Goal: Information Seeking & Learning: Check status

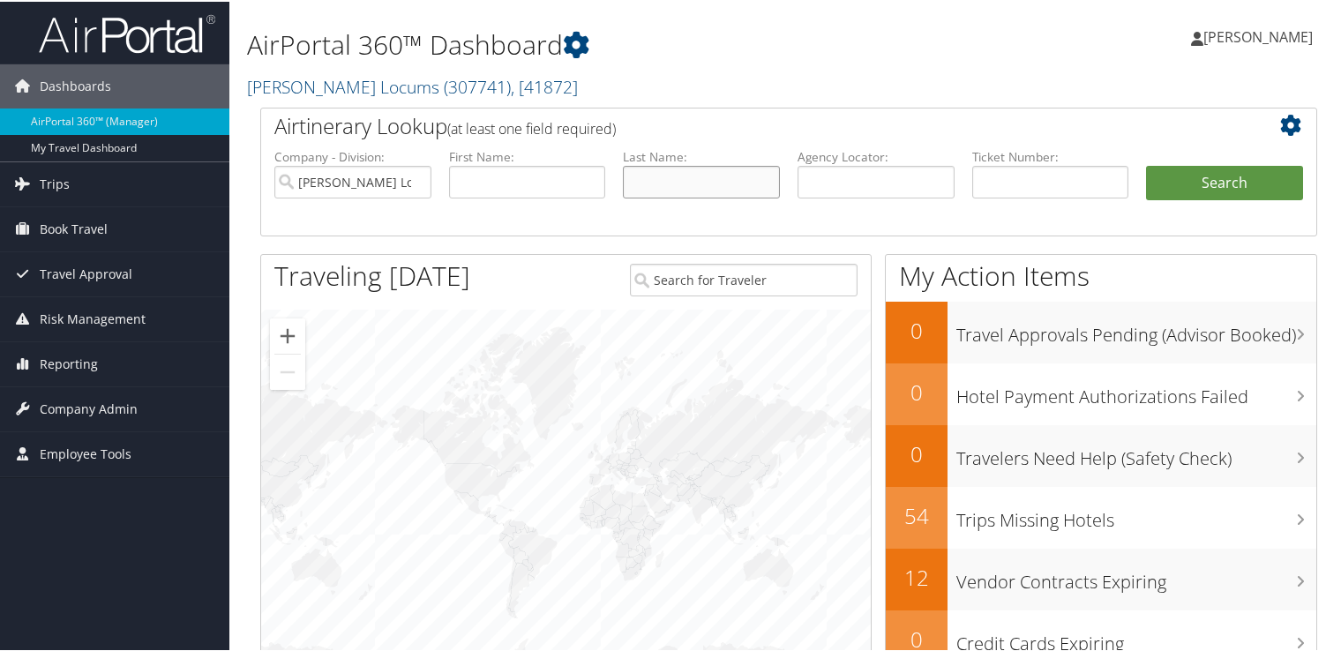
click at [667, 172] on input "text" at bounding box center [701, 180] width 157 height 33
type input "boyle"
click at [1146, 164] on button "Search" at bounding box center [1224, 181] width 157 height 35
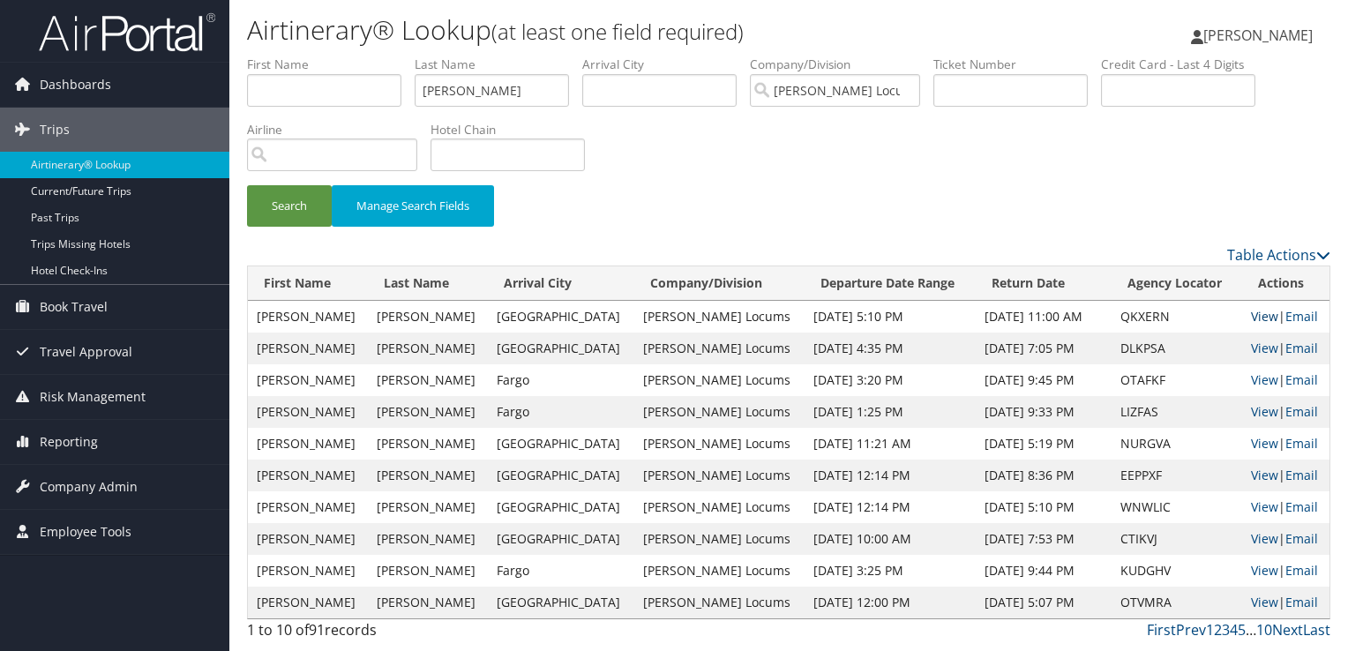
click at [1251, 311] on link "View" at bounding box center [1264, 316] width 27 height 17
drag, startPoint x: 522, startPoint y: 94, endPoint x: 337, endPoint y: 95, distance: 185.2
click at [337, 56] on ul "First Name Last Name boyle Departure City Arrival City Company/Division Hayes L…" at bounding box center [788, 56] width 1083 height 0
click at [247, 185] on button "Search" at bounding box center [289, 205] width 85 height 41
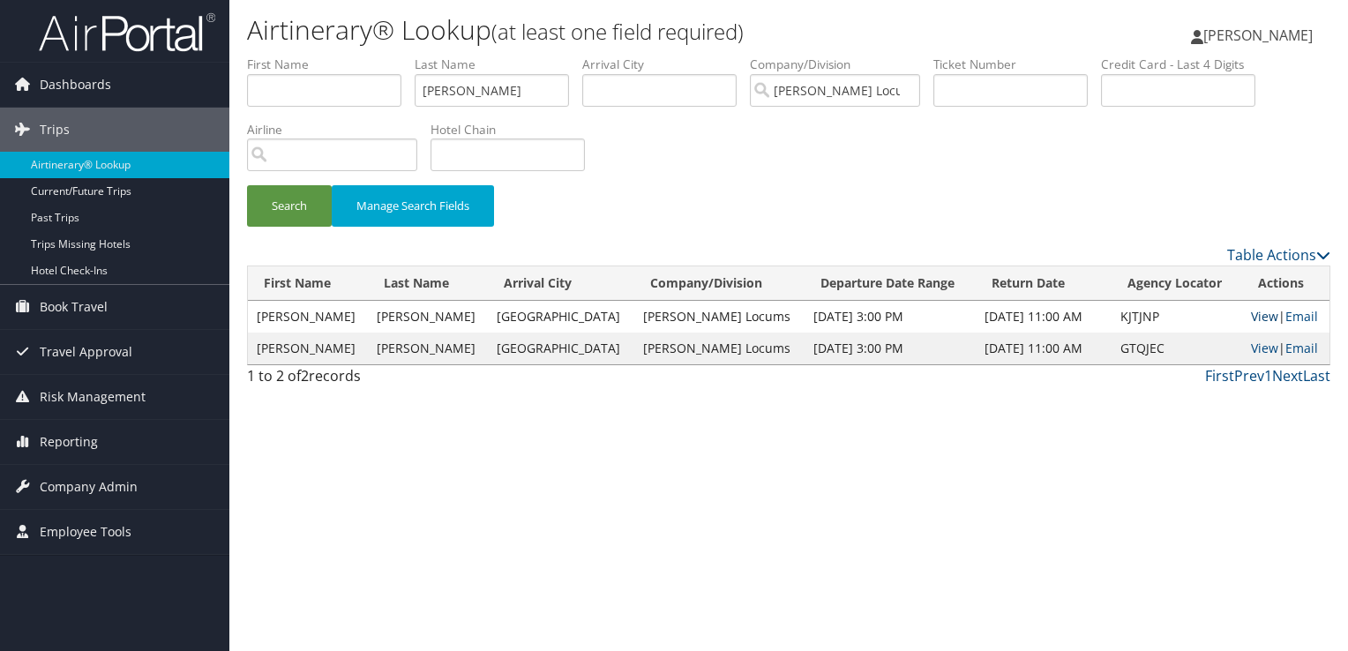
click at [1251, 311] on link "View" at bounding box center [1264, 316] width 27 height 17
drag, startPoint x: 483, startPoint y: 84, endPoint x: 347, endPoint y: 86, distance: 135.9
click at [347, 56] on ul "First Name Last Name baveja Departure City Arrival City Company/Division Hayes …" at bounding box center [788, 56] width 1083 height 0
click at [247, 185] on button "Search" at bounding box center [289, 205] width 85 height 41
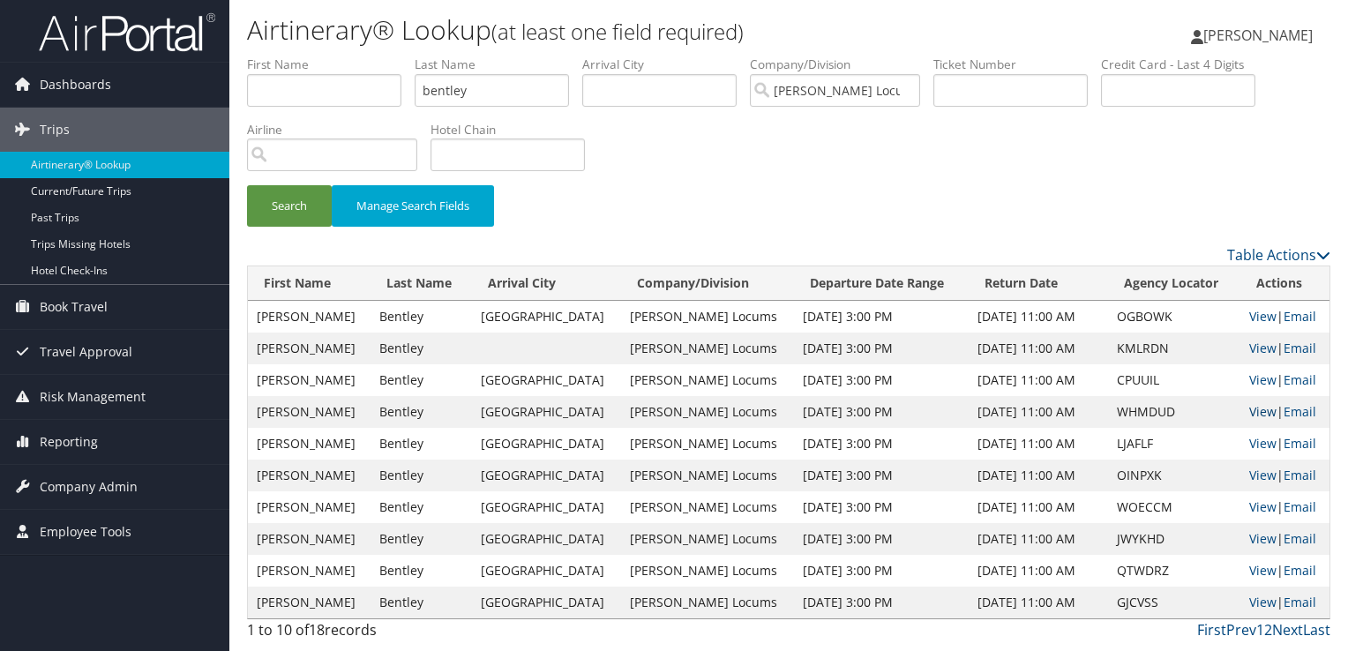
click at [1249, 412] on link "View" at bounding box center [1262, 411] width 27 height 17
drag, startPoint x: 445, startPoint y: 94, endPoint x: 399, endPoint y: 95, distance: 46.8
click at [399, 56] on ul "First Name Last Name bentley Departure City Arrival City Company/Division Hayes…" at bounding box center [788, 56] width 1083 height 0
click at [247, 185] on button "Search" at bounding box center [289, 205] width 85 height 41
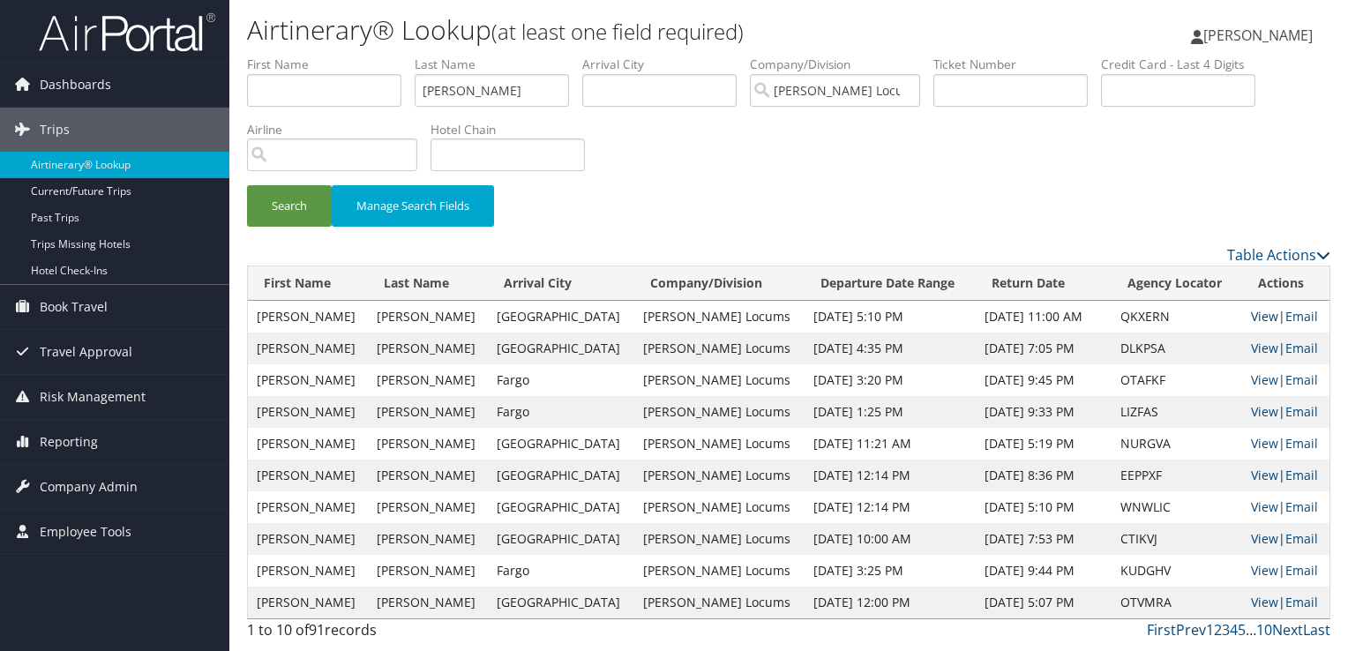
click at [1251, 319] on link "View" at bounding box center [1264, 316] width 27 height 17
drag, startPoint x: 423, startPoint y: 94, endPoint x: 314, endPoint y: 95, distance: 109.4
click at [314, 56] on ul "First Name Last Name boyle Departure City Arrival City Company/Division Hayes L…" at bounding box center [788, 56] width 1083 height 0
type input "siddiqui"
click at [247, 185] on button "Search" at bounding box center [289, 205] width 85 height 41
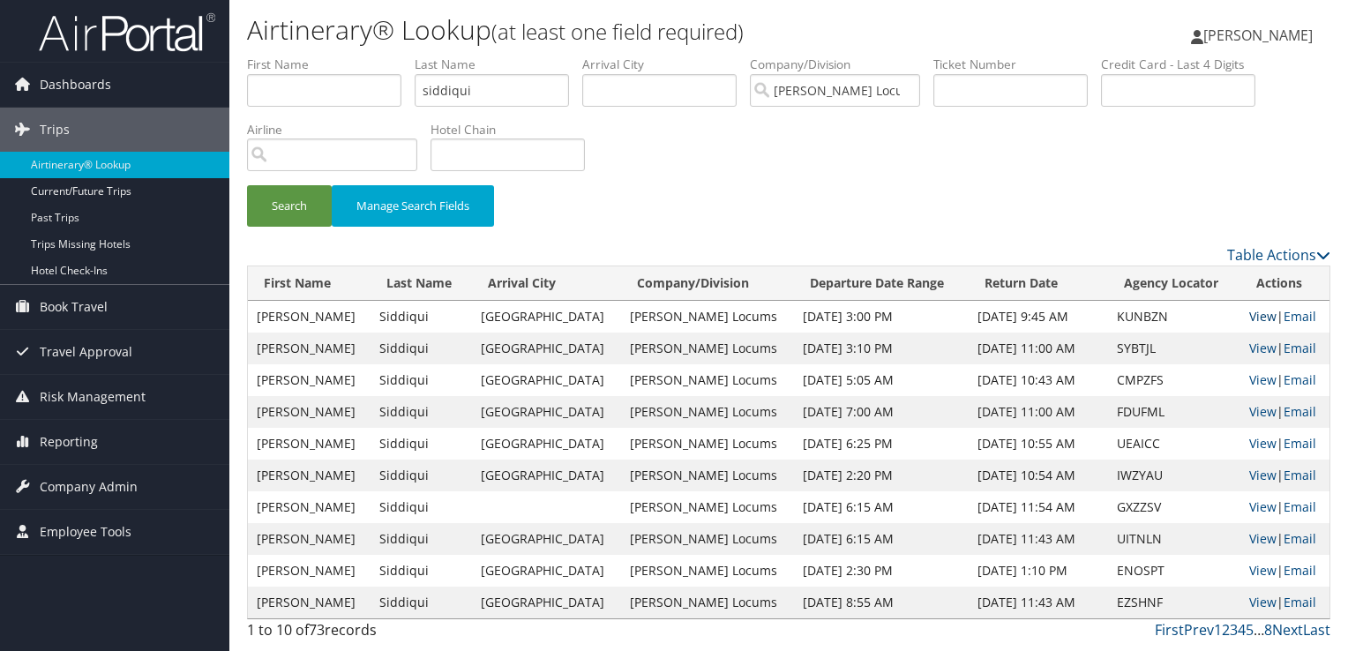
click at [1249, 319] on link "View" at bounding box center [1262, 316] width 27 height 17
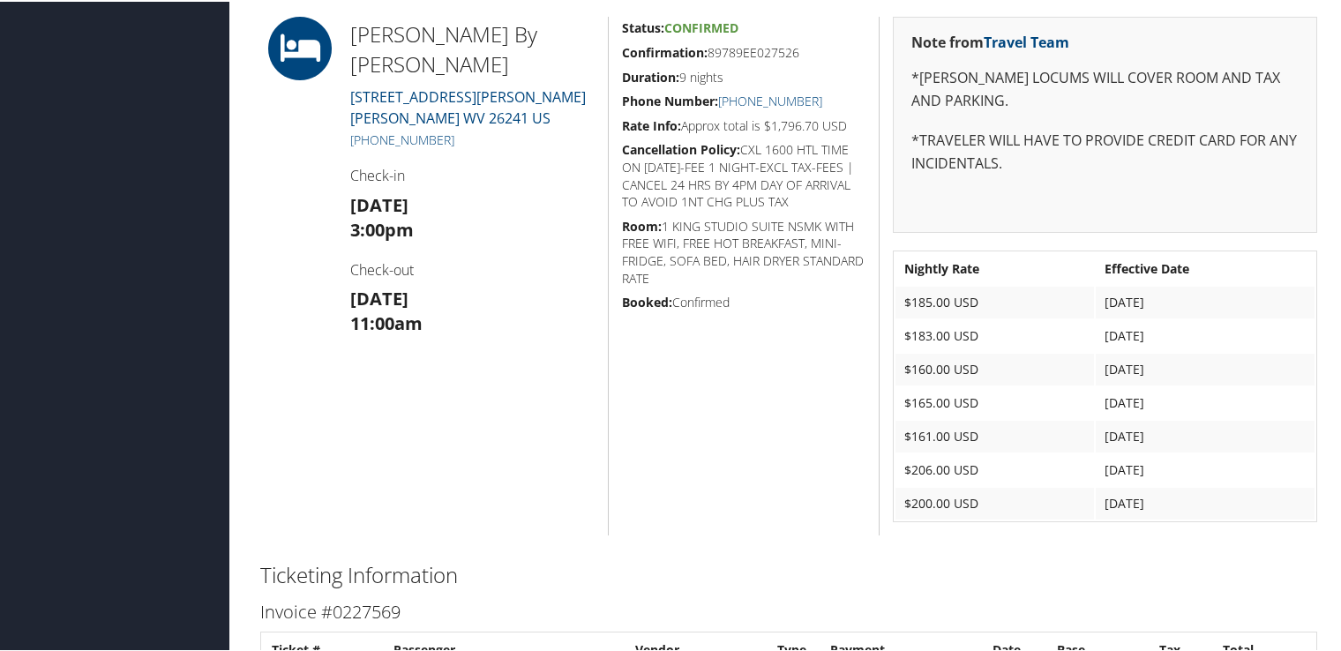
scroll to position [2029, 0]
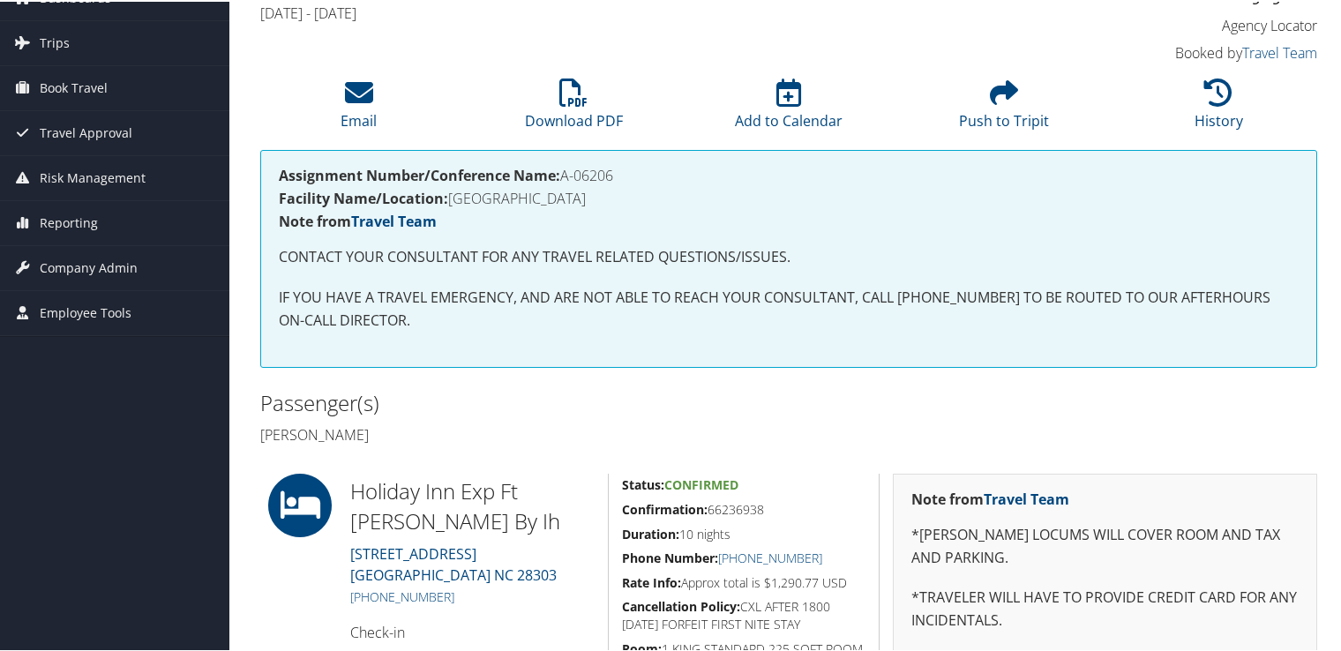
scroll to position [176, 0]
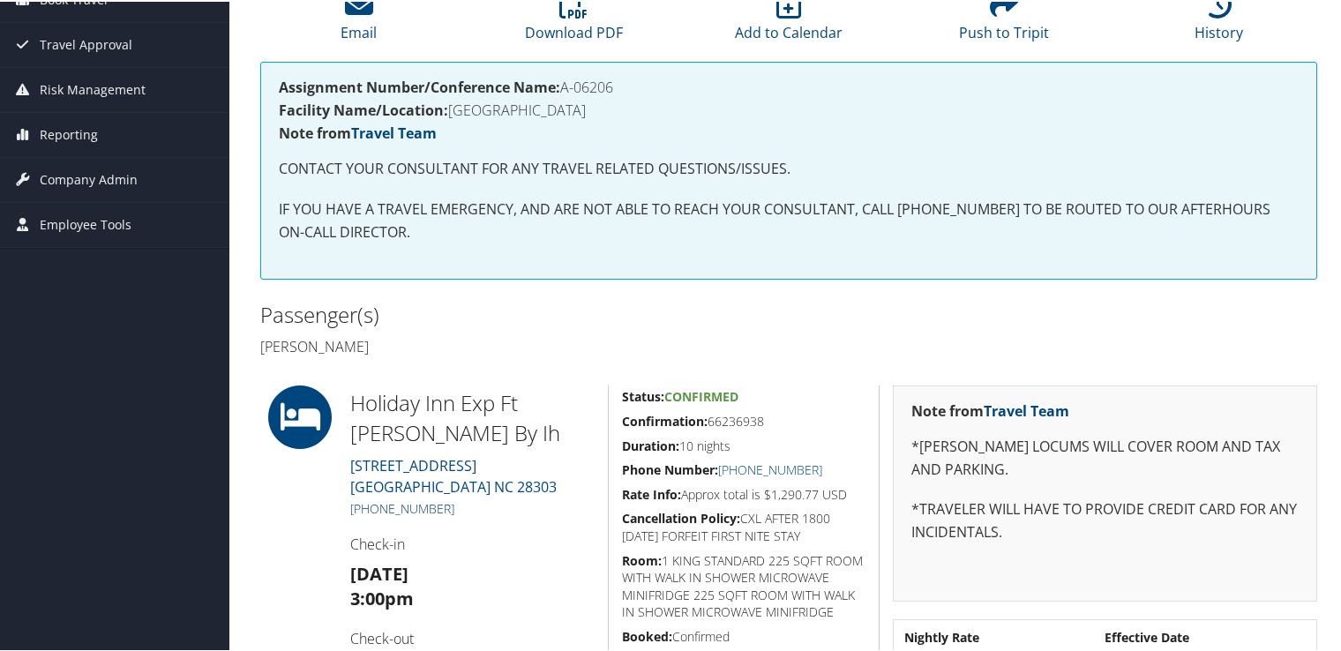
click at [405, 504] on link "(910) 826-9200" at bounding box center [402, 506] width 104 height 17
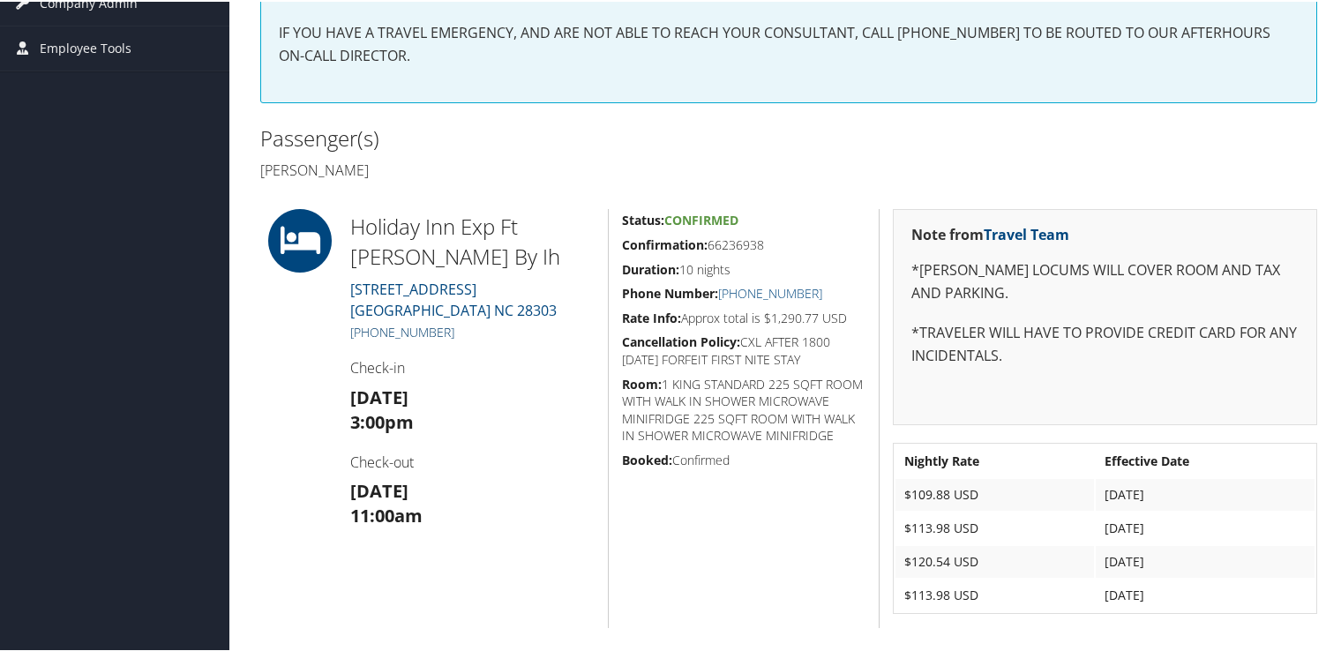
scroll to position [265, 0]
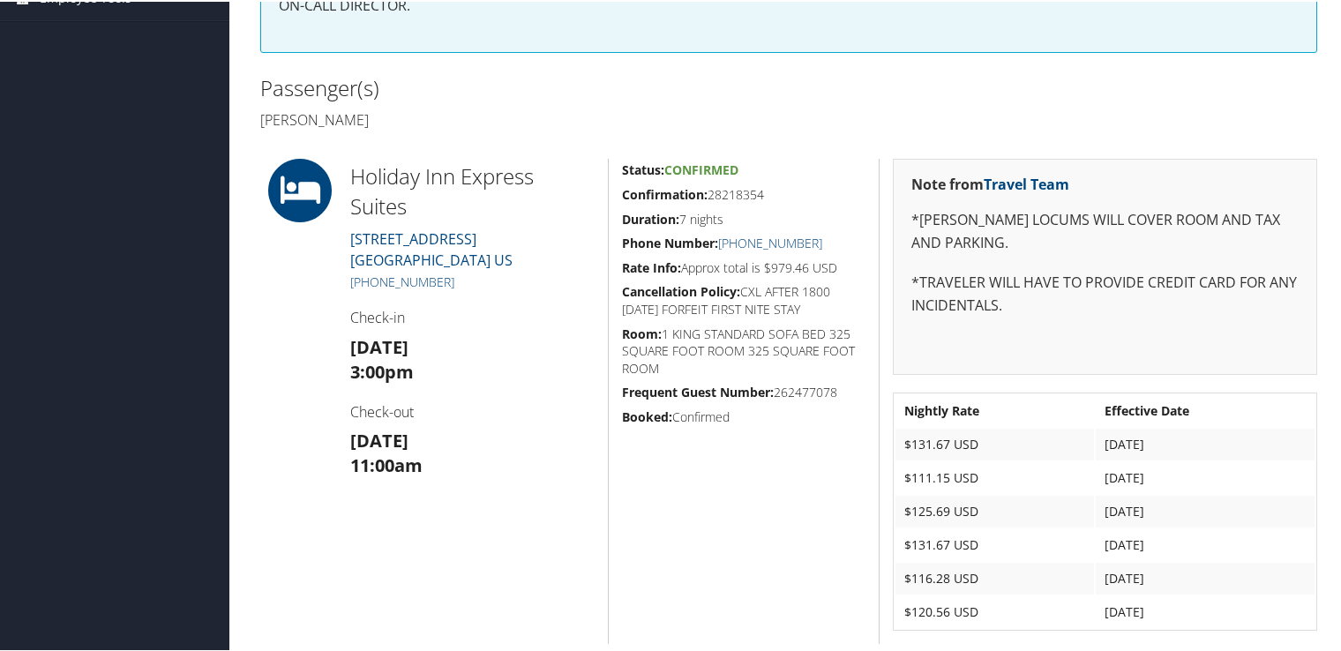
scroll to position [227, 0]
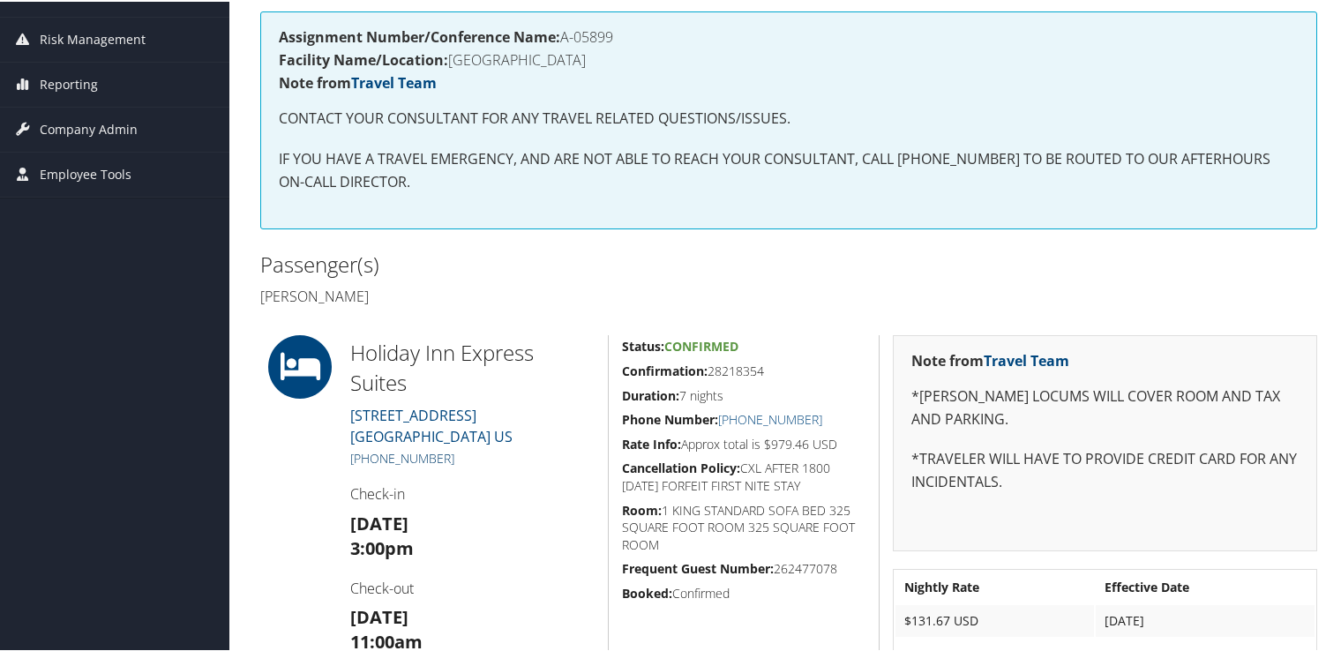
click at [402, 456] on link "[PHONE_NUMBER]" at bounding box center [402, 456] width 104 height 17
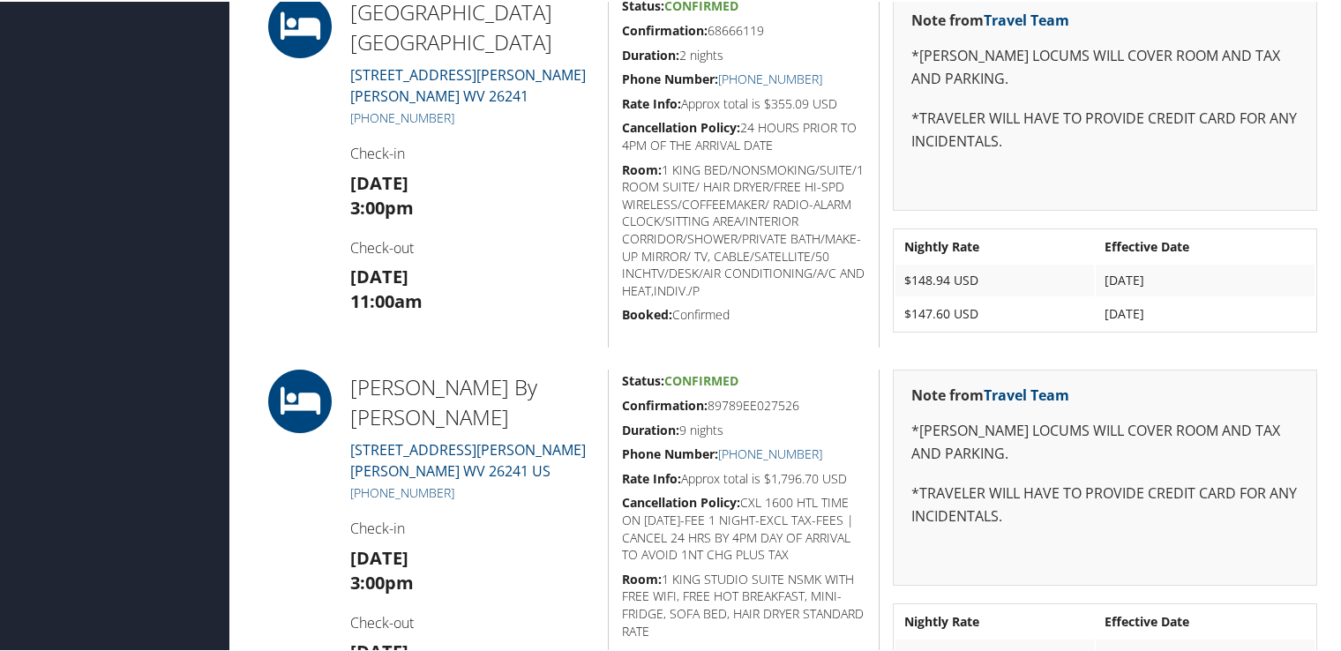
scroll to position [1941, 0]
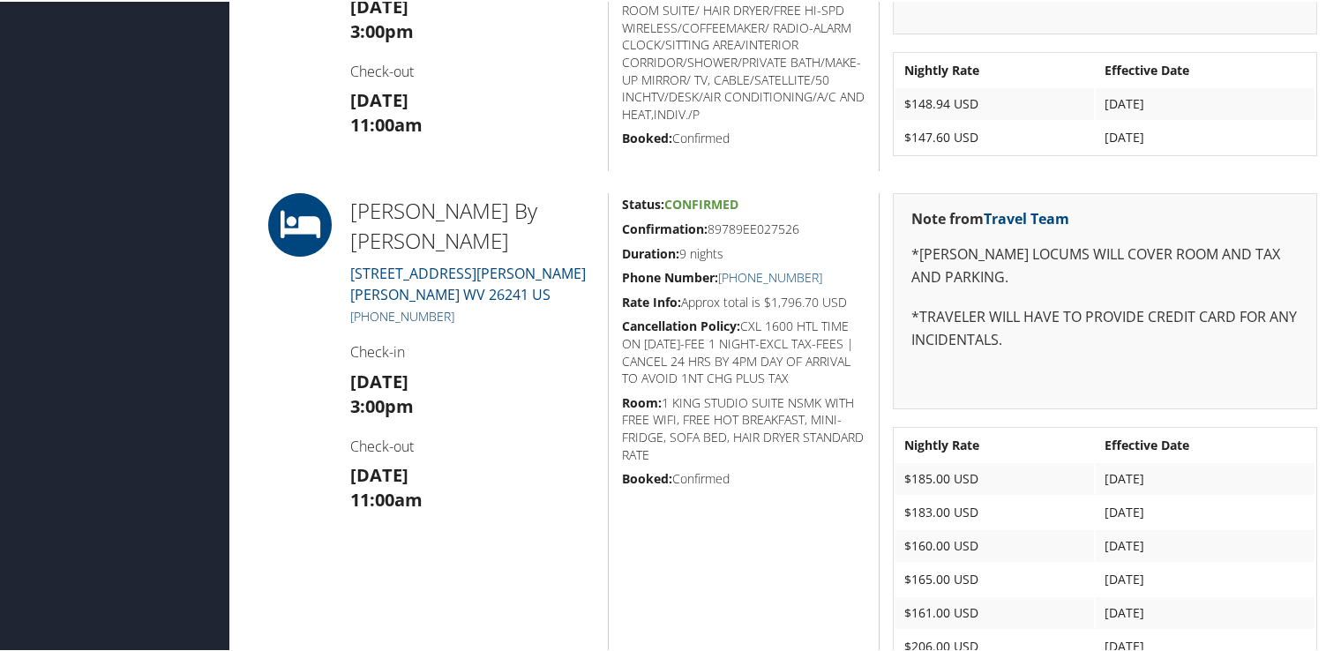
click at [421, 313] on link "[PHONE_NUMBER]" at bounding box center [402, 314] width 104 height 17
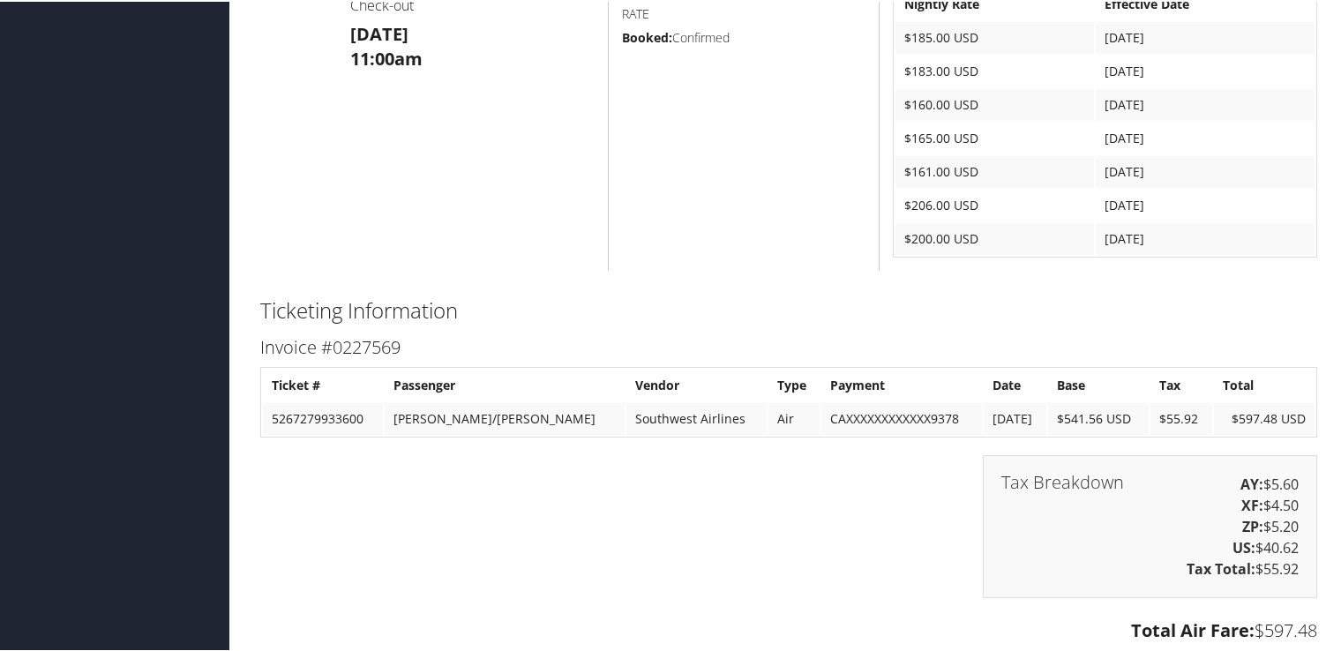
scroll to position [2205, 0]
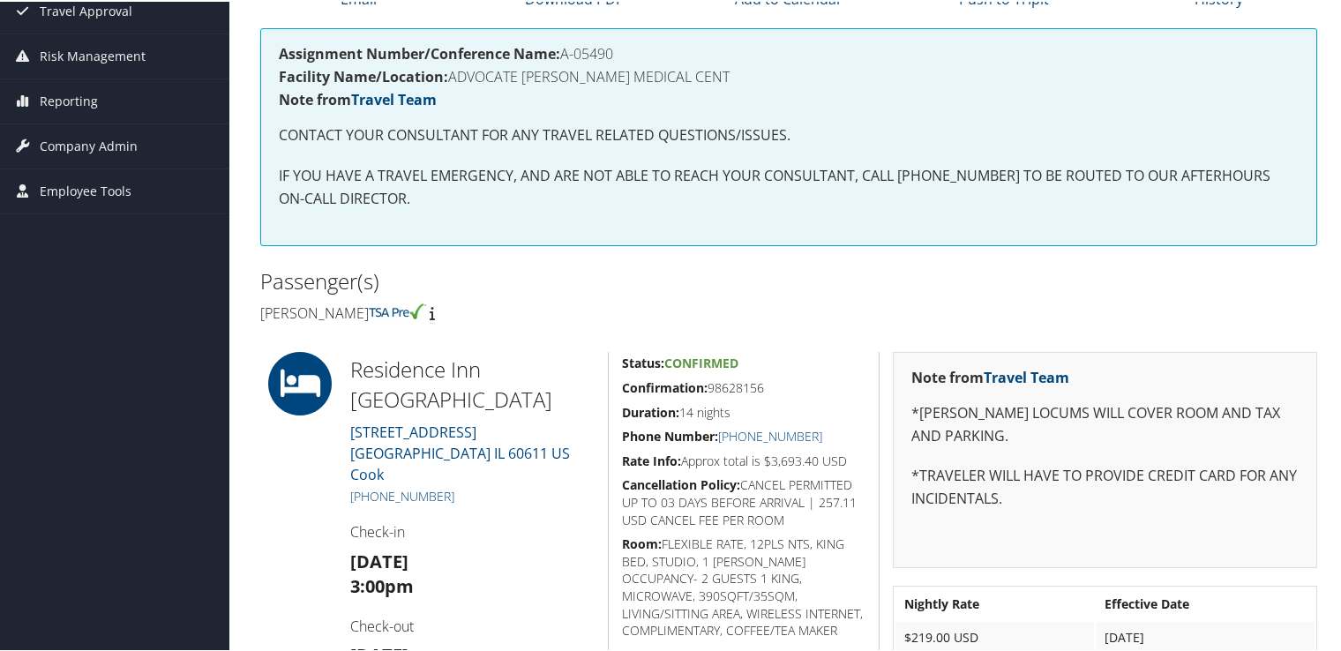
scroll to position [298, 0]
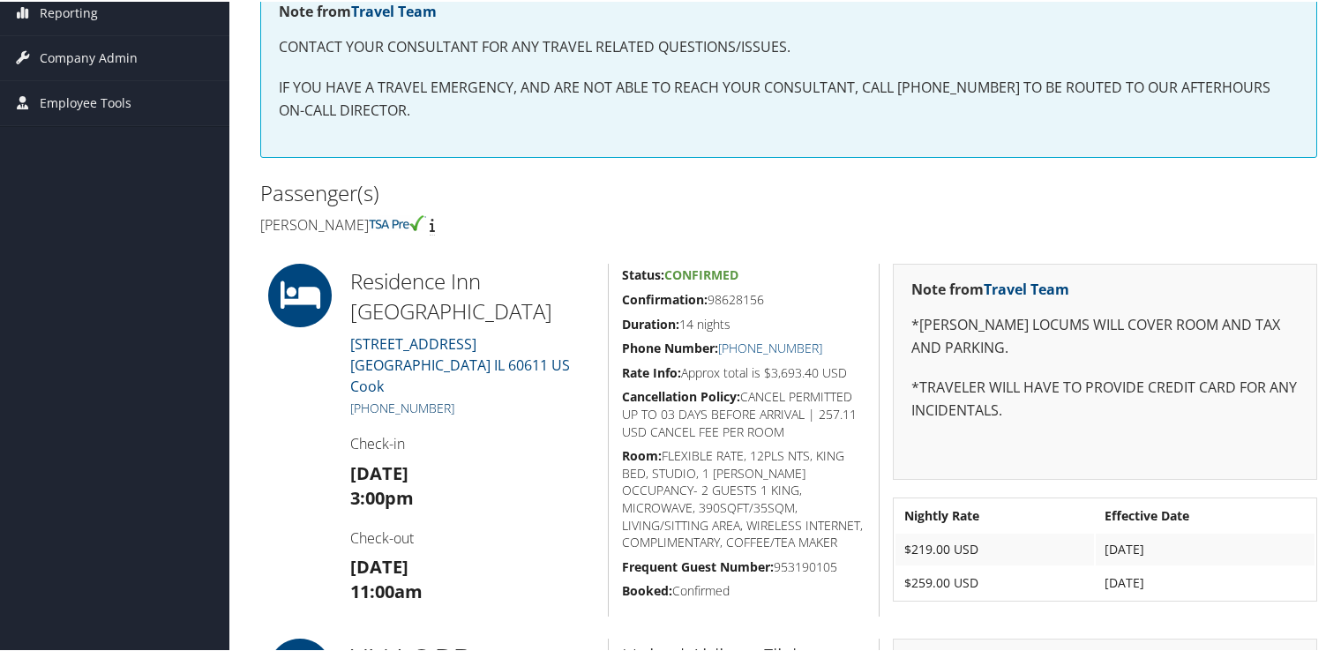
click at [429, 398] on link "+1 (312) 877-5060" at bounding box center [402, 406] width 104 height 17
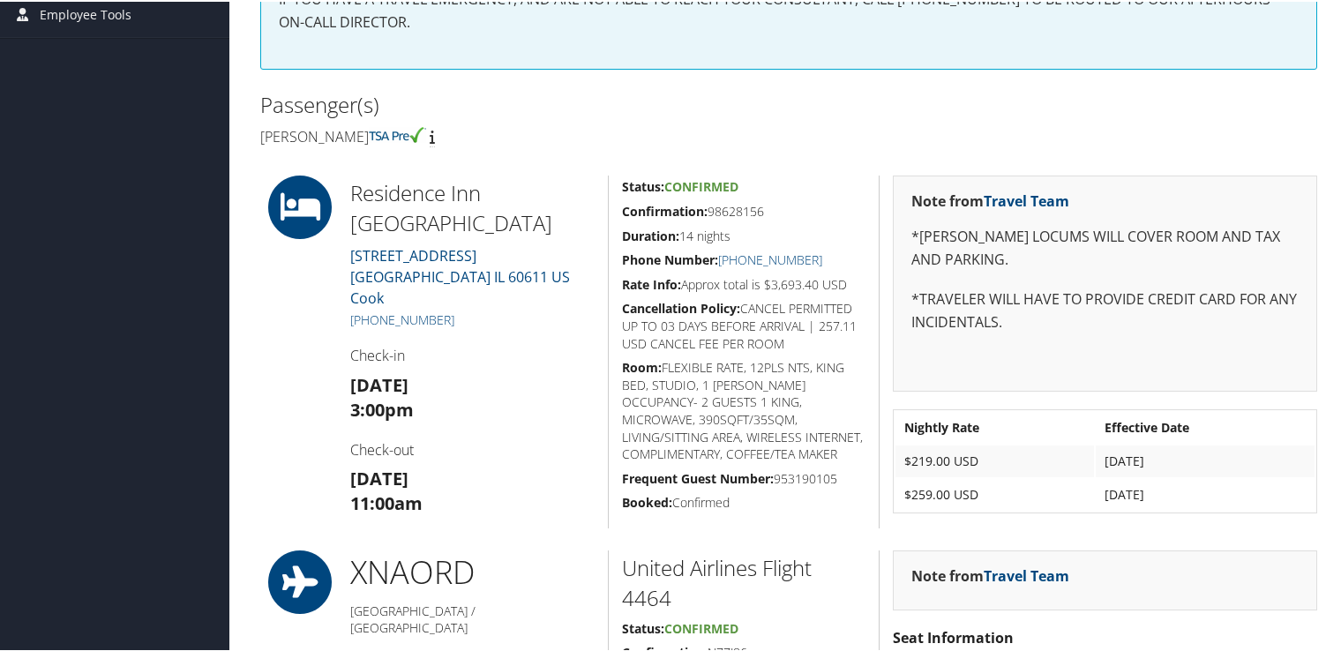
scroll to position [475, 0]
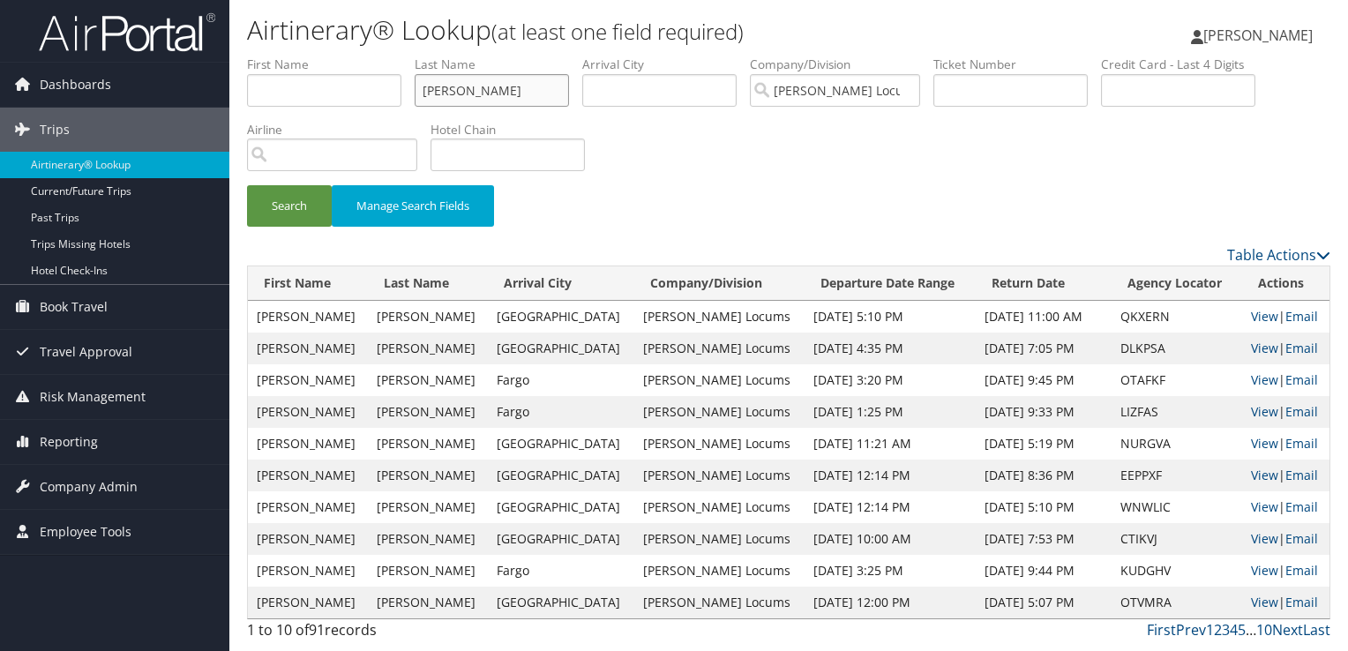
click at [435, 86] on input "boyle" at bounding box center [492, 90] width 154 height 33
type input "siddiqui"
click at [247, 185] on button "Search" at bounding box center [289, 205] width 85 height 41
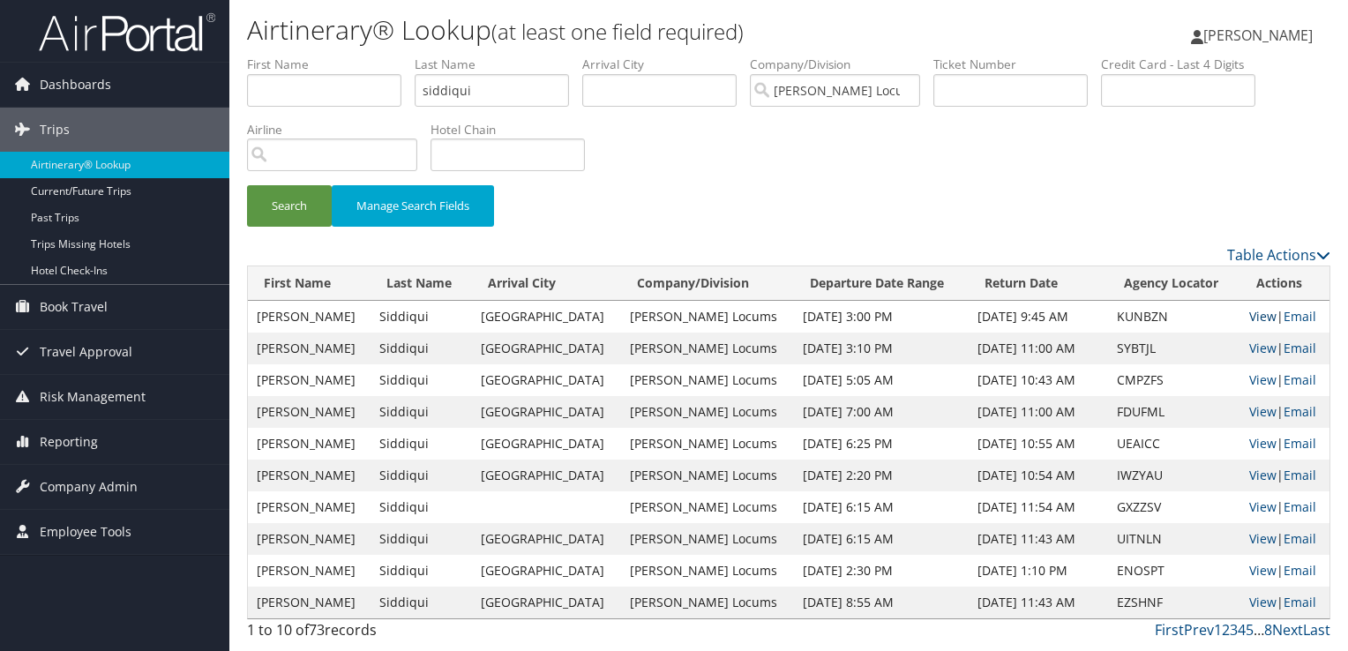
click at [1254, 314] on link "View" at bounding box center [1262, 316] width 27 height 17
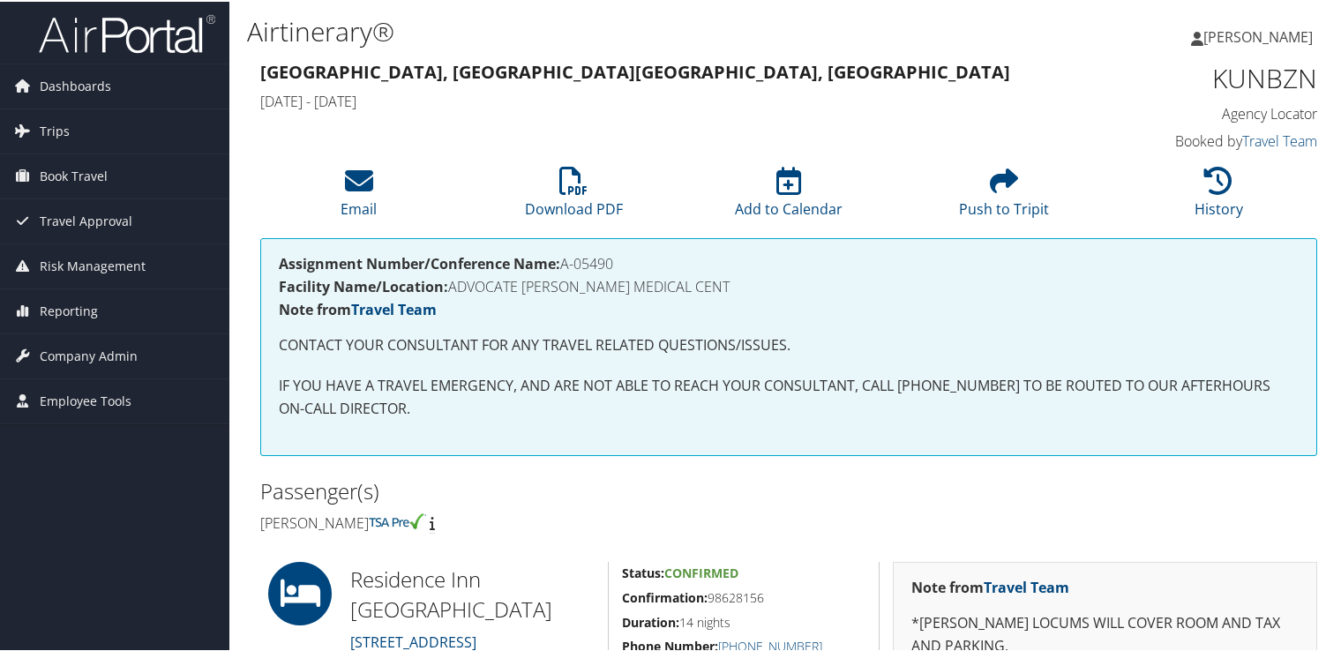
scroll to position [176, 0]
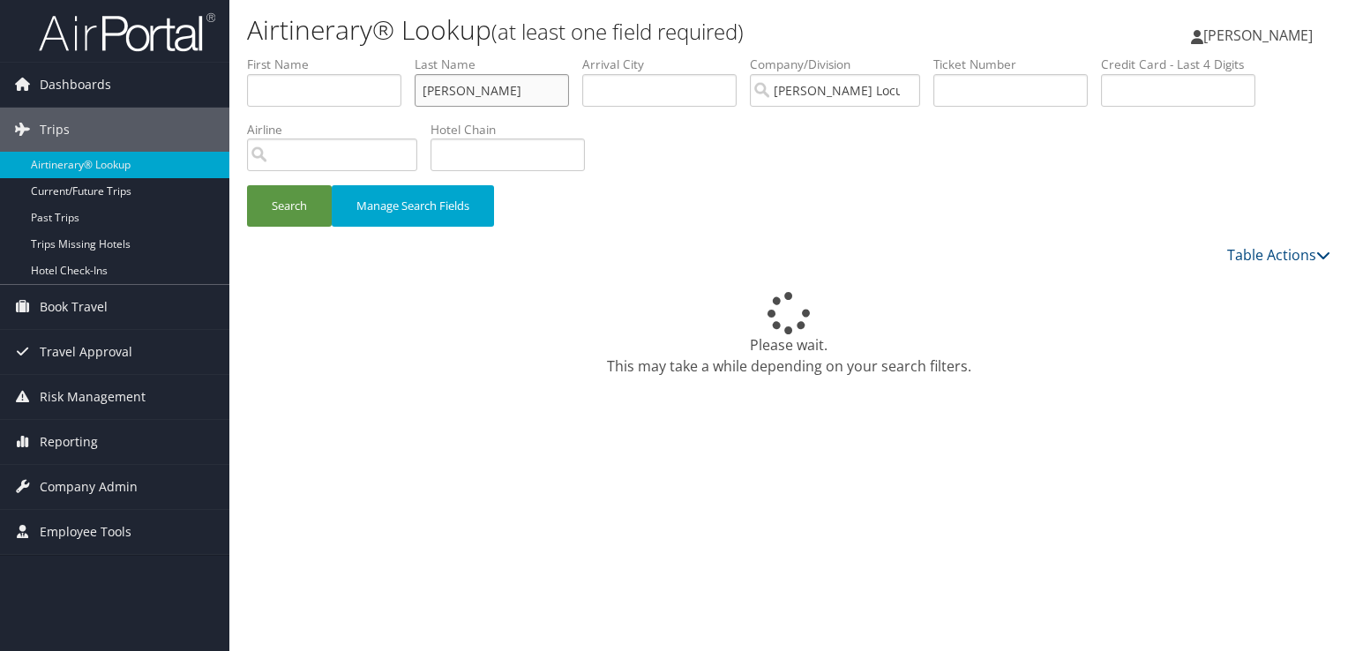
click at [445, 86] on input "[PERSON_NAME]" at bounding box center [492, 90] width 154 height 33
click at [445, 86] on input "boyle" at bounding box center [492, 90] width 154 height 33
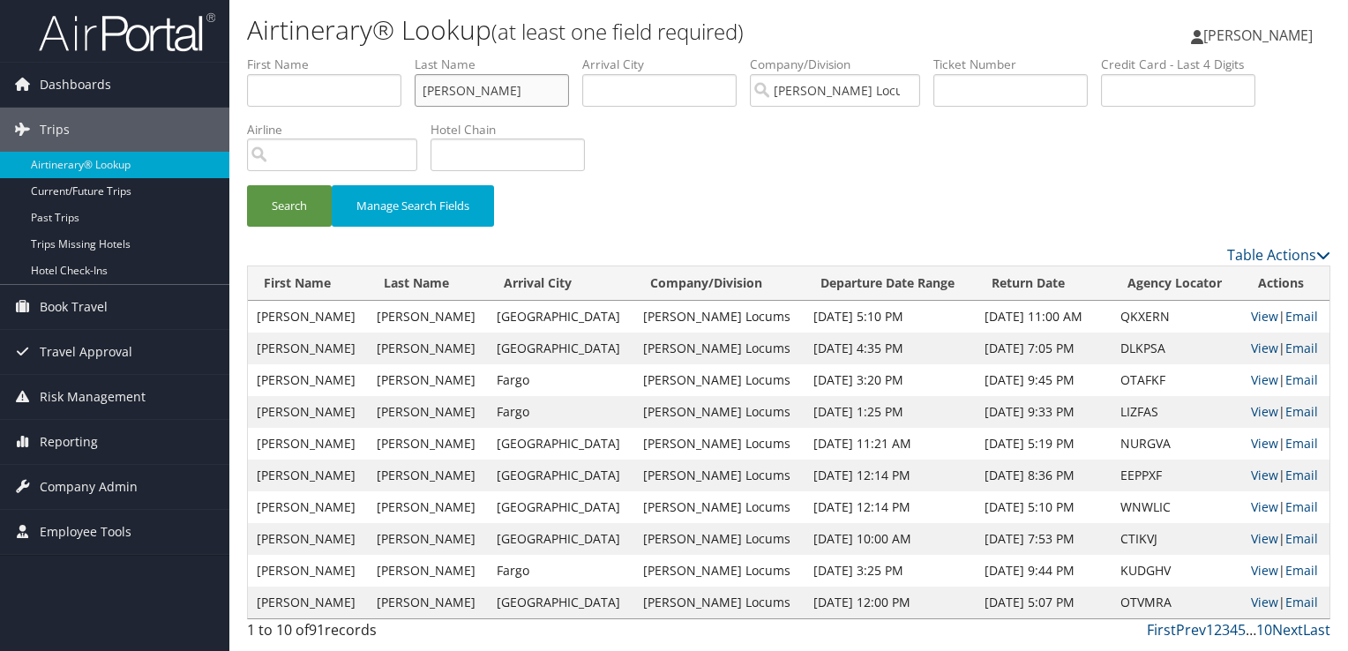
type input "reich"
click at [247, 185] on button "Search" at bounding box center [289, 205] width 85 height 41
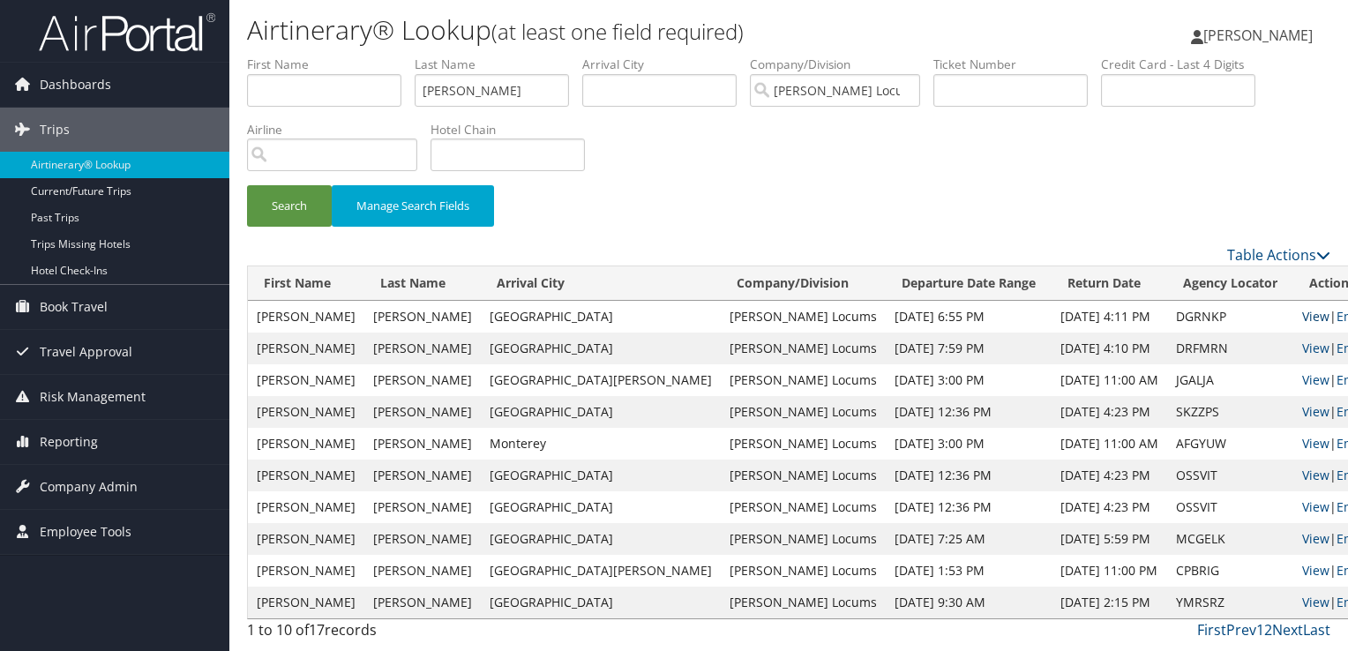
click at [1302, 314] on link "View" at bounding box center [1315, 316] width 27 height 17
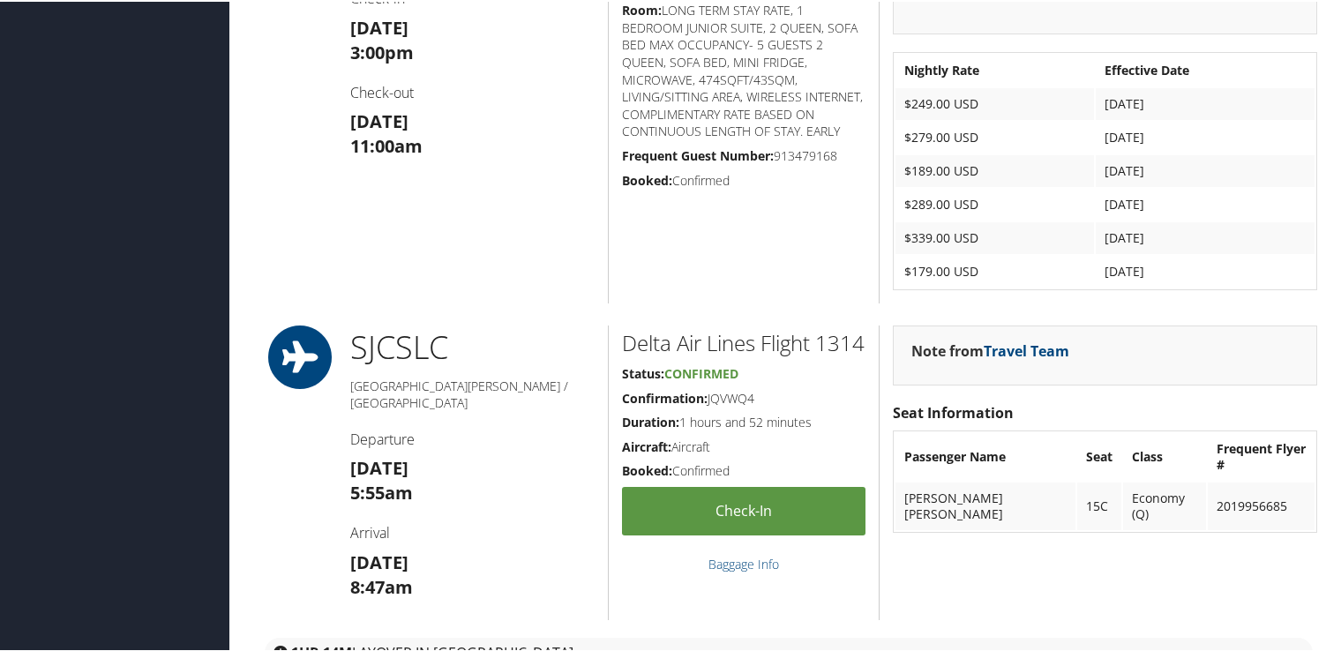
scroll to position [2382, 0]
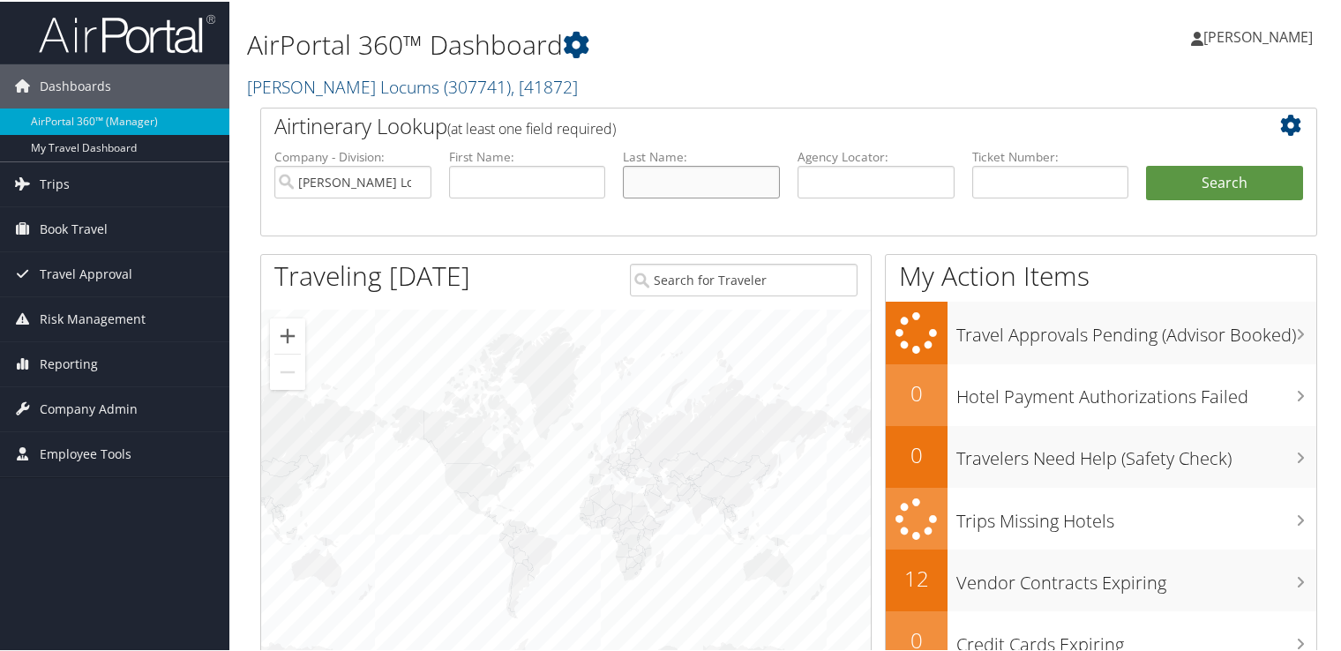
click at [662, 178] on input "text" at bounding box center [701, 180] width 157 height 33
type input "[PERSON_NAME]"
click at [1146, 164] on button "Search" at bounding box center [1224, 181] width 157 height 35
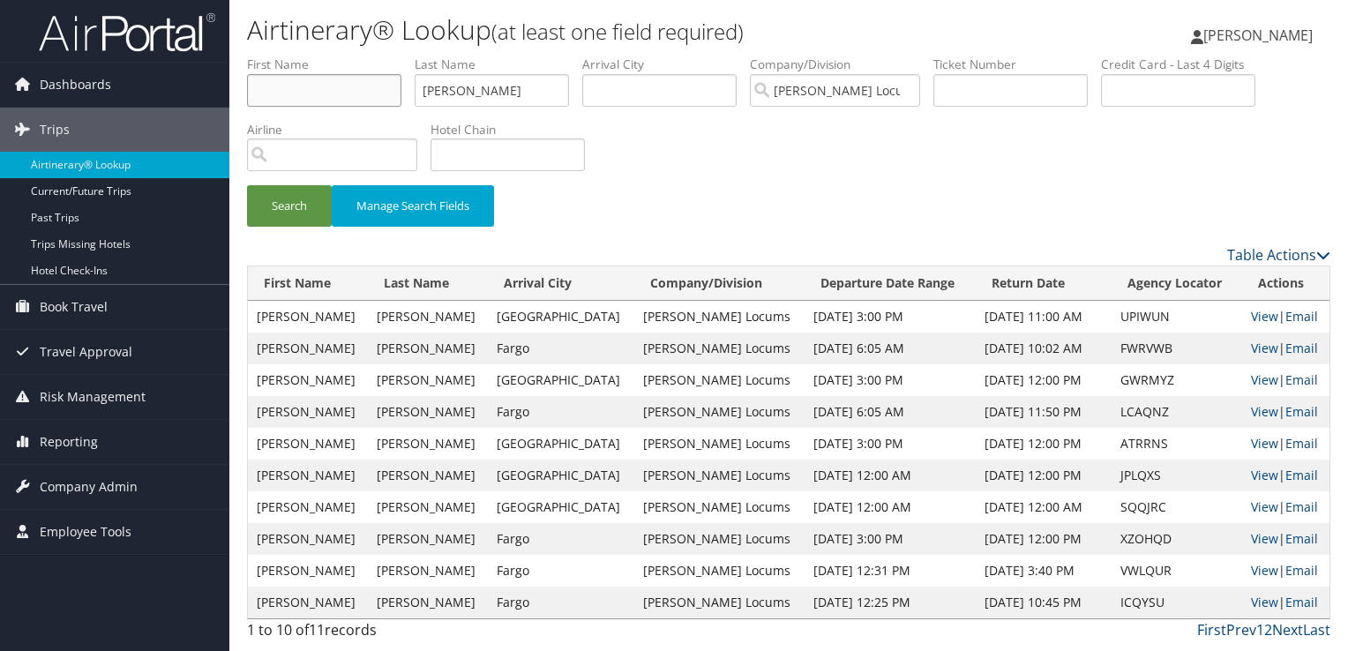
click at [351, 94] on input "text" at bounding box center [324, 90] width 154 height 33
type input "INGRID"
click at [247, 185] on button "Search" at bounding box center [289, 205] width 85 height 41
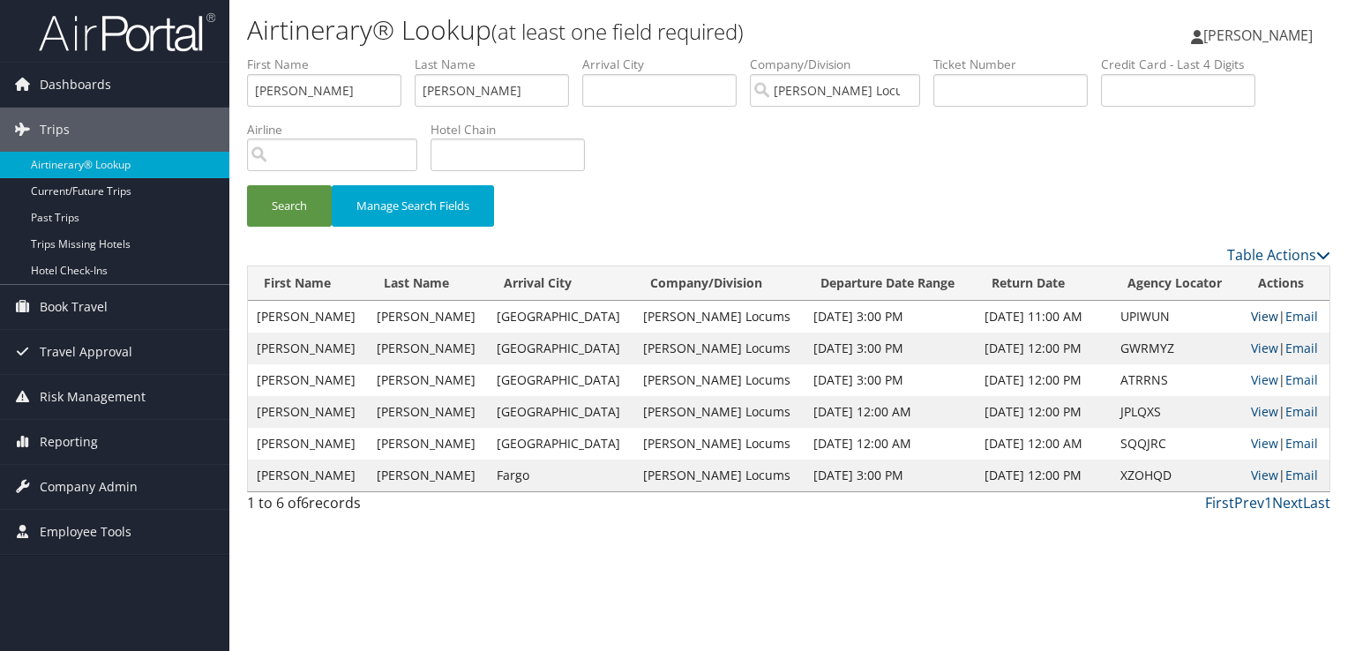
click at [1251, 309] on link "View" at bounding box center [1264, 316] width 27 height 17
drag, startPoint x: 308, startPoint y: 95, endPoint x: 210, endPoint y: 95, distance: 97.9
click at [210, 95] on div "Dashboards AirPortal 360™ (Manager) My Travel Dashboard Trips Airtinerary® Look…" at bounding box center [674, 325] width 1348 height 651
click at [247, 185] on button "Search" at bounding box center [289, 205] width 85 height 41
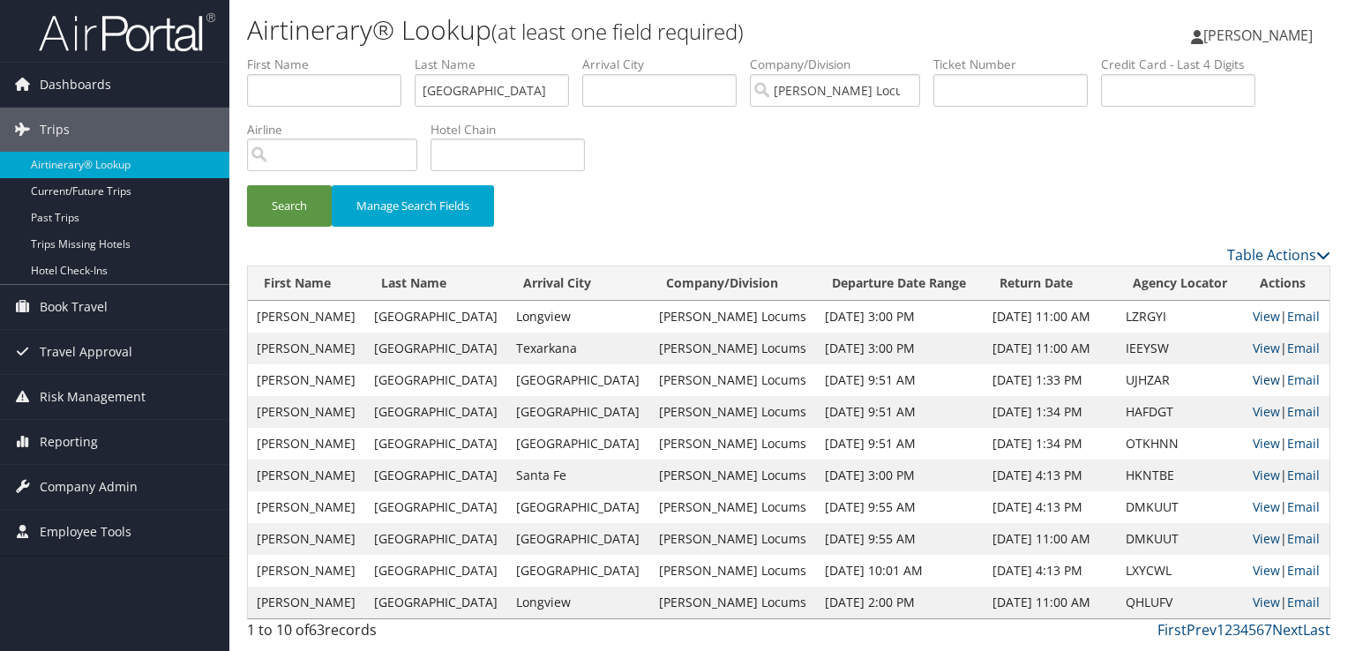
click at [1254, 377] on link "View" at bounding box center [1266, 379] width 27 height 17
drag, startPoint x: 515, startPoint y: 90, endPoint x: 291, endPoint y: 96, distance: 224.1
click at [291, 56] on ul "First Name Last Name NAPOLI Departure City Arrival City Company/Division Hayes …" at bounding box center [788, 56] width 1083 height 0
click at [247, 185] on button "Search" at bounding box center [289, 205] width 85 height 41
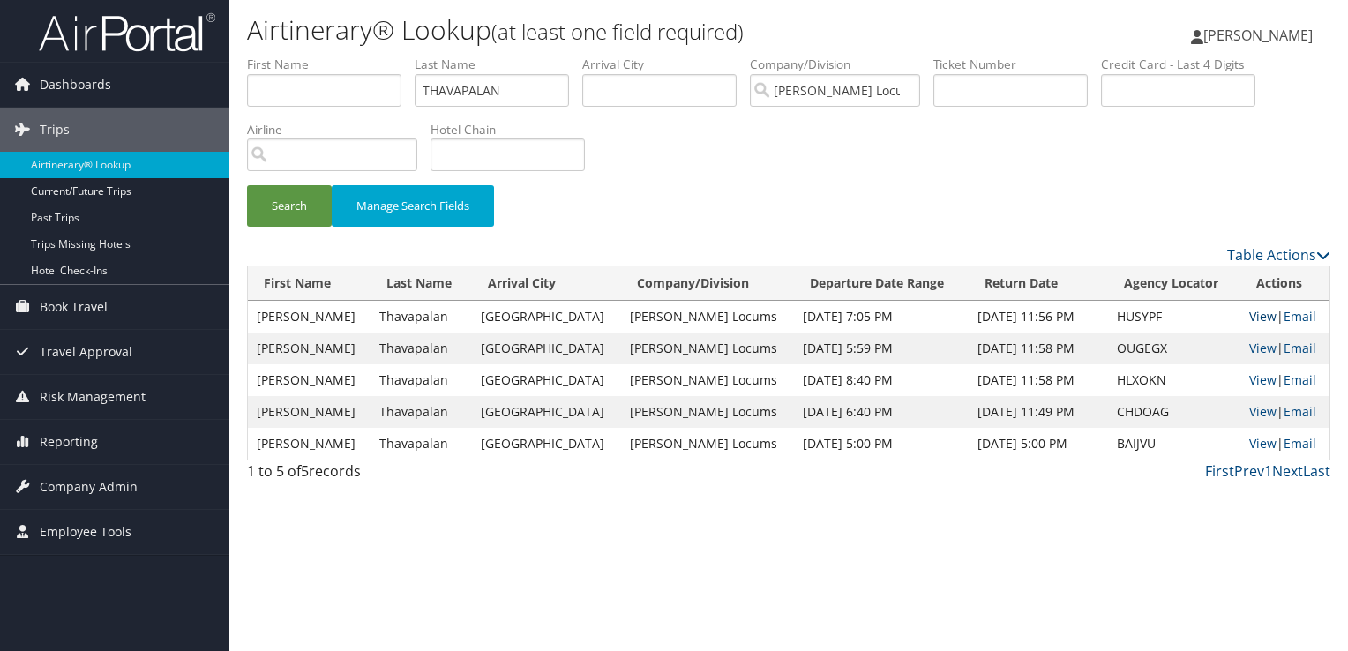
click at [1255, 316] on link "View" at bounding box center [1262, 316] width 27 height 17
drag, startPoint x: 525, startPoint y: 86, endPoint x: 303, endPoint y: 84, distance: 221.4
click at [303, 56] on ul "First Name Last Name THAVAPALAN Departure City Arrival City Company/Division Ha…" at bounding box center [788, 56] width 1083 height 0
click at [247, 185] on button "Search" at bounding box center [289, 205] width 85 height 41
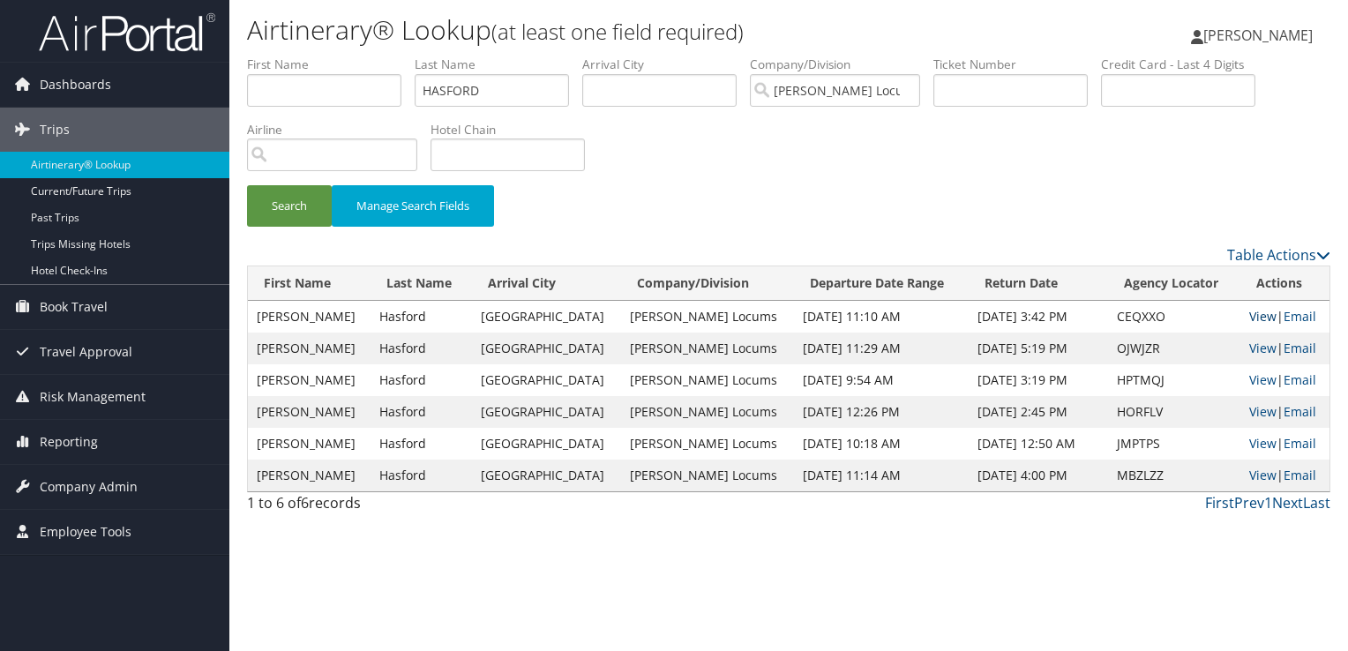
click at [1254, 311] on link "View" at bounding box center [1262, 316] width 27 height 17
drag, startPoint x: 490, startPoint y: 86, endPoint x: 321, endPoint y: 82, distance: 168.5
click at [321, 56] on ul "First Name Last Name HASFORD Departure City Arrival City Company/Division Hayes…" at bounding box center [788, 56] width 1083 height 0
click at [247, 185] on button "Search" at bounding box center [289, 205] width 85 height 41
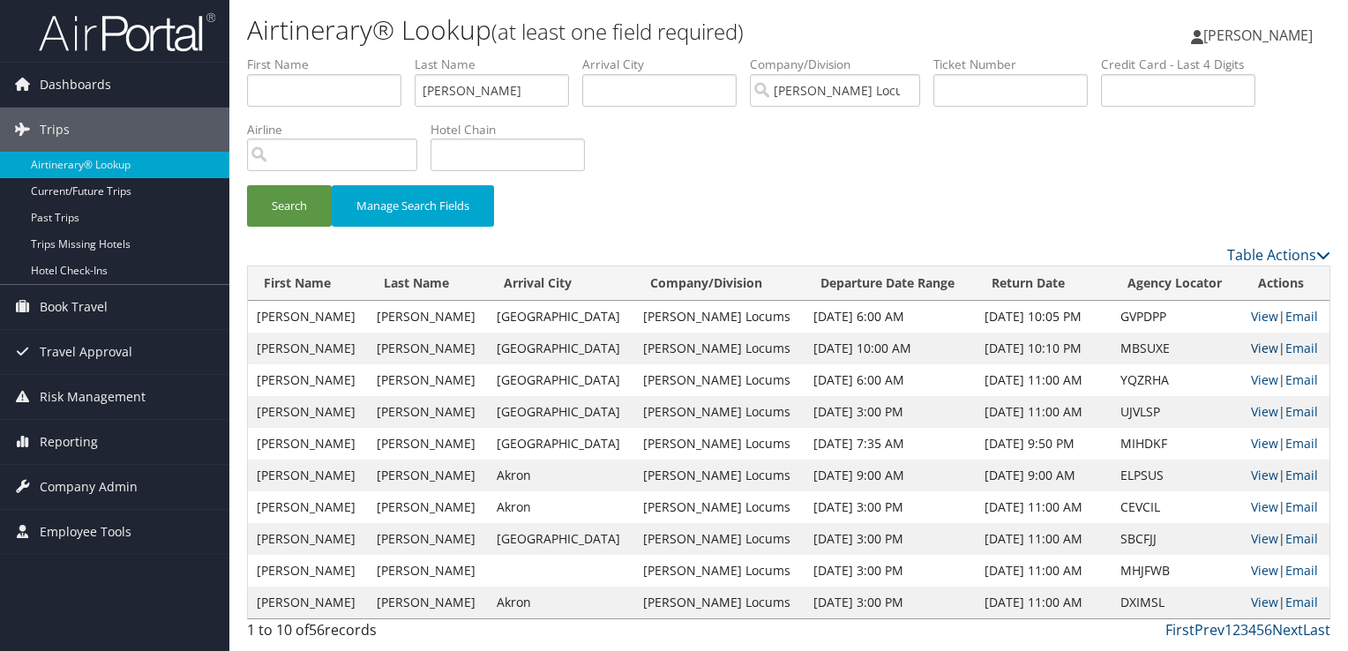
click at [1261, 348] on link "View" at bounding box center [1264, 348] width 27 height 17
click at [466, 92] on input "ANDERSON" at bounding box center [492, 90] width 154 height 33
click at [247, 185] on button "Search" at bounding box center [289, 205] width 85 height 41
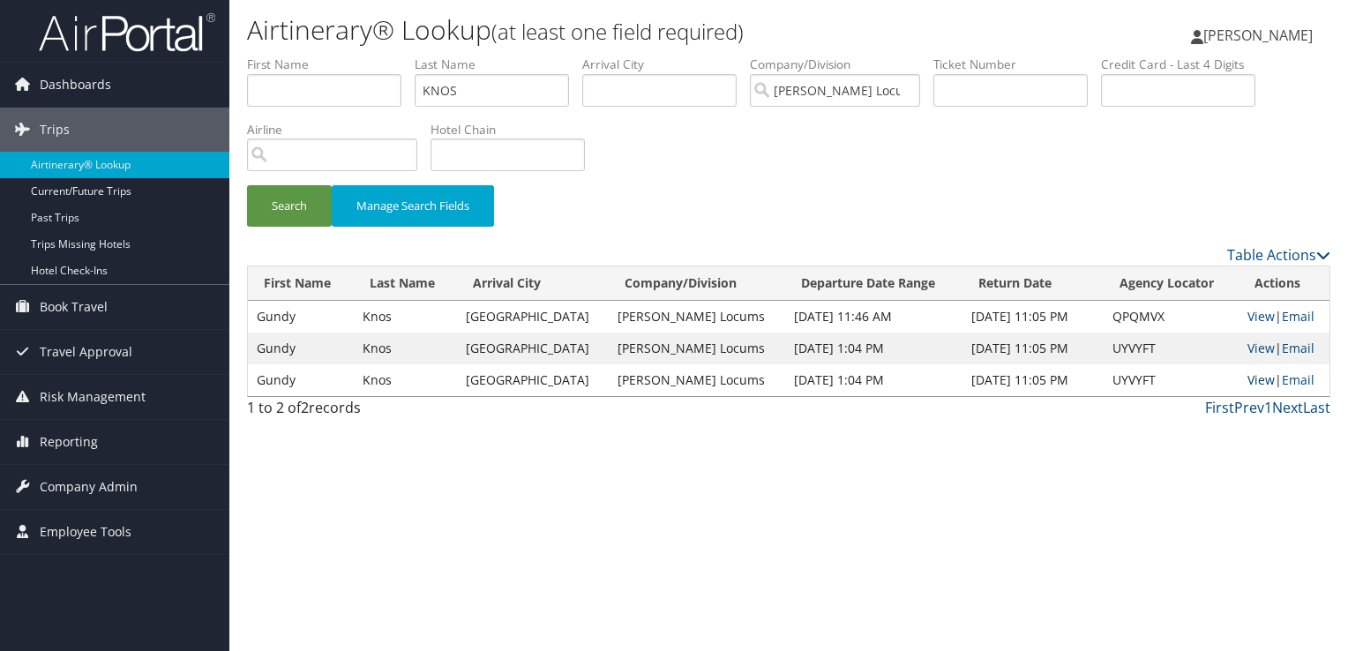
click at [1252, 383] on link "View" at bounding box center [1260, 379] width 27 height 17
click at [1253, 383] on link "View" at bounding box center [1260, 379] width 27 height 17
click at [1260, 341] on link "View" at bounding box center [1260, 348] width 27 height 17
drag, startPoint x: 536, startPoint y: 90, endPoint x: 335, endPoint y: 94, distance: 201.2
click at [335, 56] on ul "First Name Last Name KNOS Departure City Arrival City Company/Division Hayes Lo…" at bounding box center [788, 56] width 1083 height 0
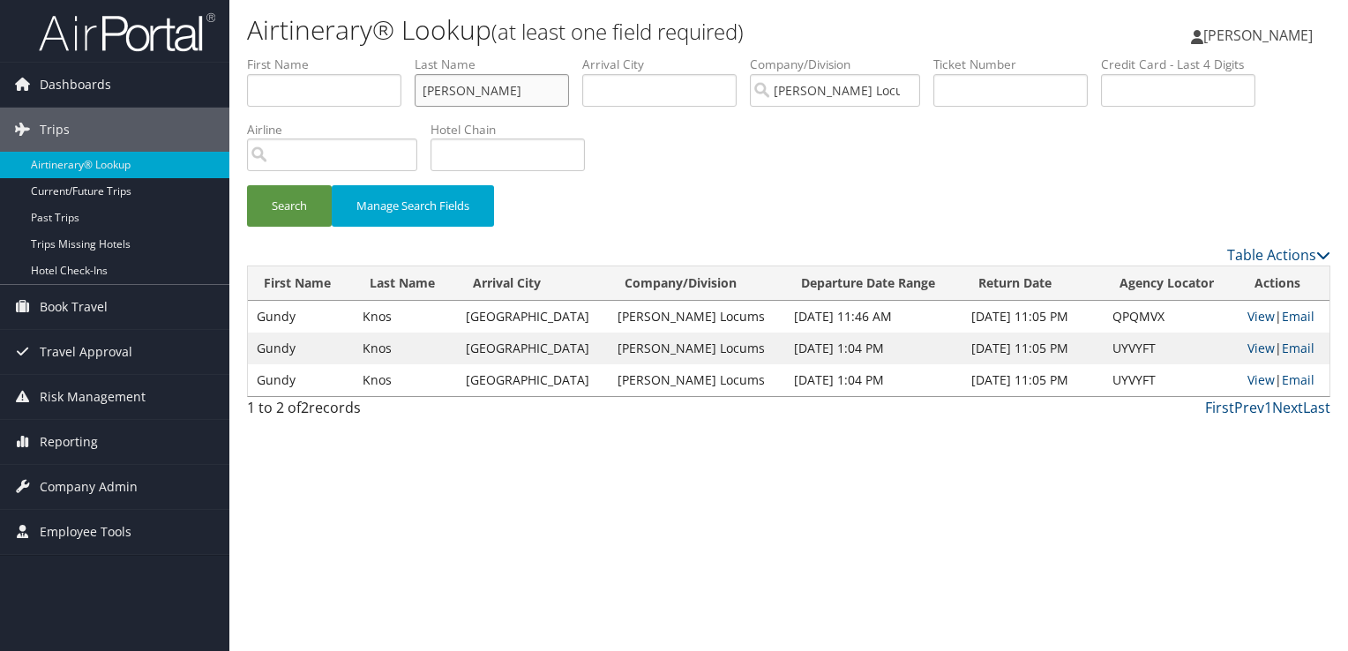
type input "BHAKTA"
click at [247, 185] on button "Search" at bounding box center [289, 205] width 85 height 41
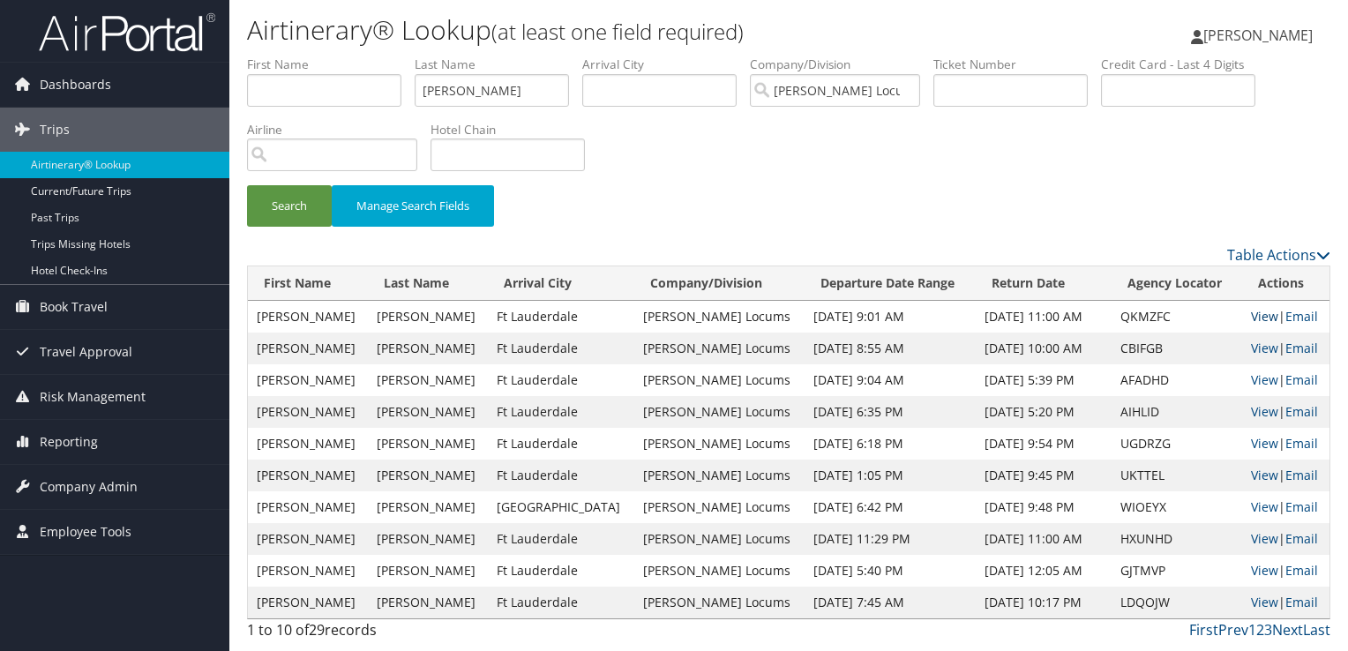
click at [1252, 311] on link "View" at bounding box center [1264, 316] width 27 height 17
click at [1258, 605] on link "View" at bounding box center [1264, 602] width 27 height 17
click at [499, 157] on input "text" at bounding box center [507, 154] width 154 height 33
click at [617, 94] on input "text" at bounding box center [659, 90] width 154 height 33
type input "MADISON"
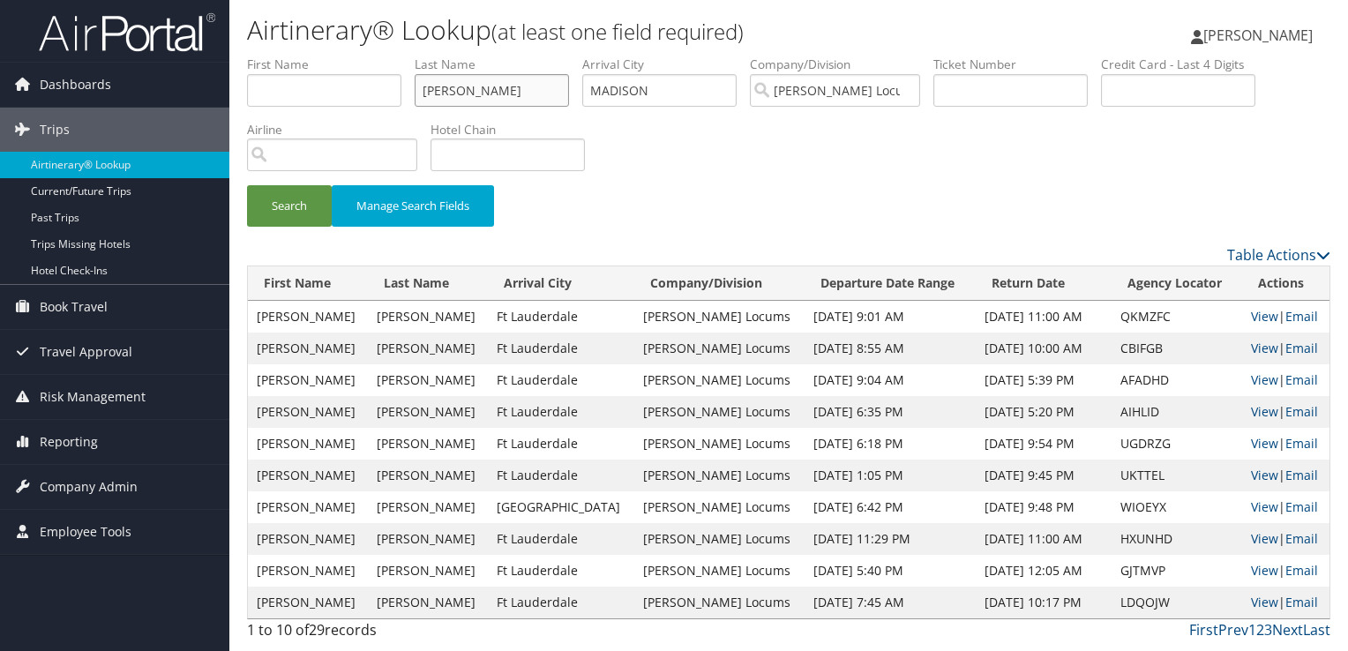
drag, startPoint x: 490, startPoint y: 91, endPoint x: 332, endPoint y: 89, distance: 158.8
click at [332, 56] on ul "First Name Last Name BHAKTA Departure City Arrival City MADISON Company/Divisio…" at bounding box center [788, 56] width 1083 height 0
click at [247, 185] on button "Search" at bounding box center [289, 205] width 85 height 41
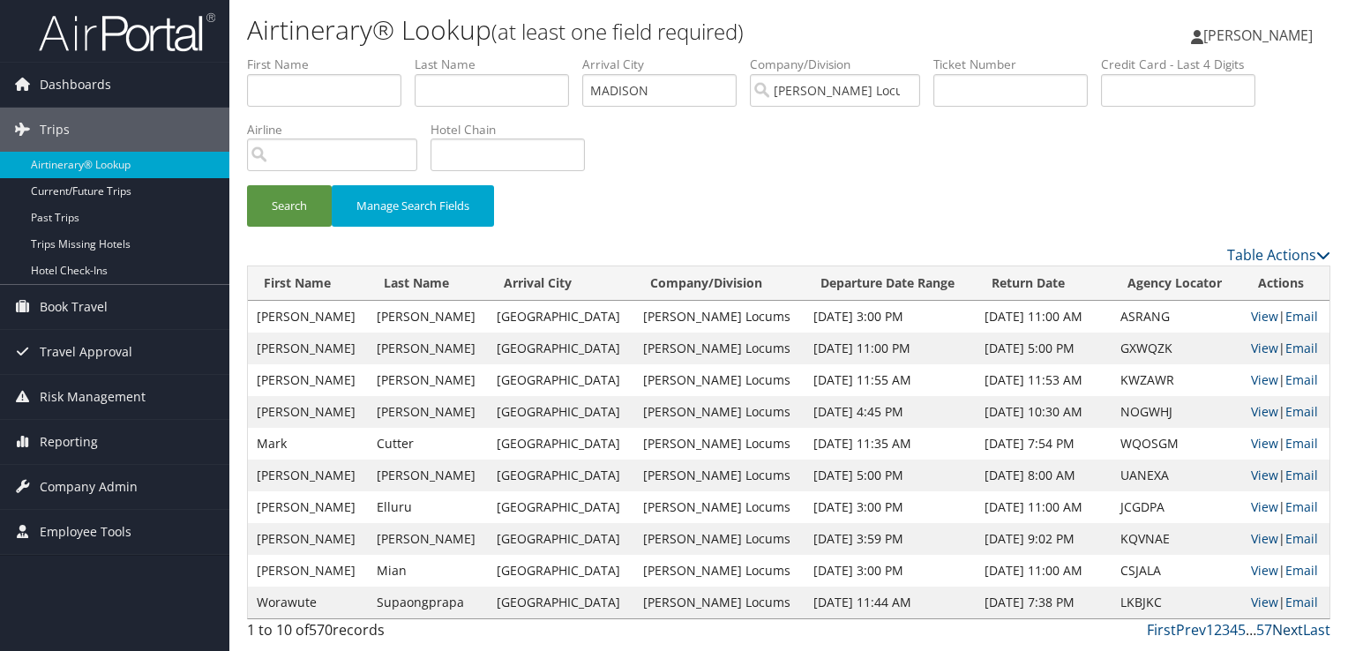
click at [1285, 632] on link "Next" at bounding box center [1287, 629] width 31 height 19
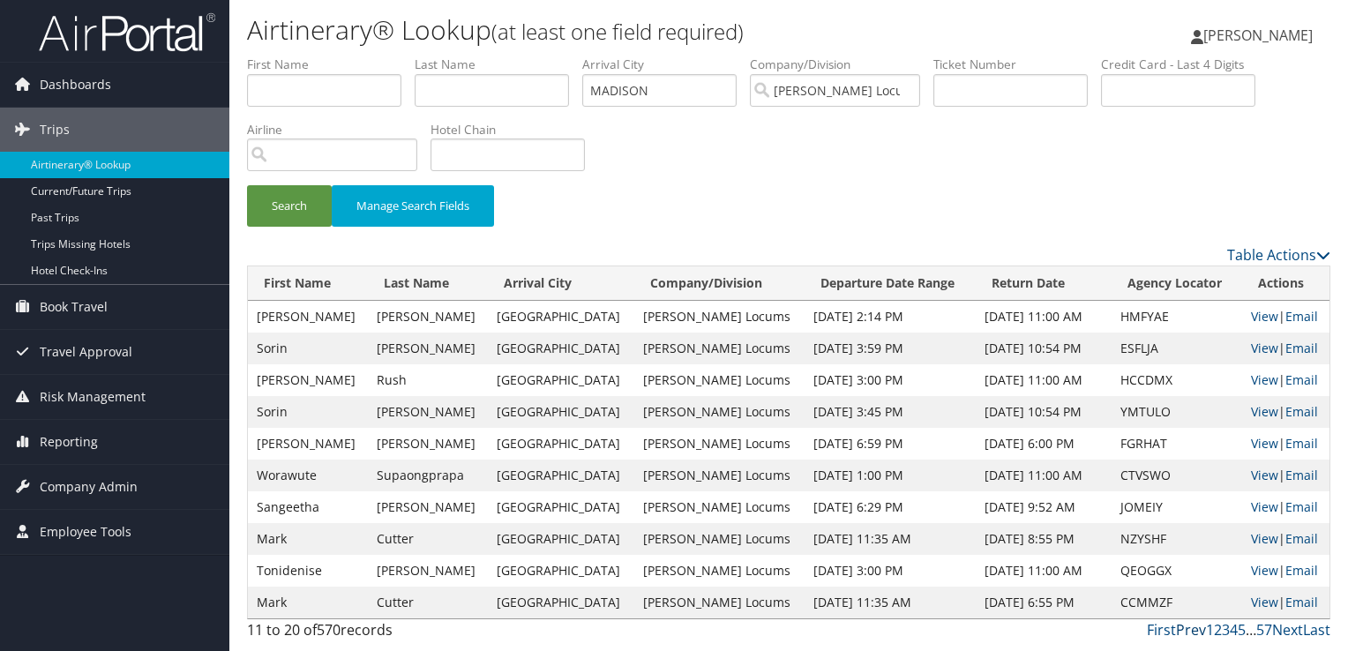
click at [1191, 628] on link "Prev" at bounding box center [1191, 629] width 30 height 19
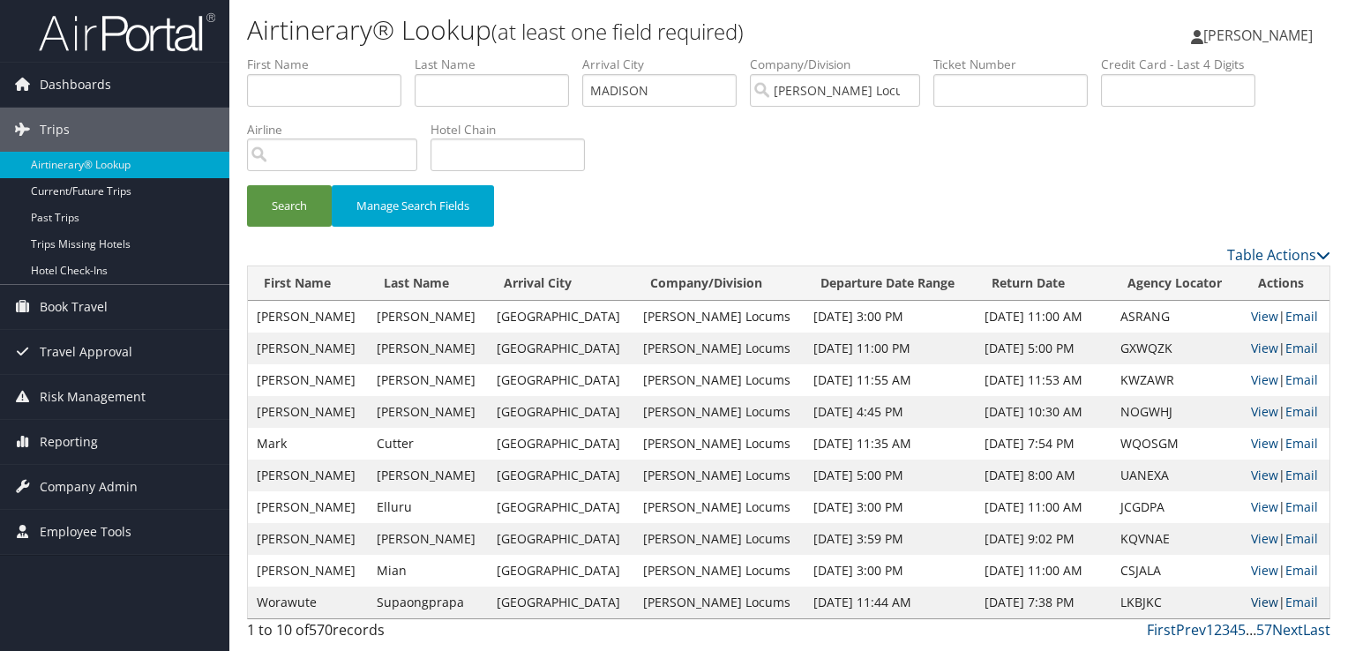
click at [1251, 602] on link "View" at bounding box center [1264, 602] width 27 height 17
click at [468, 154] on input "text" at bounding box center [507, 154] width 154 height 33
type input "EMBASSY SUITES"
click at [247, 185] on button "Search" at bounding box center [289, 205] width 85 height 41
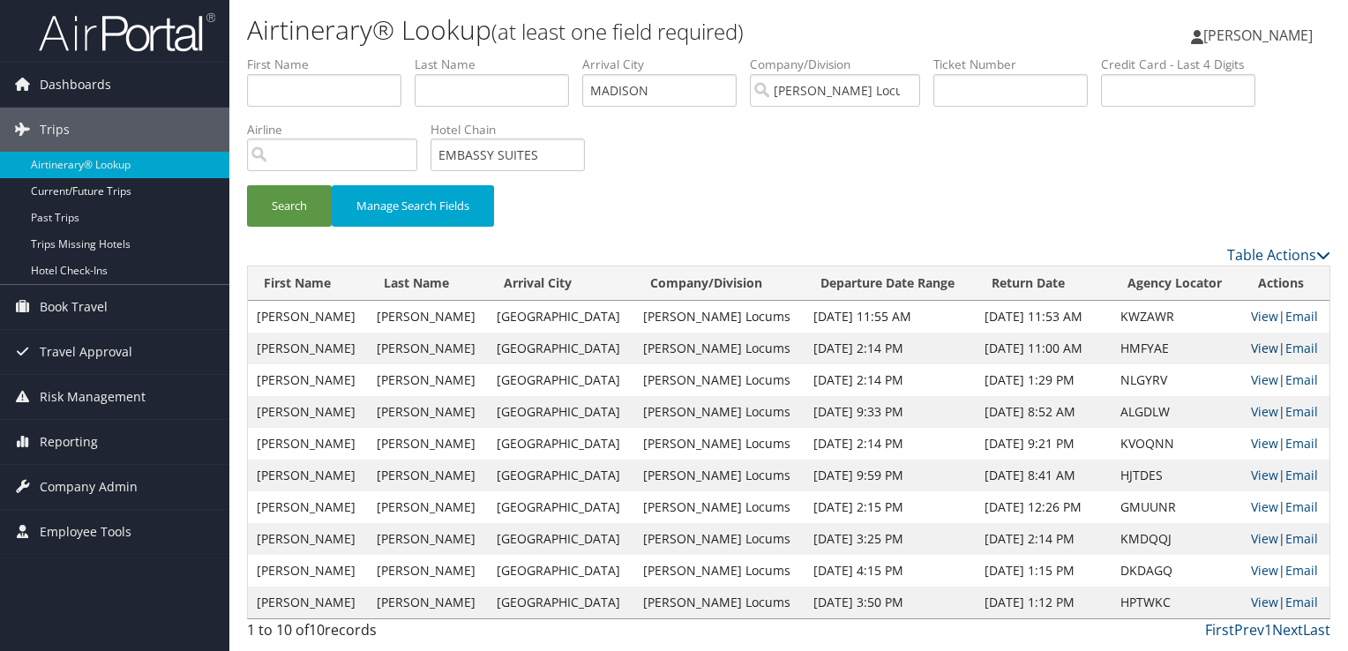
click at [1254, 344] on link "View" at bounding box center [1264, 348] width 27 height 17
click at [1252, 344] on link "View" at bounding box center [1264, 348] width 27 height 17
click at [1254, 348] on link "View" at bounding box center [1264, 348] width 27 height 17
click at [647, 91] on input "MADISON" at bounding box center [659, 90] width 154 height 33
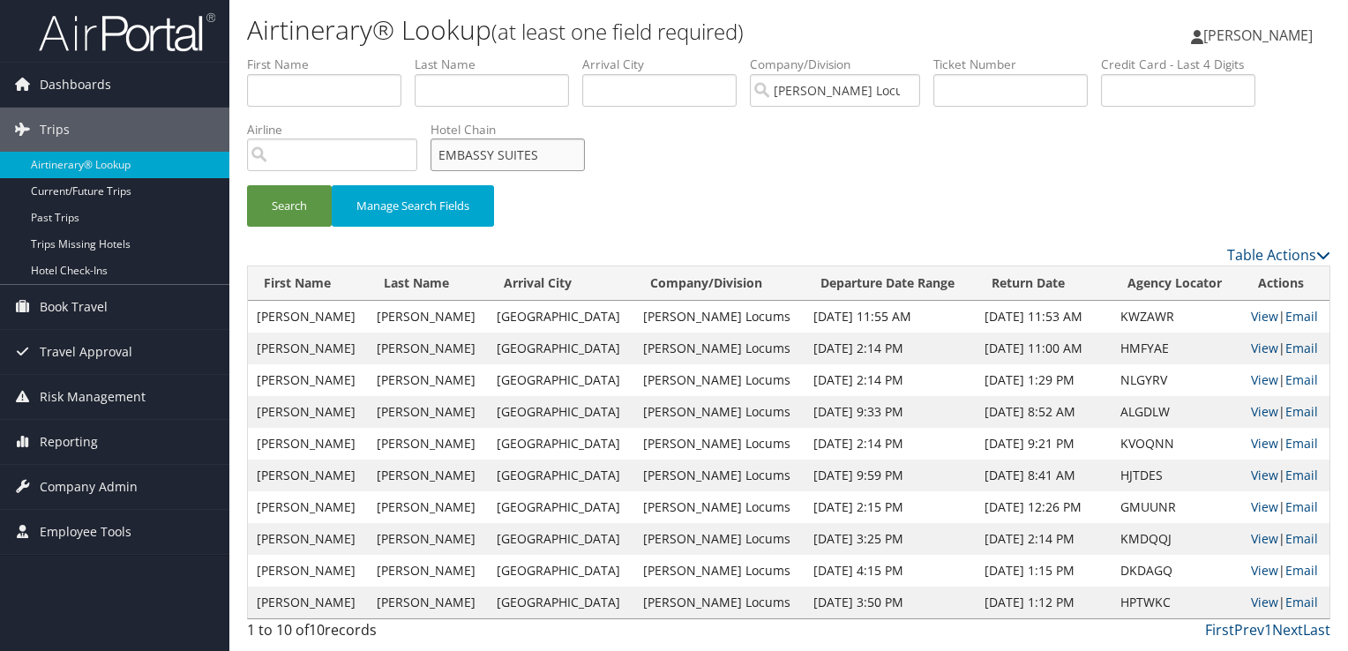
drag, startPoint x: 549, startPoint y: 153, endPoint x: 350, endPoint y: 158, distance: 198.5
click at [350, 56] on ul "First Name Last Name Departure City Arrival City Company/Division Hayes Locums …" at bounding box center [788, 56] width 1083 height 0
click at [630, 90] on input "text" at bounding box center [659, 90] width 154 height 33
type input "D"
type input "SPRINGFIELD"
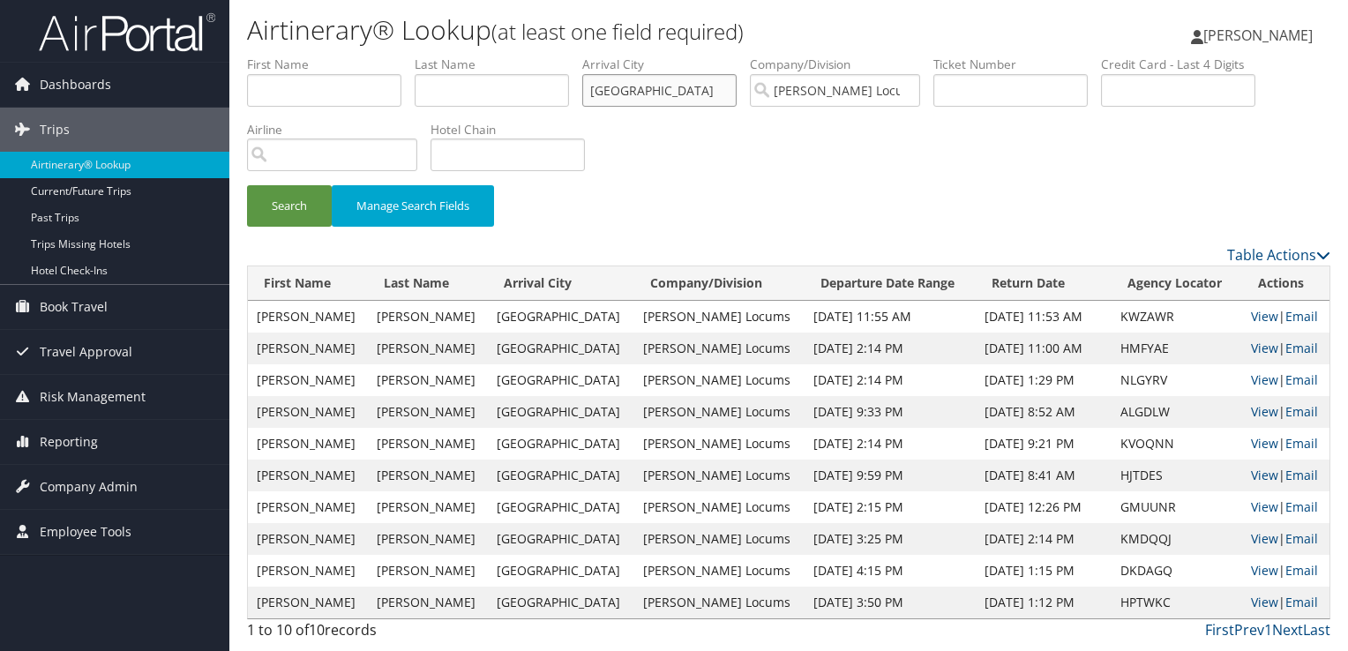
click at [247, 185] on button "Search" at bounding box center [289, 205] width 85 height 41
click at [1251, 545] on link "View" at bounding box center [1264, 538] width 27 height 17
click at [1251, 569] on link "View" at bounding box center [1264, 570] width 27 height 17
click at [474, 153] on input "text" at bounding box center [507, 154] width 154 height 33
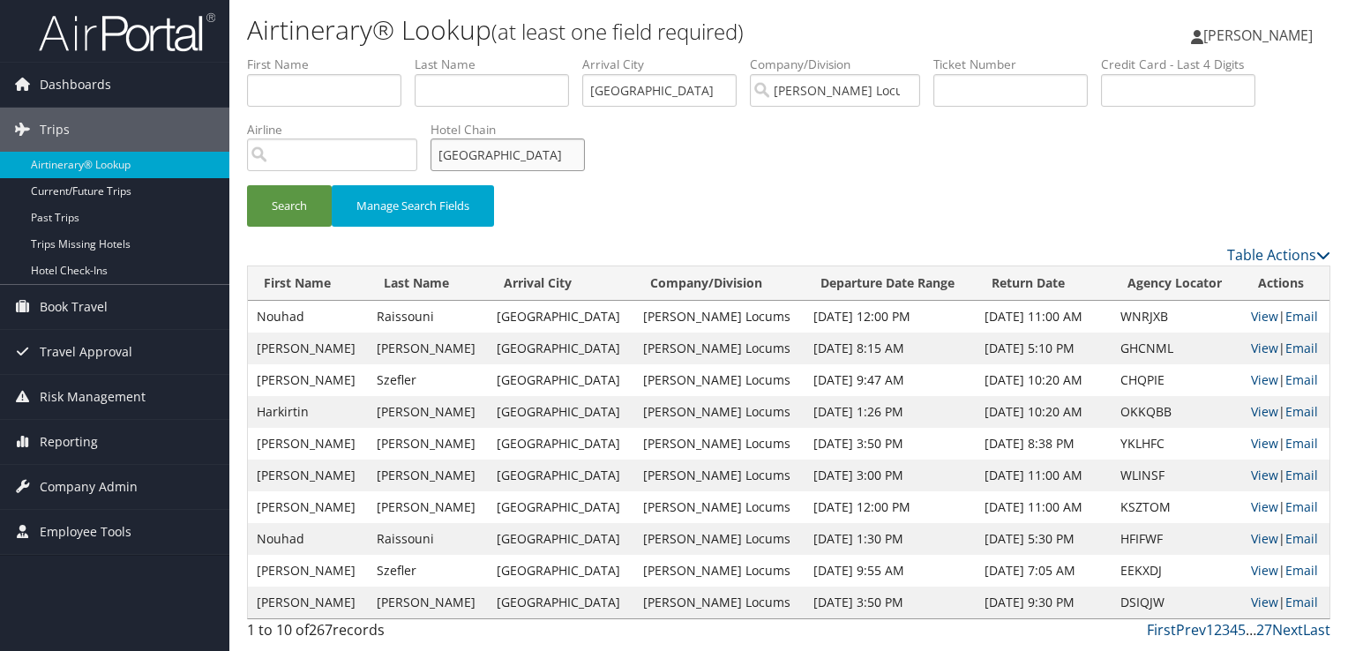
type input "HILTON GARDEN INN"
click at [247, 185] on button "Search" at bounding box center [289, 205] width 85 height 41
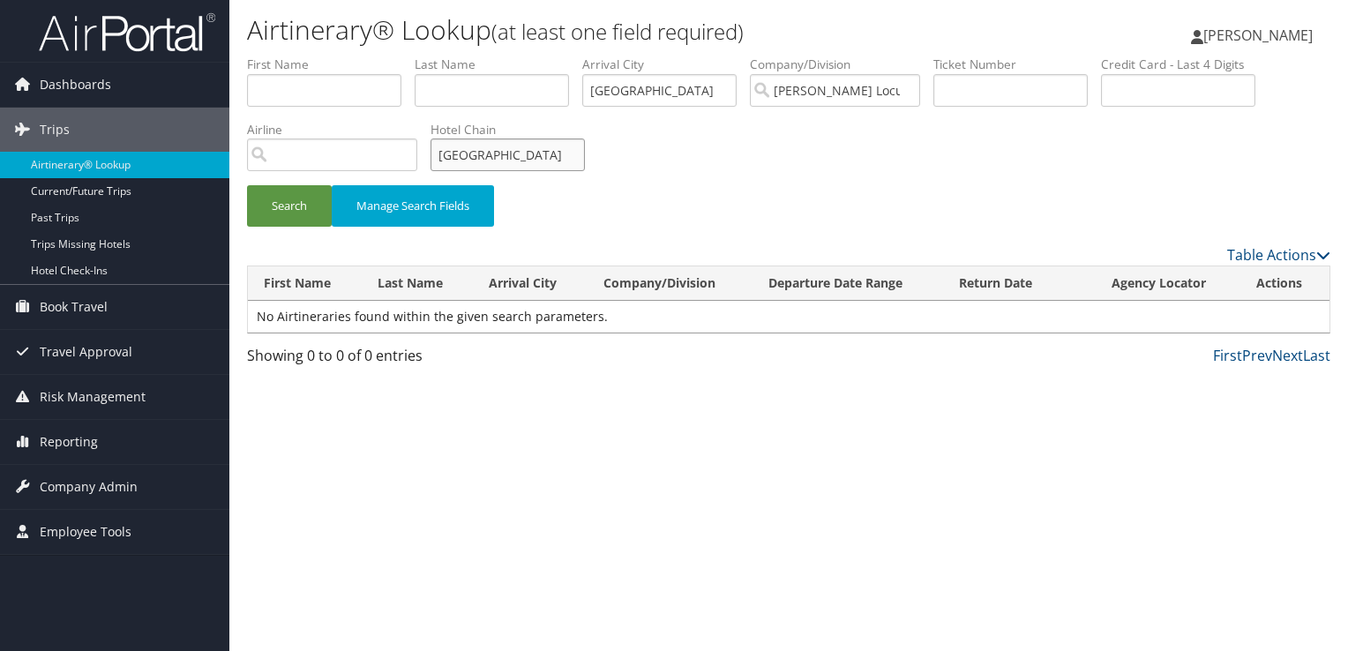
drag, startPoint x: 578, startPoint y: 153, endPoint x: 387, endPoint y: 161, distance: 190.7
click at [387, 56] on ul "First Name Last Name Departure City Arrival City SPRINGFIELD Company/Division H…" at bounding box center [788, 56] width 1083 height 0
click at [269, 206] on button "Search" at bounding box center [289, 205] width 85 height 41
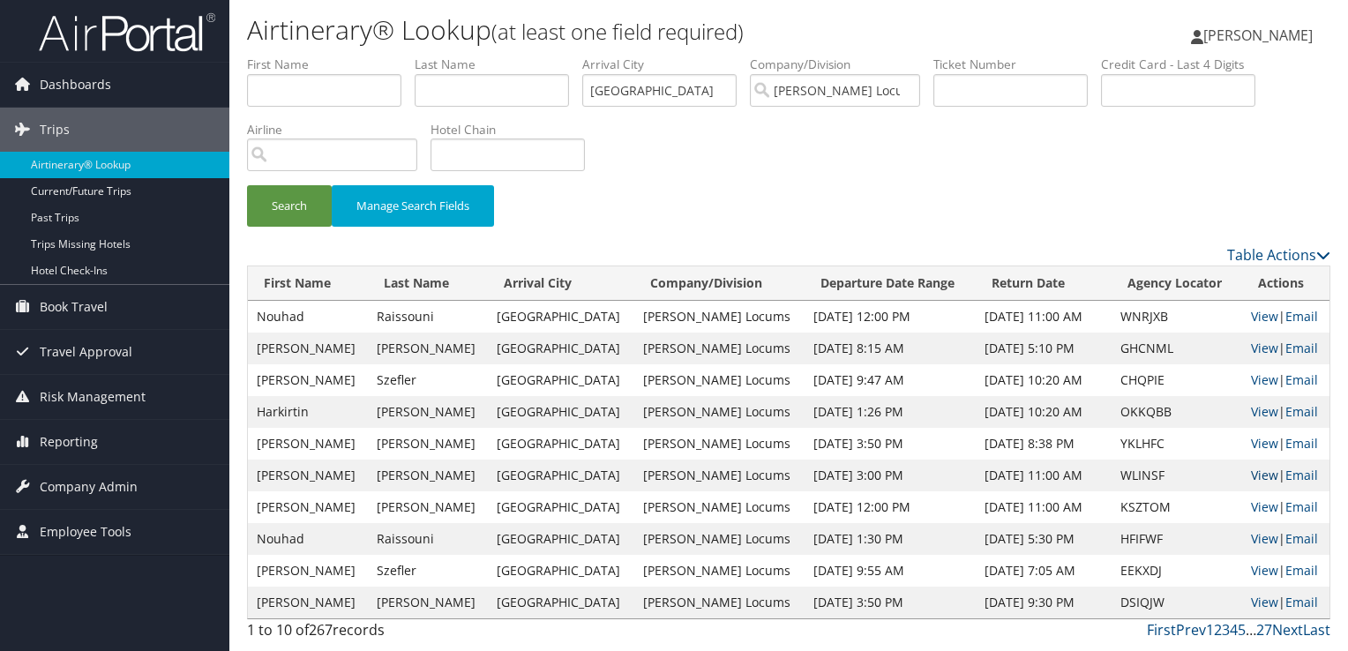
click at [1252, 479] on link "View" at bounding box center [1264, 475] width 27 height 17
click at [1257, 506] on link "View" at bounding box center [1264, 506] width 27 height 17
click at [1251, 568] on link "View" at bounding box center [1264, 570] width 27 height 17
click at [1259, 443] on link "View" at bounding box center [1264, 443] width 27 height 17
click at [1256, 408] on link "View" at bounding box center [1264, 411] width 27 height 17
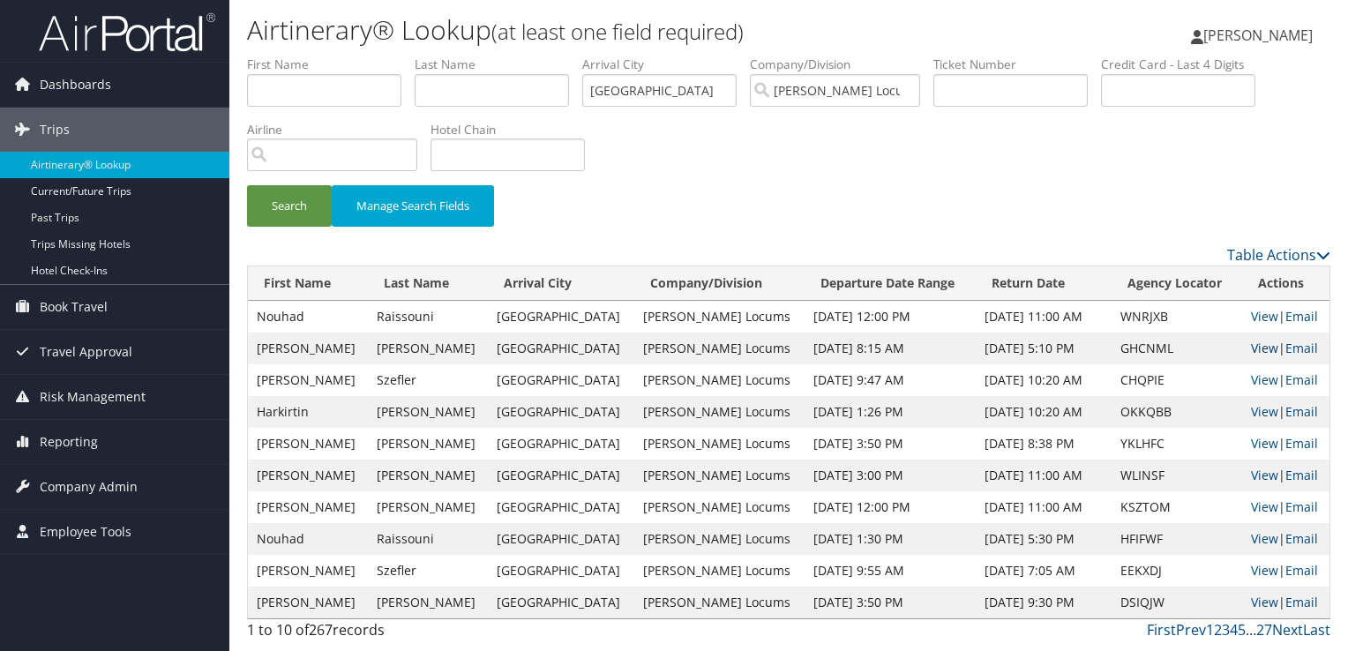
click at [1255, 348] on link "View" at bounding box center [1264, 348] width 27 height 17
click at [1255, 309] on link "View" at bounding box center [1264, 316] width 27 height 17
click at [493, 94] on input "text" at bounding box center [492, 90] width 154 height 33
click at [314, 99] on input "text" at bounding box center [324, 90] width 154 height 33
type input "BENJAMIN"
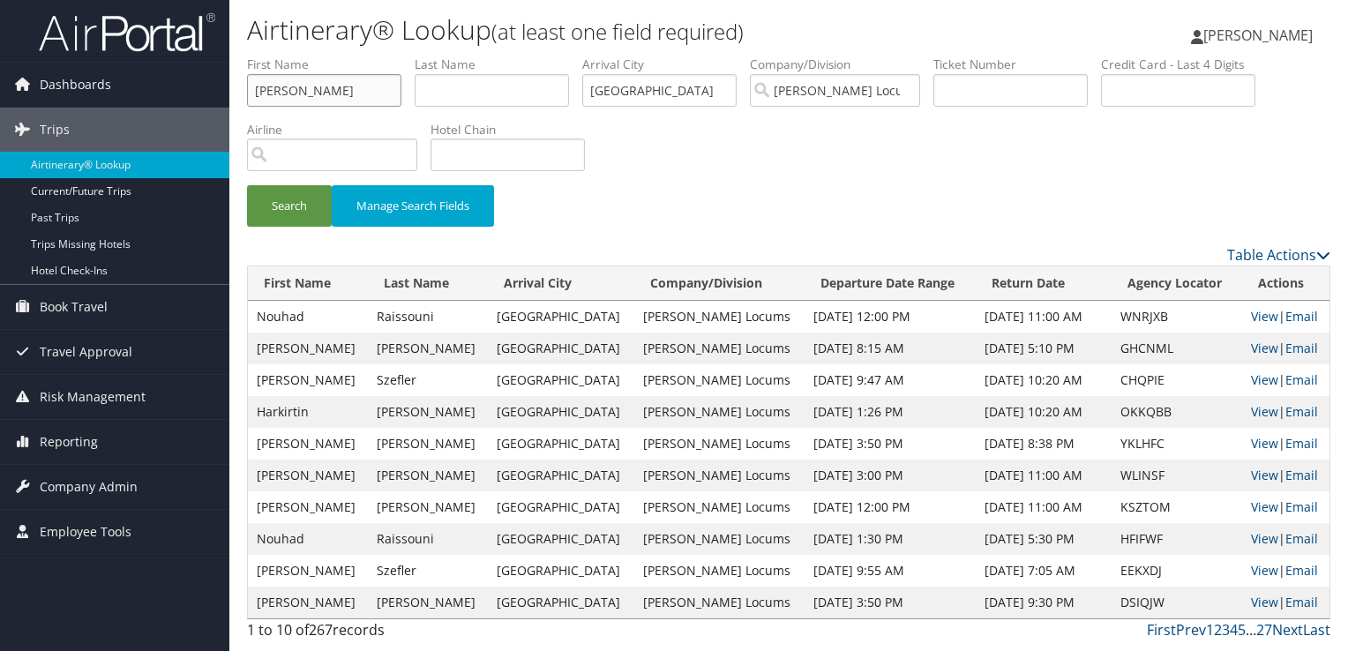
click at [247, 185] on button "Search" at bounding box center [289, 205] width 85 height 41
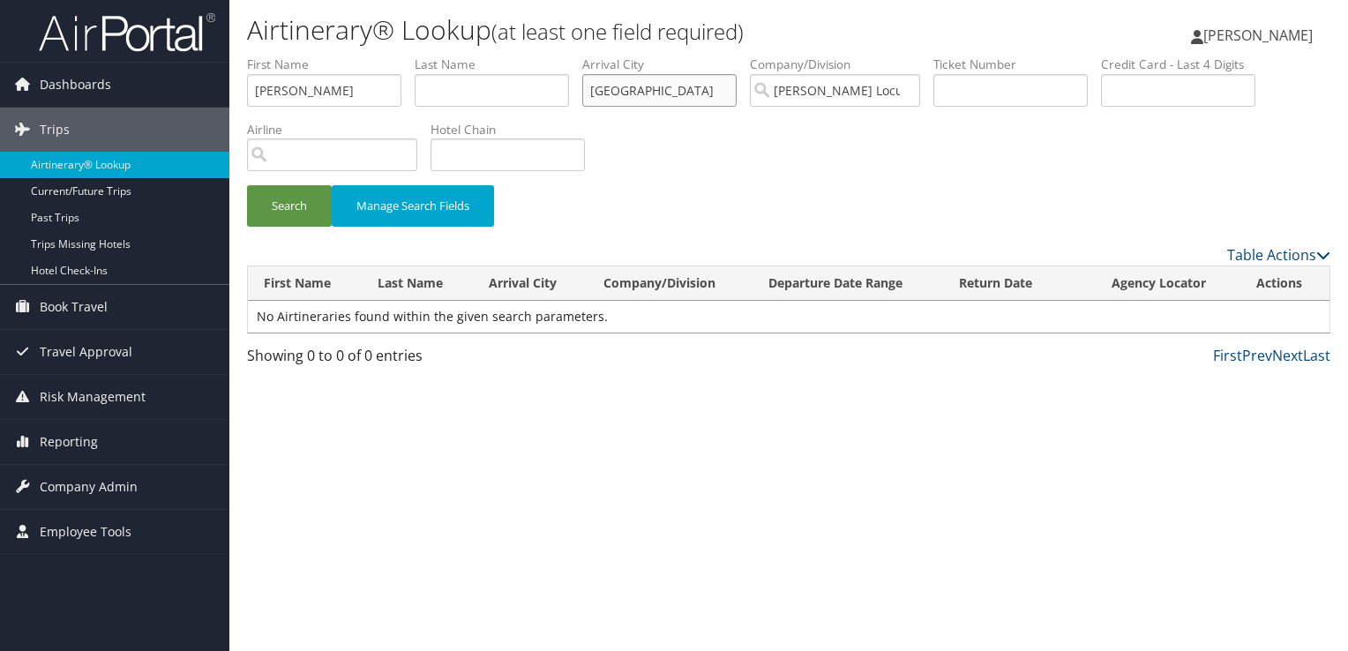
click at [647, 90] on input "SPRINGFIELD" at bounding box center [659, 90] width 154 height 33
click at [499, 83] on input "text" at bounding box center [492, 90] width 154 height 33
type input "FIORE"
click at [247, 185] on button "Search" at bounding box center [289, 205] width 85 height 41
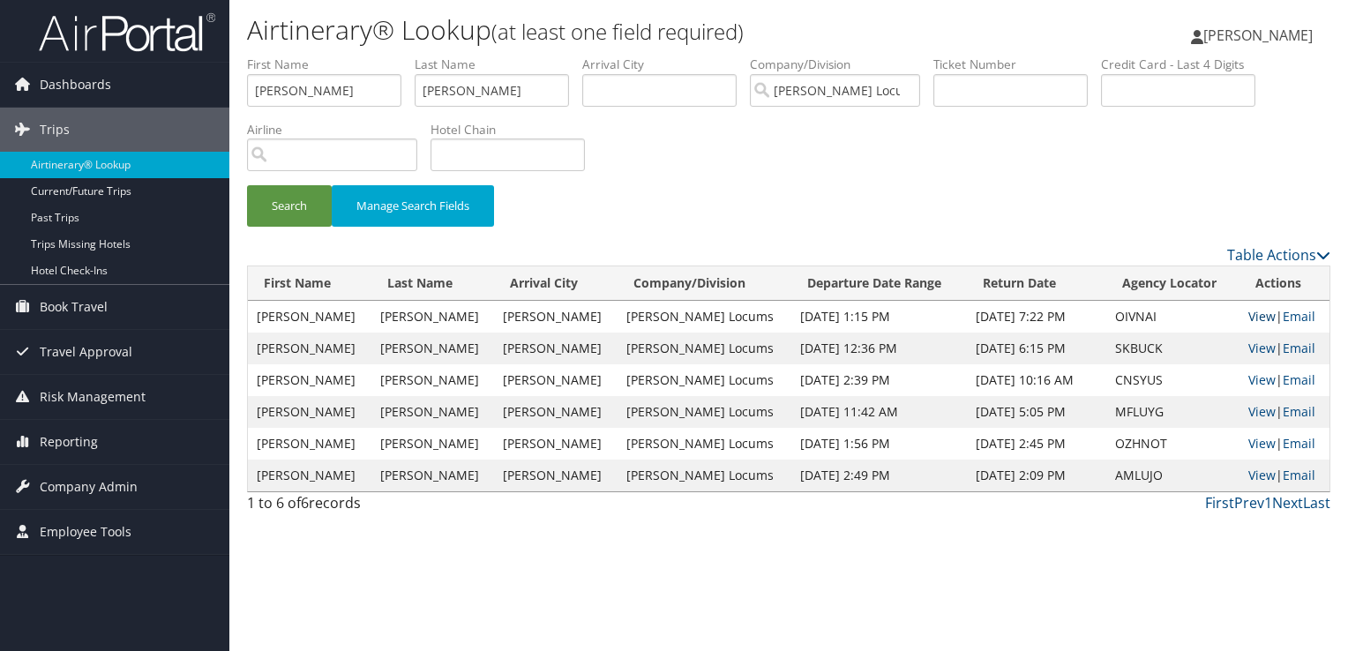
click at [1248, 311] on link "View" at bounding box center [1261, 316] width 27 height 17
drag, startPoint x: 326, startPoint y: 82, endPoint x: 153, endPoint y: 93, distance: 174.1
click at [153, 93] on div "Dashboards AirPortal 360™ (Manager) My Travel Dashboard Trips Airtinerary® Look…" at bounding box center [674, 325] width 1348 height 651
drag, startPoint x: 468, startPoint y: 100, endPoint x: 345, endPoint y: 95, distance: 122.7
click at [345, 56] on ul "First Name Last Name FIORE Departure City Arrival City Company/Division Hayes L…" at bounding box center [788, 56] width 1083 height 0
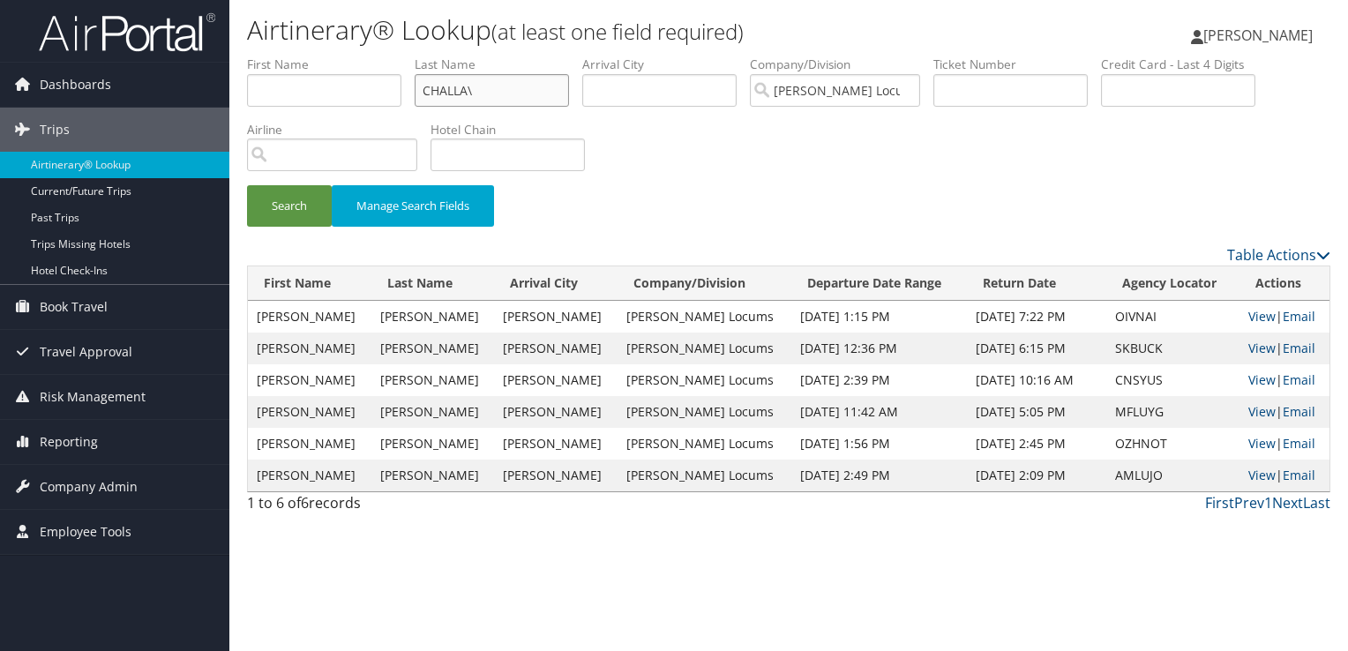
click at [247, 185] on button "Search" at bounding box center [289, 205] width 85 height 41
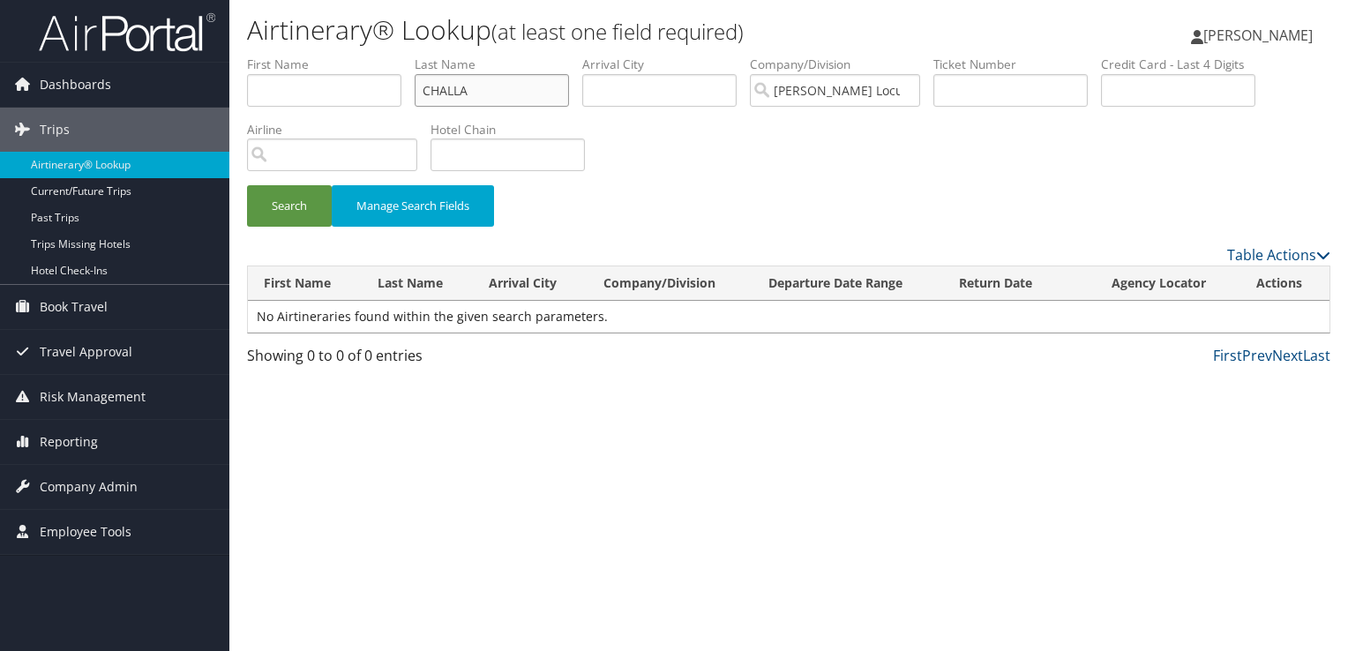
type input "CHALLA"
click at [247, 185] on button "Search" at bounding box center [289, 205] width 85 height 41
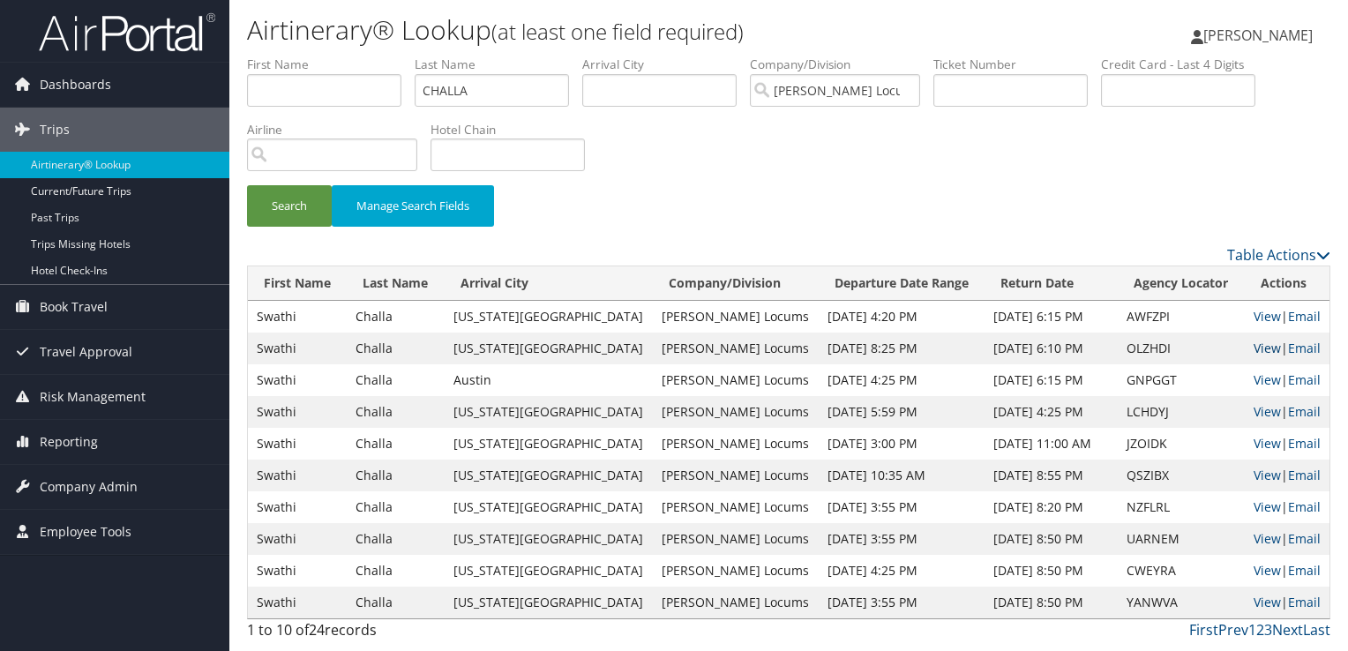
click at [1260, 342] on link "View" at bounding box center [1267, 348] width 27 height 17
drag, startPoint x: 472, startPoint y: 97, endPoint x: 315, endPoint y: 99, distance: 157.0
click at [315, 56] on ul "First Name Last Name CHALLA Departure City Arrival City Company/Division Hayes …" at bounding box center [788, 56] width 1083 height 0
click at [621, 94] on input "text" at bounding box center [659, 90] width 154 height 33
type input "LOS ANGELES"
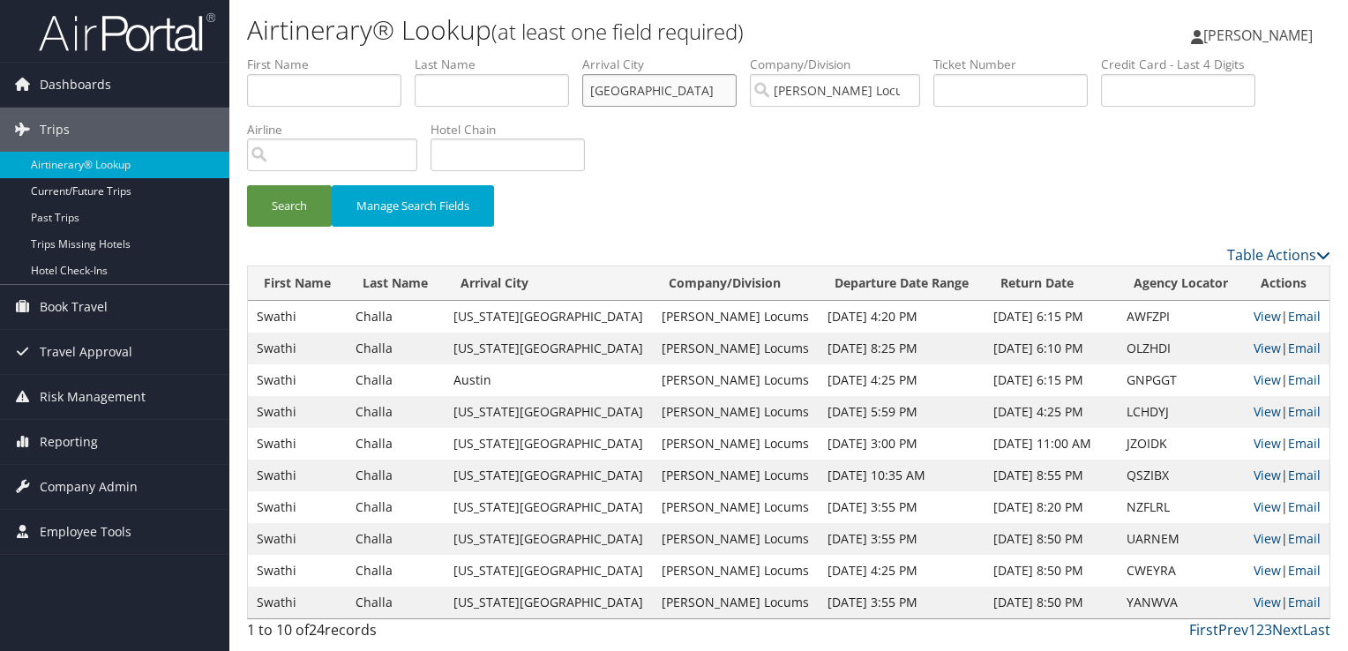
click at [247, 185] on button "Search" at bounding box center [289, 205] width 85 height 41
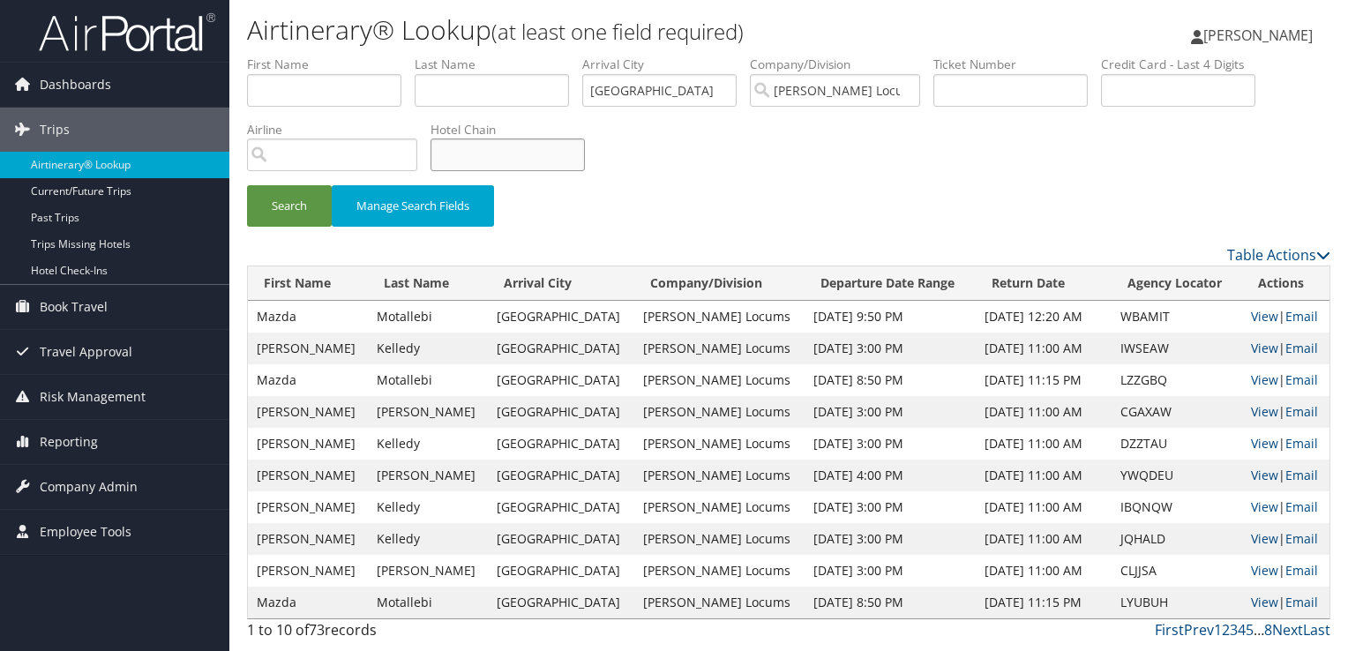
click at [558, 148] on input "text" at bounding box center [507, 154] width 154 height 33
type input "MARRIOTT"
click at [247, 185] on button "Search" at bounding box center [289, 205] width 85 height 41
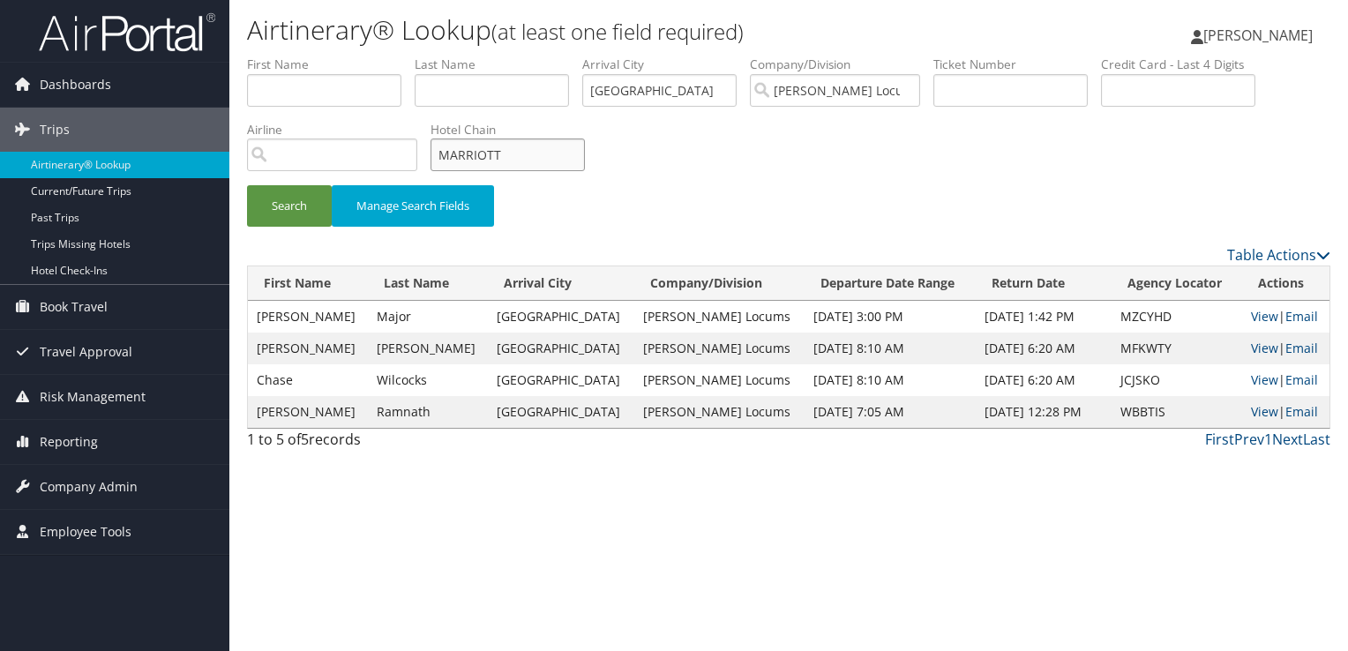
drag, startPoint x: 558, startPoint y: 148, endPoint x: 296, endPoint y: 175, distance: 262.4
click at [312, 56] on ul "First Name Last Name Departure City Arrival City LOS ANGELES Company/Division H…" at bounding box center [788, 56] width 1083 height 0
click at [293, 198] on button "Search" at bounding box center [289, 205] width 85 height 41
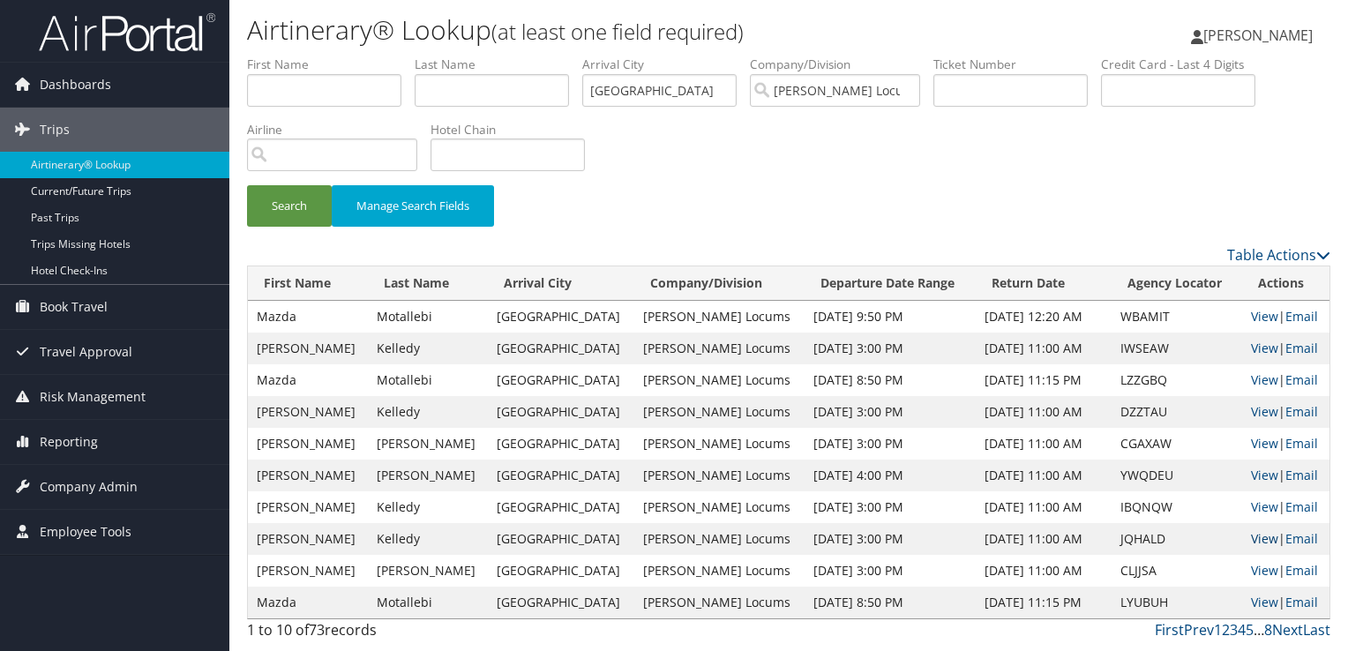
click at [1253, 539] on link "View" at bounding box center [1264, 538] width 27 height 17
click at [1263, 507] on link "View" at bounding box center [1264, 506] width 27 height 17
click at [1261, 536] on link "View" at bounding box center [1264, 538] width 27 height 17
click at [1251, 538] on link "View" at bounding box center [1264, 538] width 27 height 17
click at [1252, 501] on link "View" at bounding box center [1264, 506] width 27 height 17
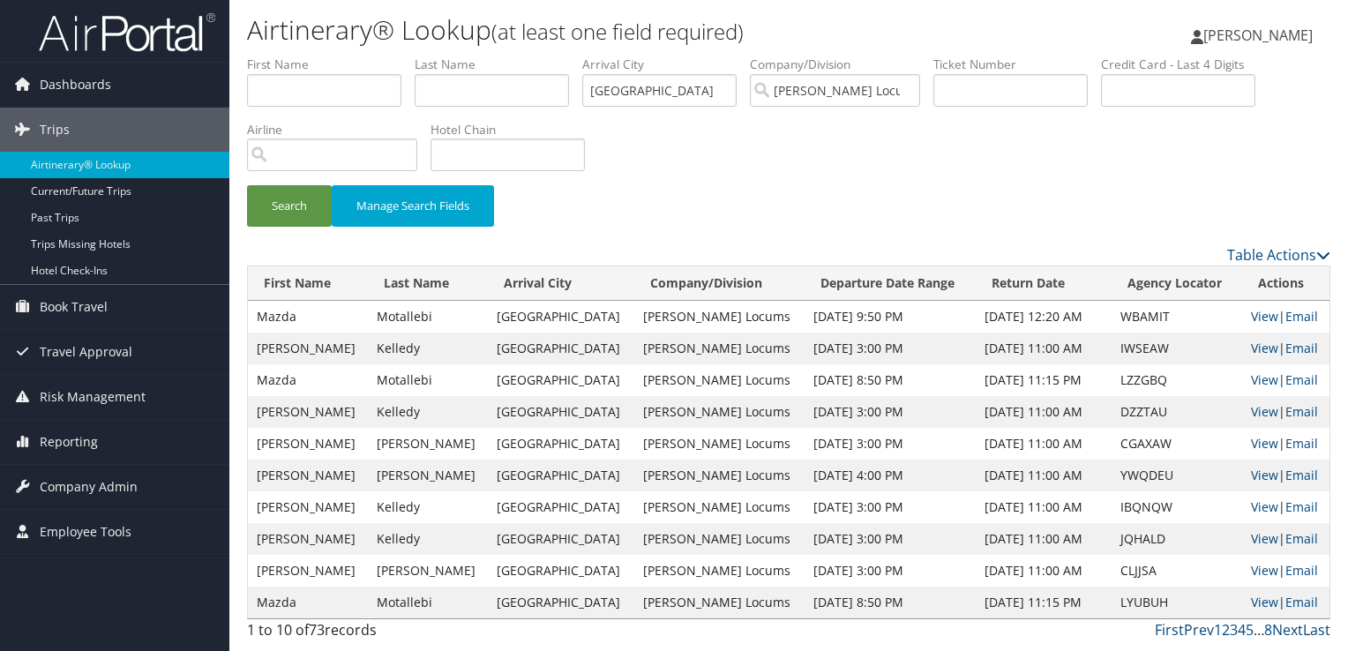
click at [1268, 472] on td "View | Email" at bounding box center [1285, 476] width 87 height 32
click at [1258, 473] on link "View" at bounding box center [1264, 475] width 27 height 17
click at [1256, 443] on link "View" at bounding box center [1264, 443] width 27 height 17
drag, startPoint x: 713, startPoint y: 91, endPoint x: 447, endPoint y: 90, distance: 265.5
click at [447, 56] on ul "First Name Last Name Departure City Arrival City LOS ANGELES Company/Division H…" at bounding box center [788, 56] width 1083 height 0
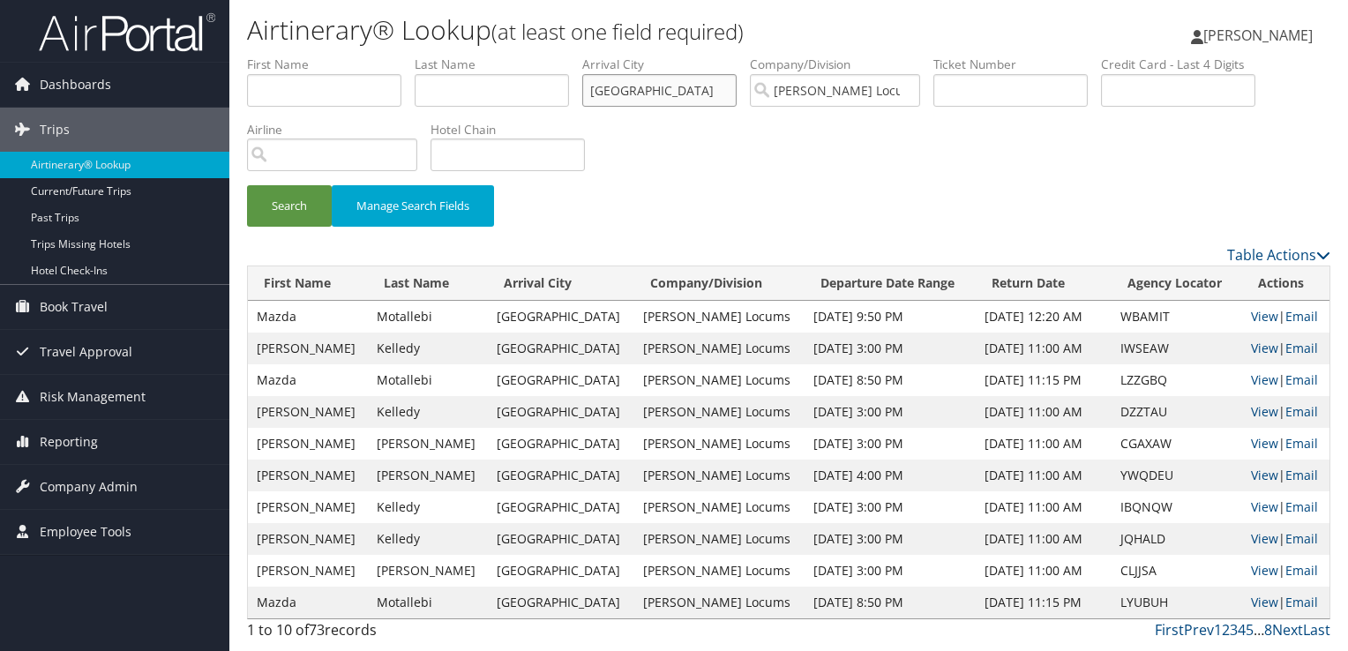
paste input "FORT LAUDERDA"
type input "FORT LAUDERDA"
click at [247, 185] on button "Search" at bounding box center [289, 205] width 85 height 41
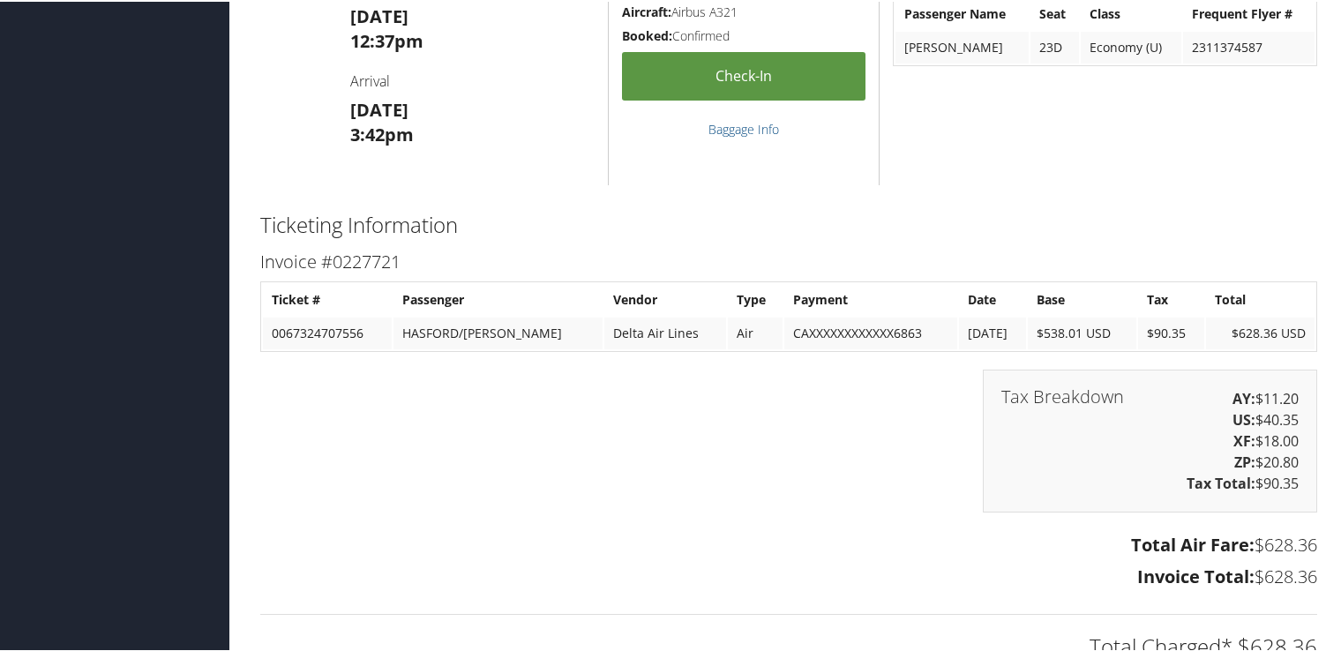
scroll to position [2920, 0]
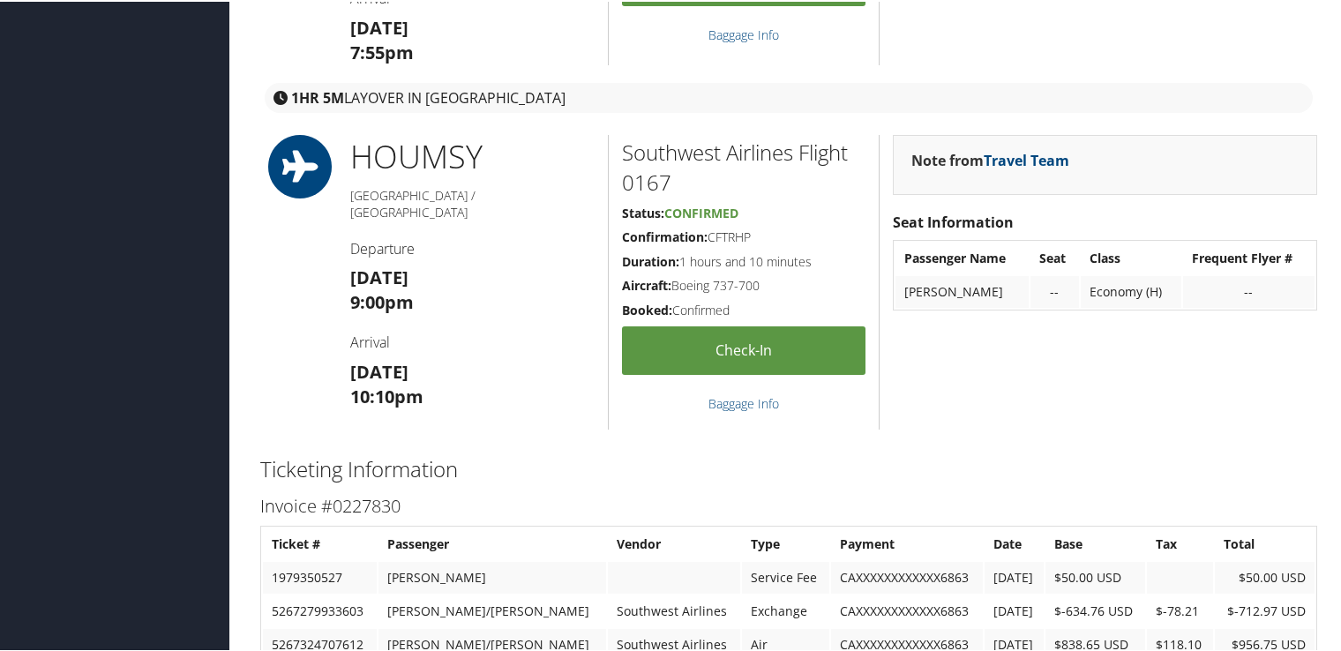
scroll to position [2897, 0]
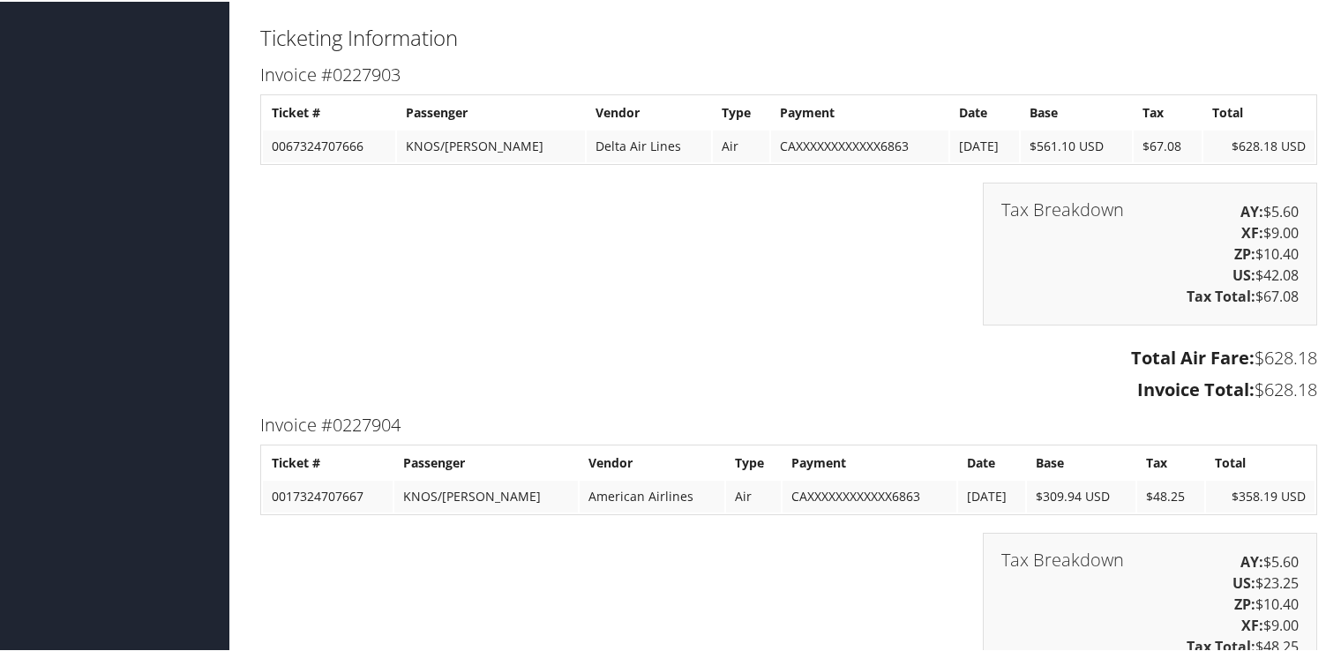
scroll to position [3433, 0]
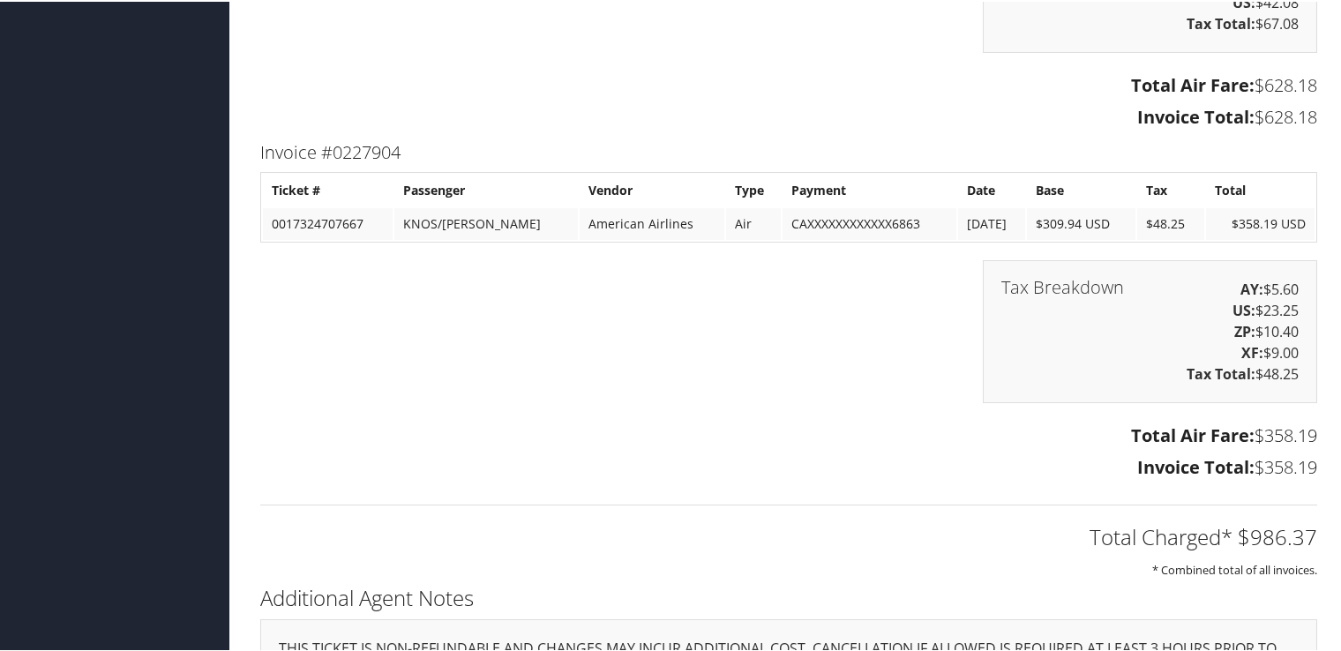
scroll to position [3433, 0]
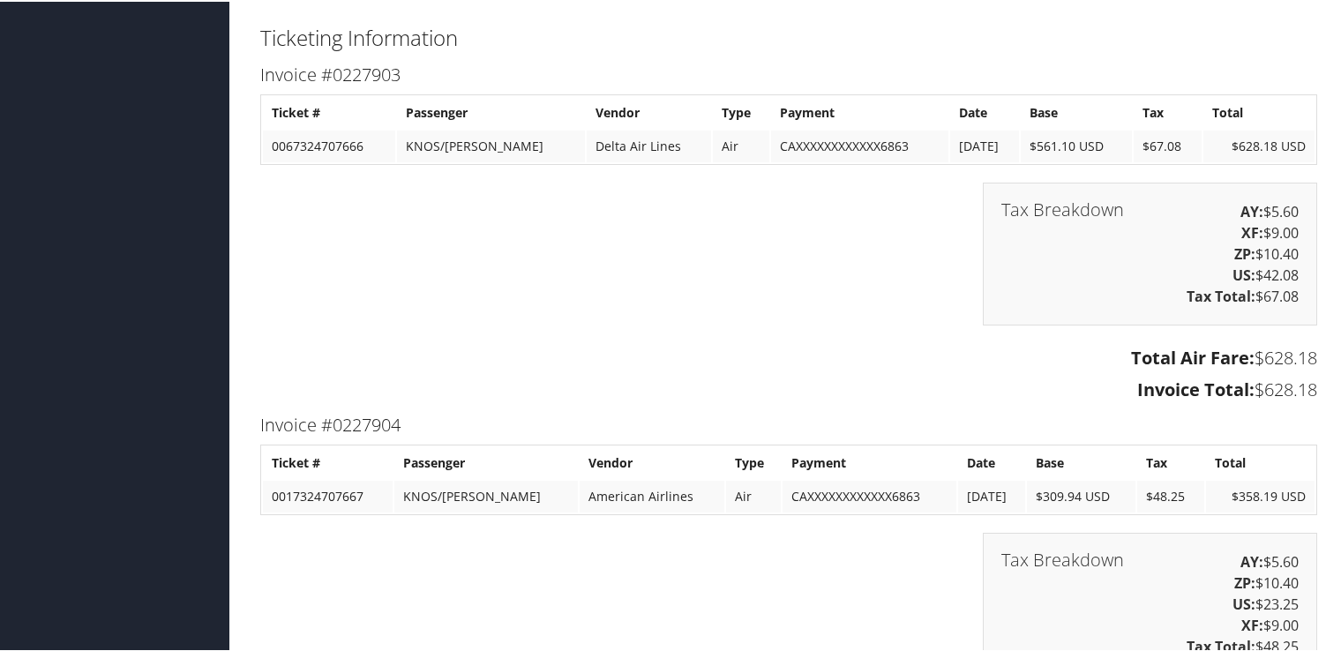
scroll to position [3433, 0]
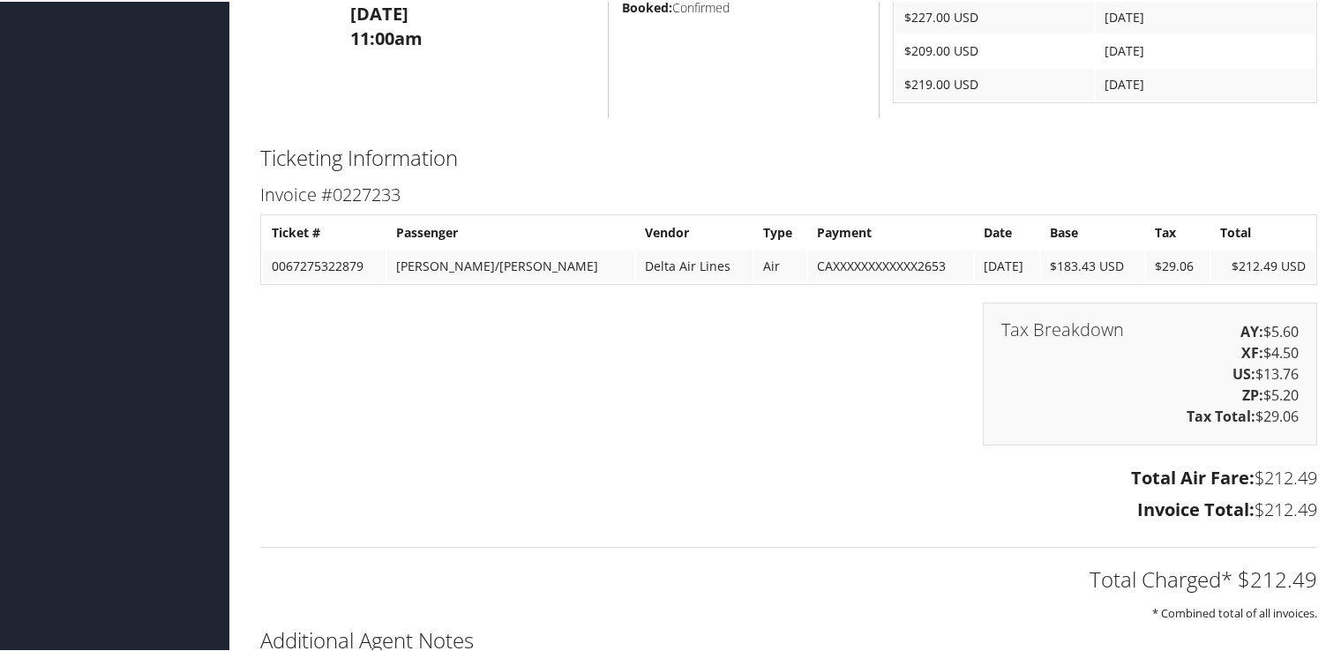
scroll to position [1313, 0]
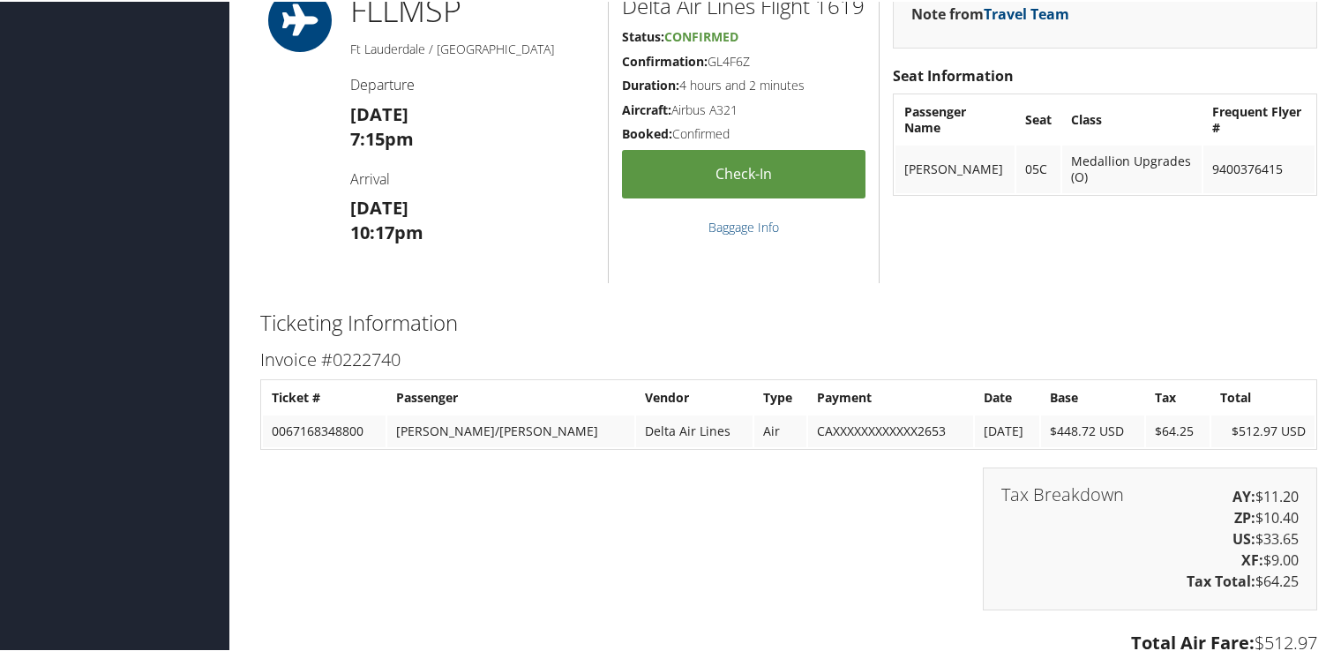
scroll to position [2183, 0]
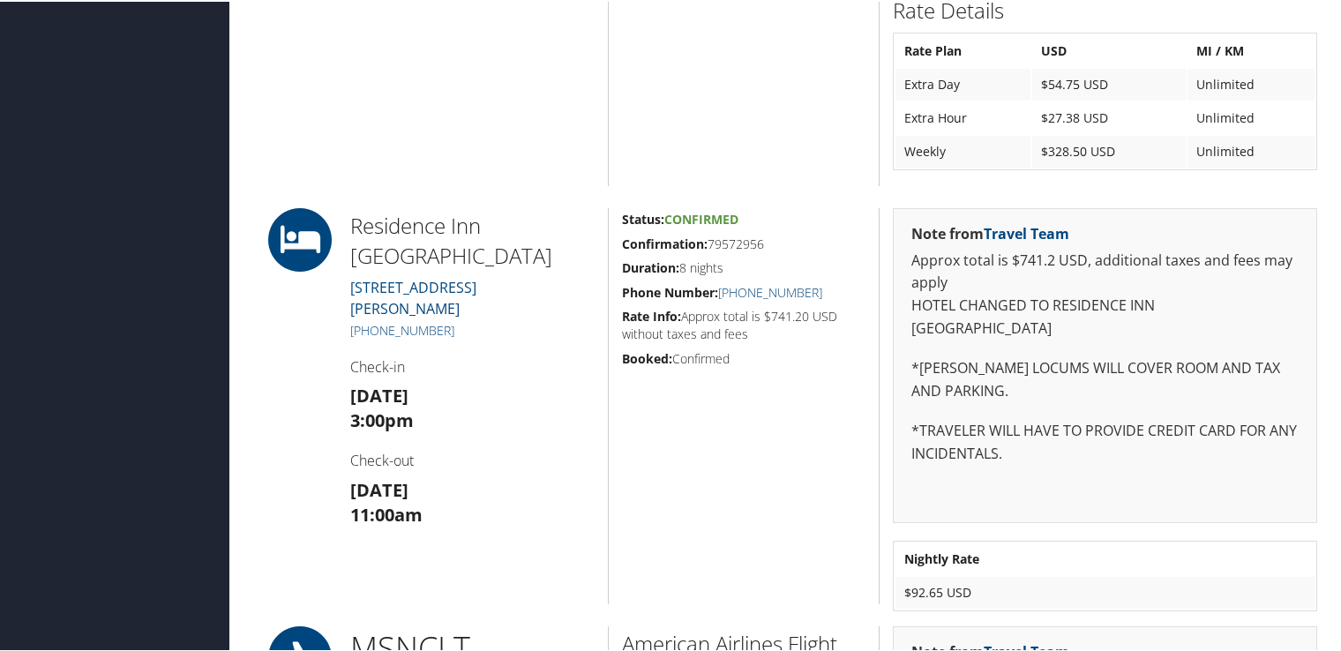
scroll to position [1676, 0]
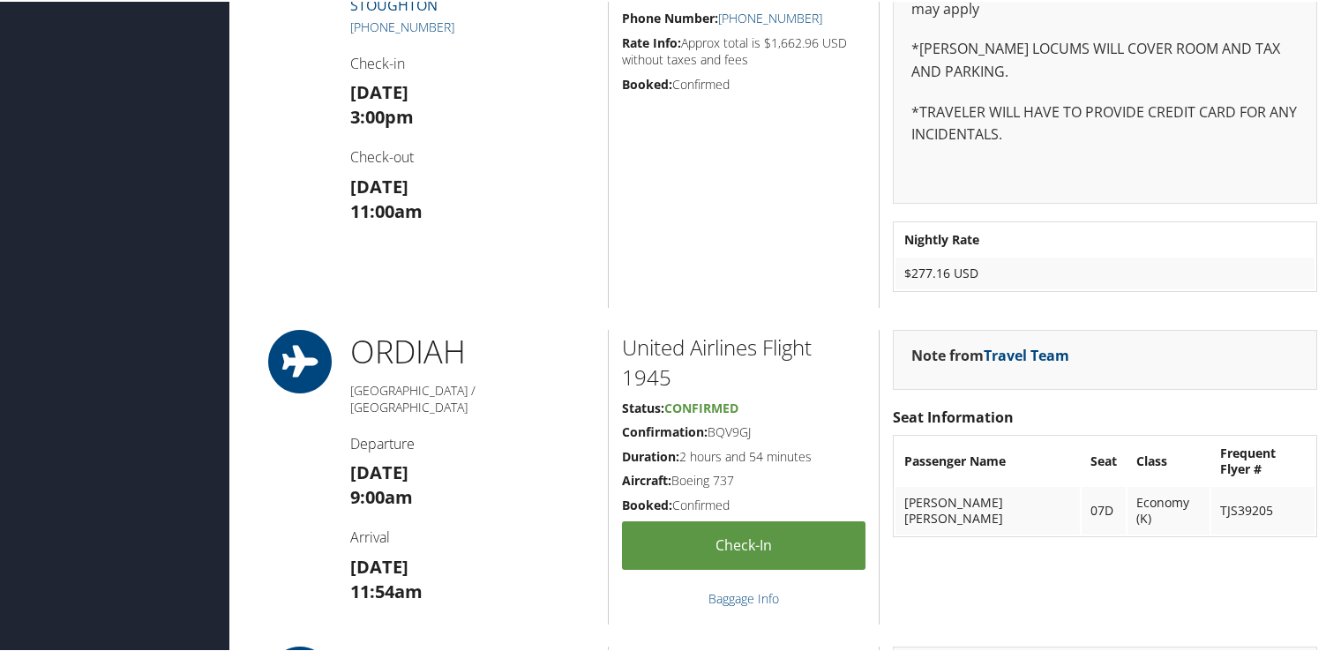
scroll to position [2382, 0]
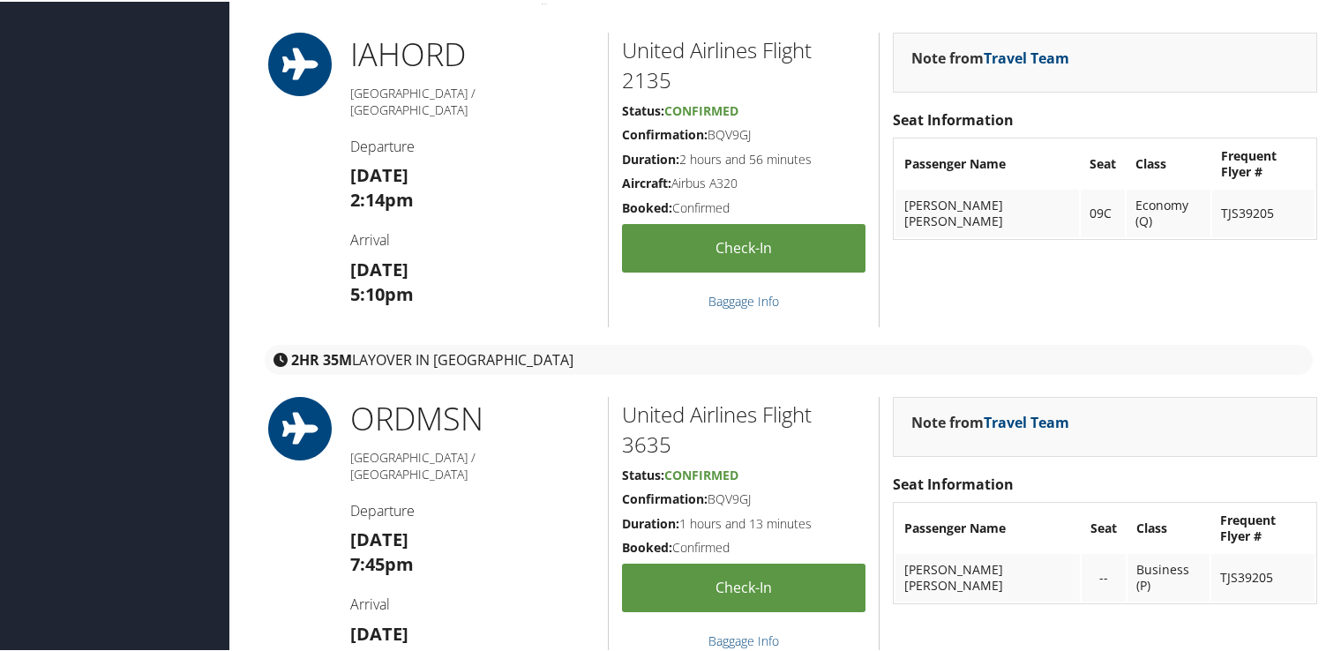
scroll to position [882, 0]
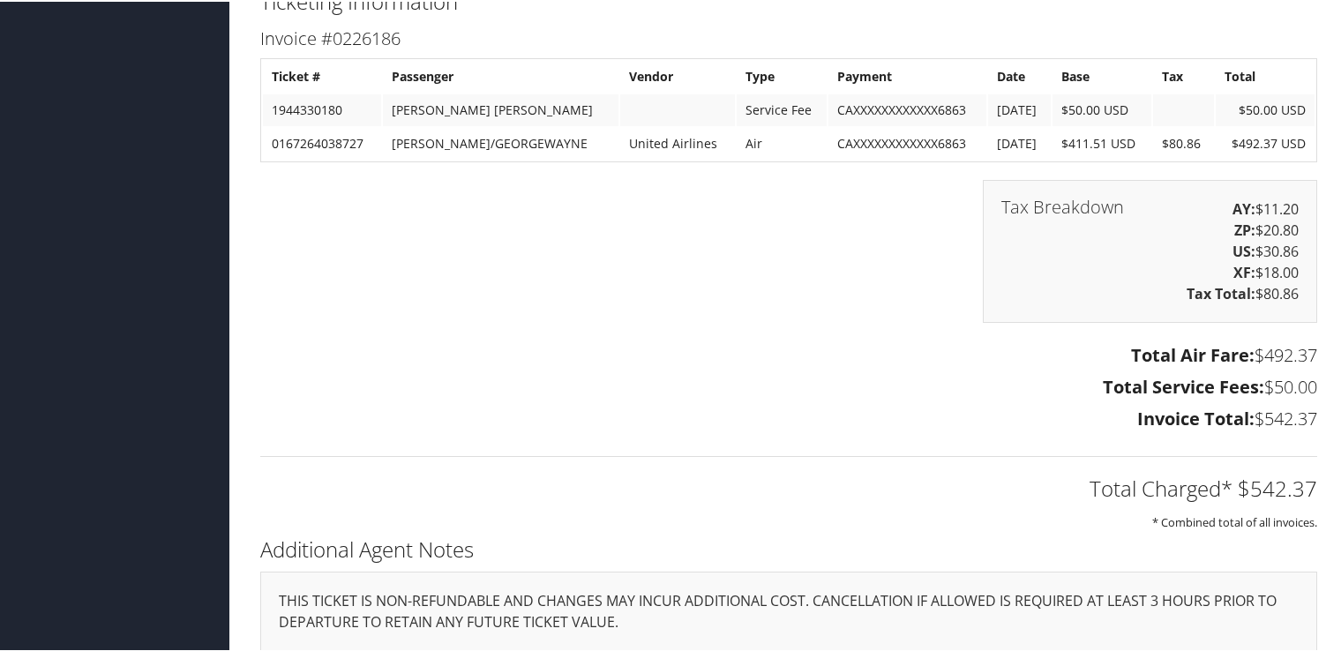
scroll to position [3176, 0]
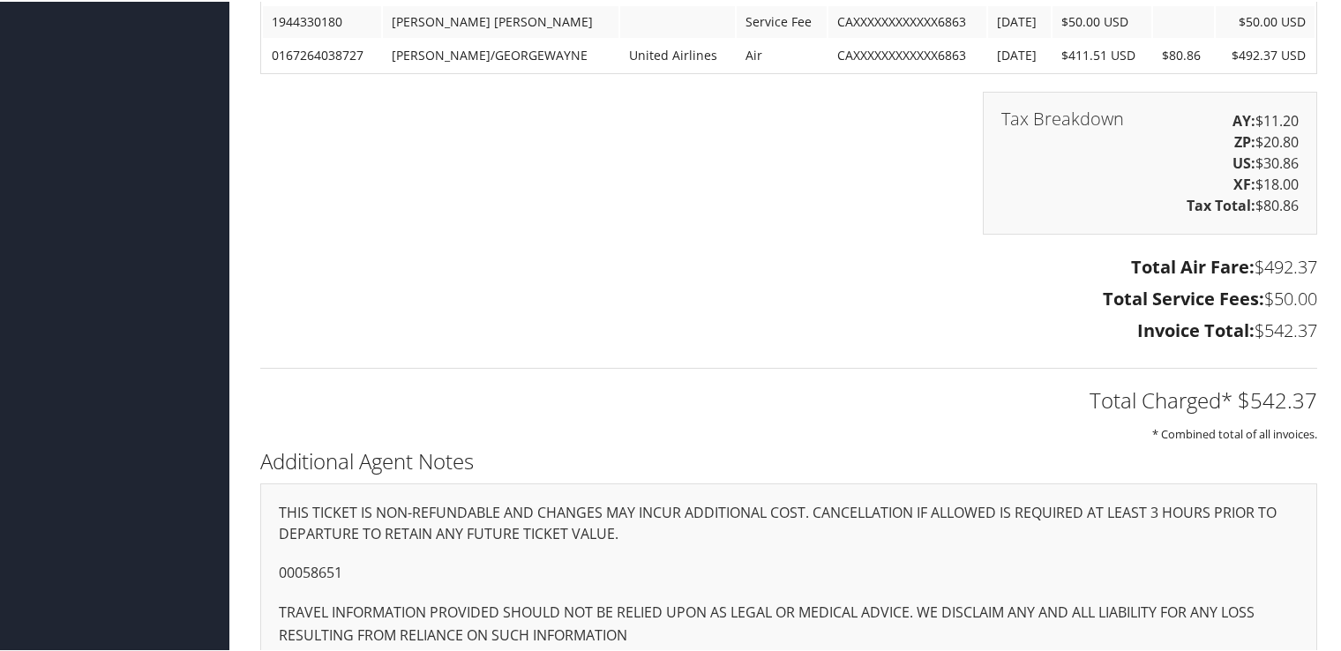
click at [325, 569] on p "00058651" at bounding box center [789, 571] width 1020 height 23
copy p "00058651"
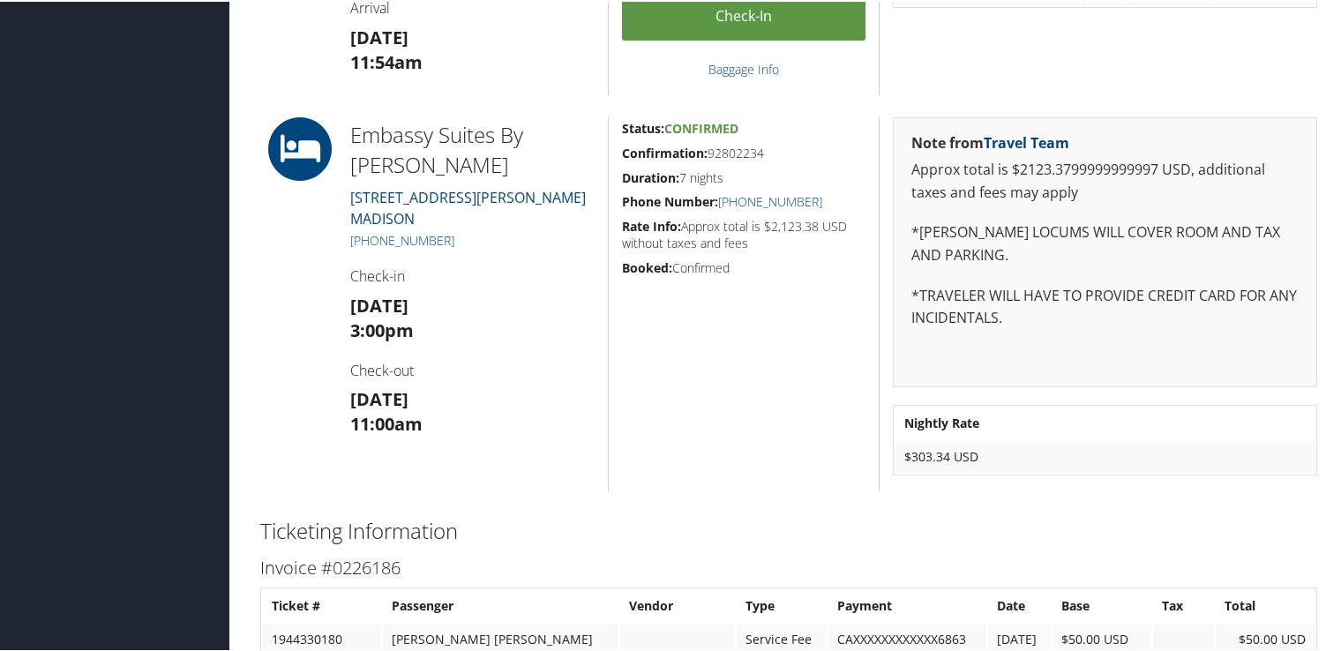
scroll to position [2646, 0]
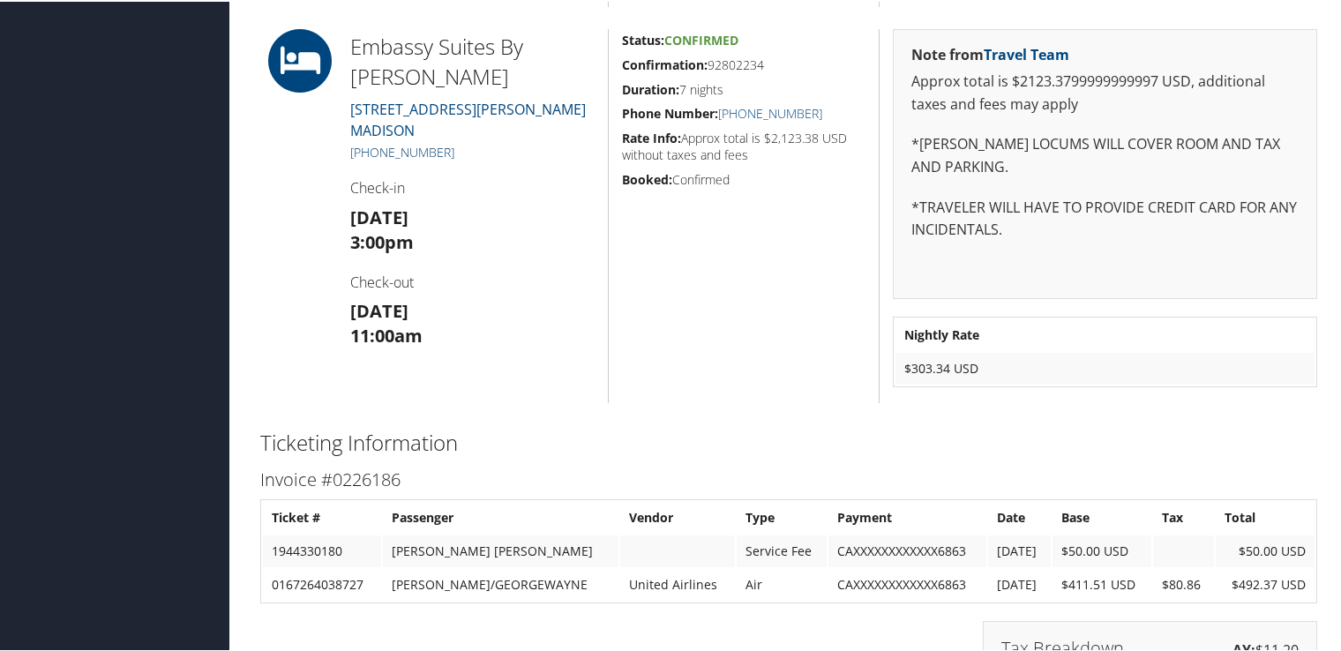
click at [442, 144] on link "+1 (608) 740-6870" at bounding box center [402, 150] width 104 height 17
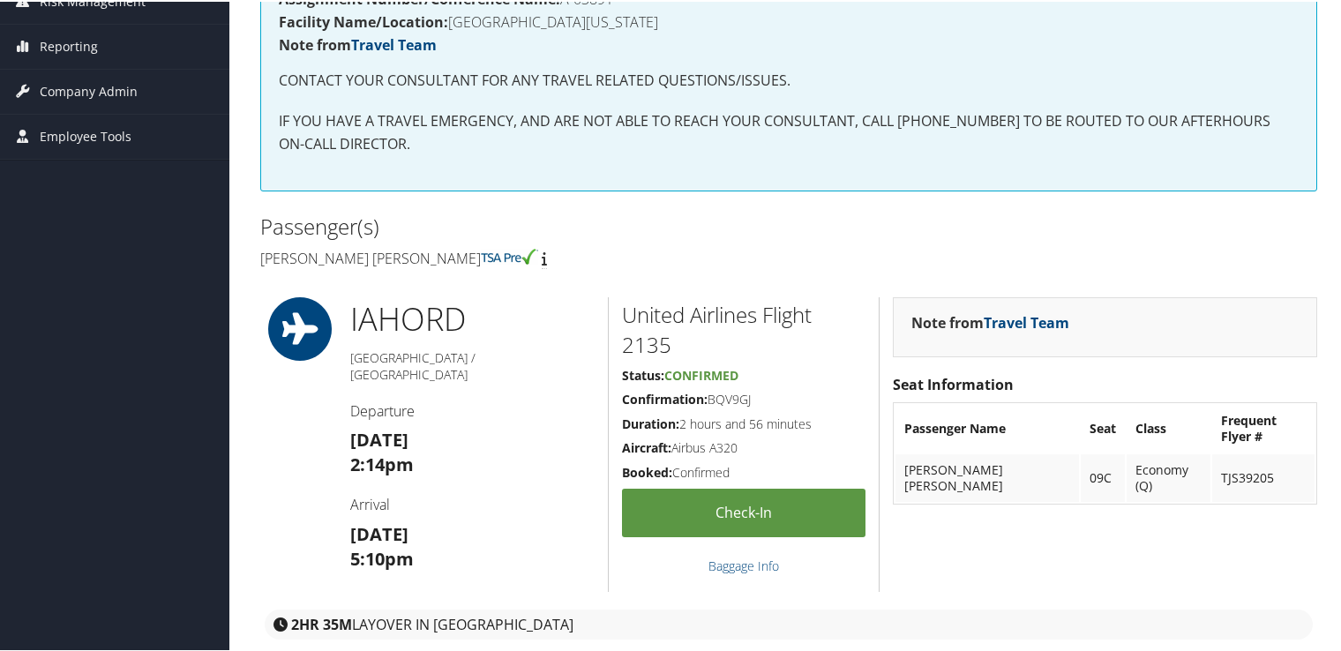
scroll to position [0, 0]
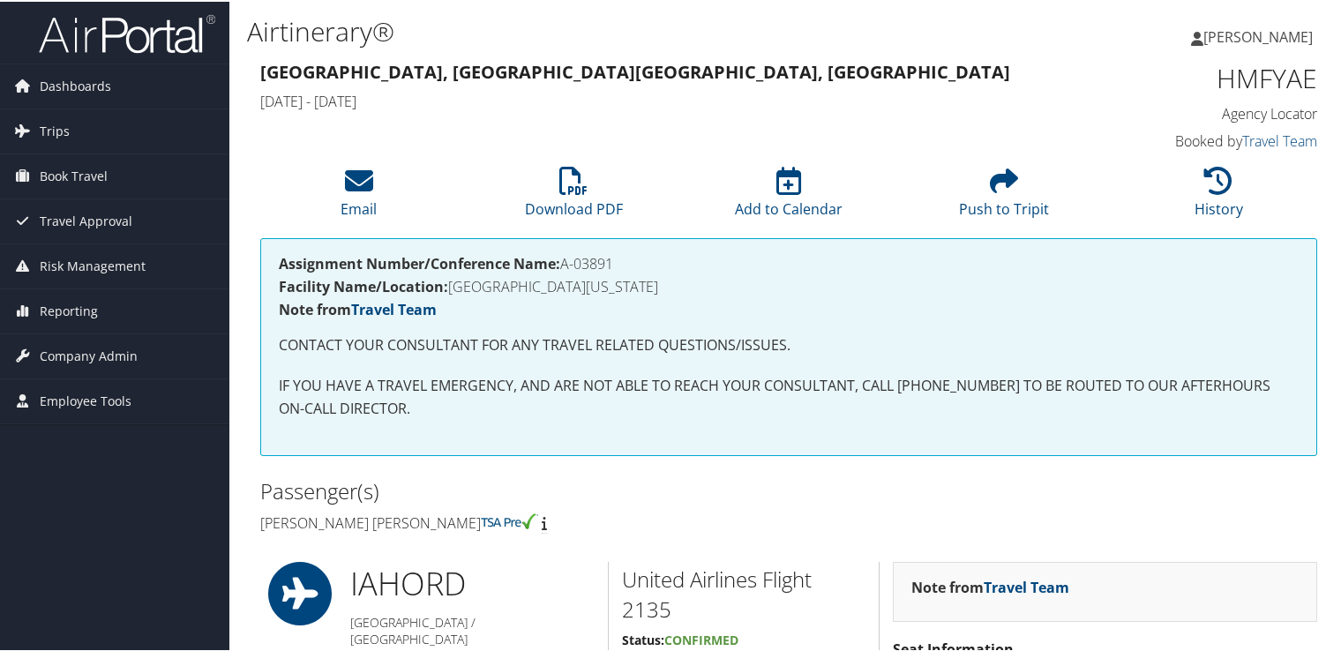
drag, startPoint x: 616, startPoint y: 259, endPoint x: 562, endPoint y: 264, distance: 54.0
click at [562, 264] on h4 "Assignment Number/Conference Name: A-03891" at bounding box center [789, 262] width 1020 height 14
copy h4 "A-03891"
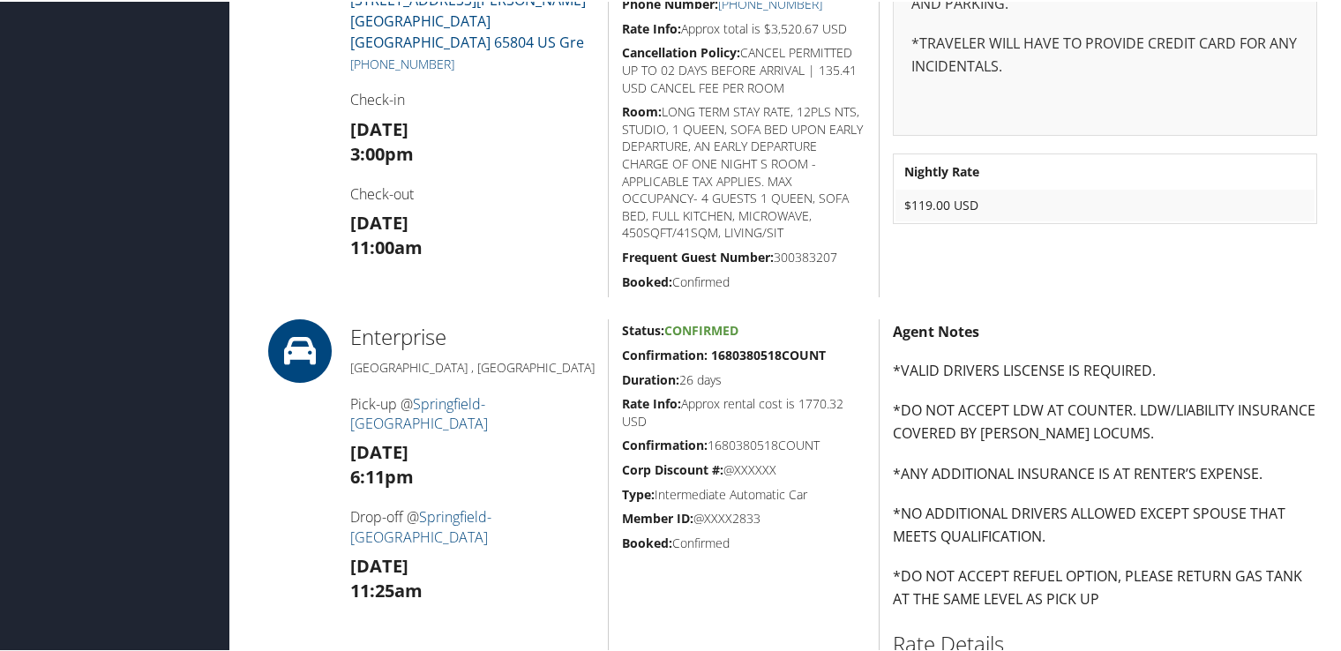
scroll to position [882, 0]
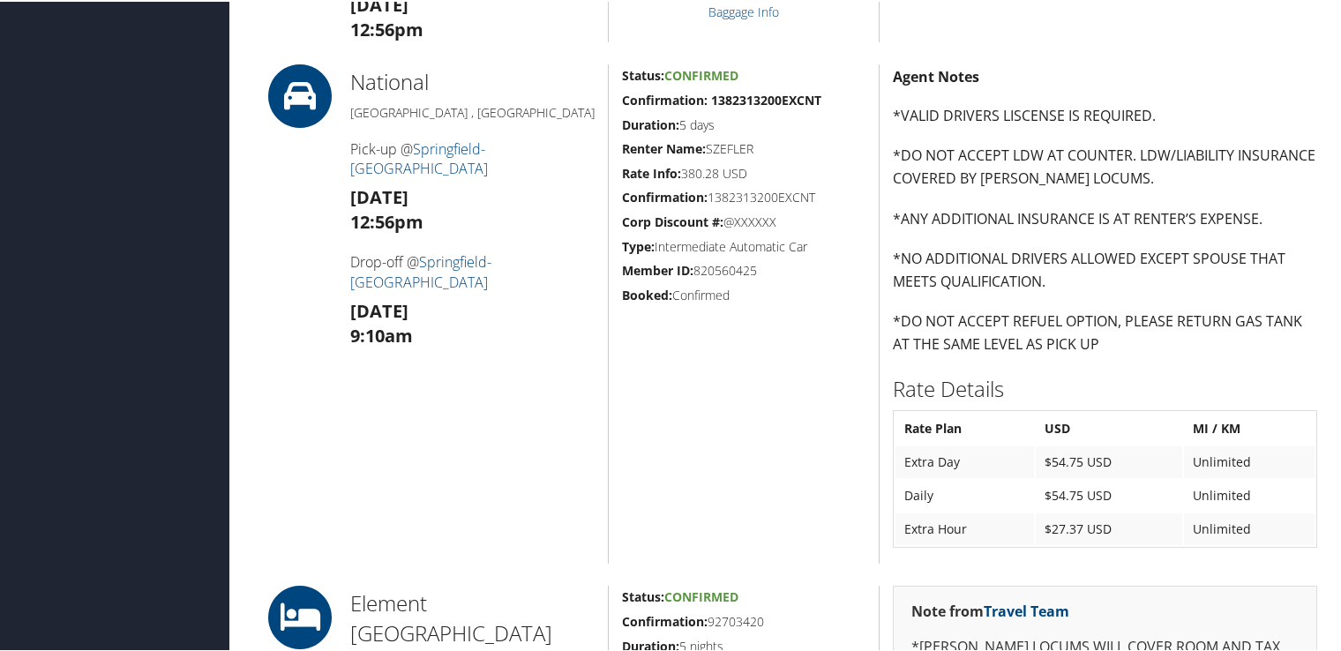
scroll to position [1059, 0]
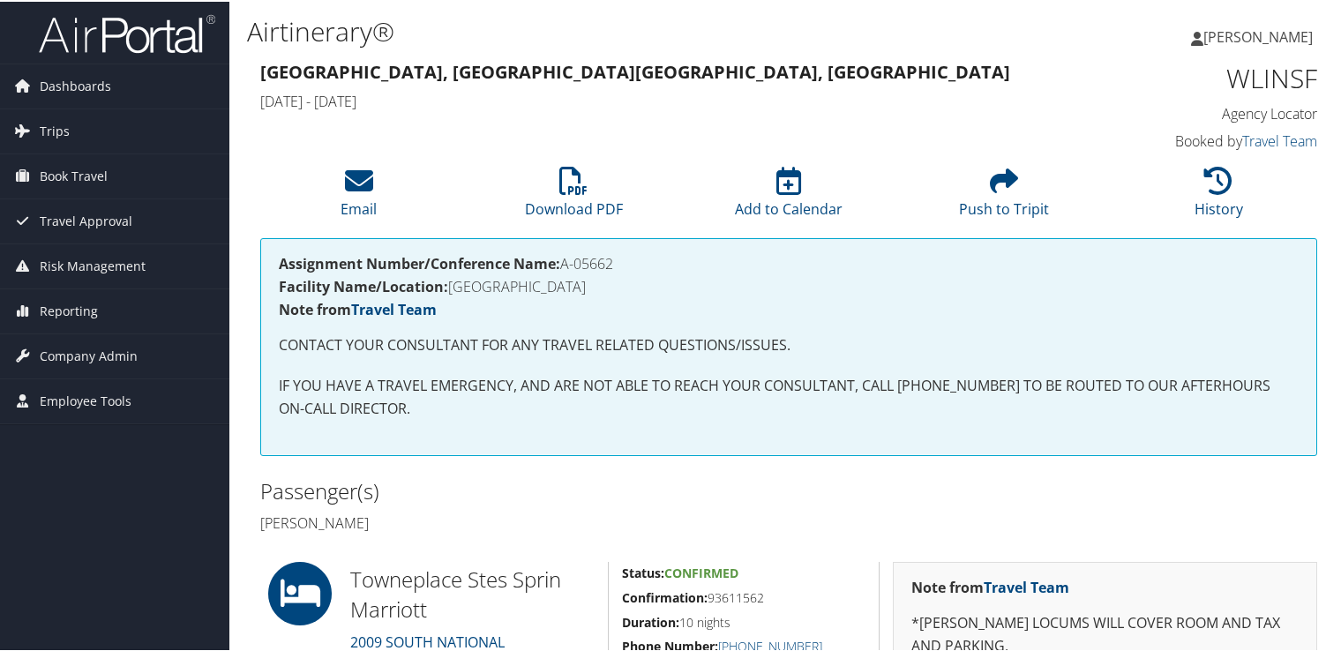
scroll to position [353, 0]
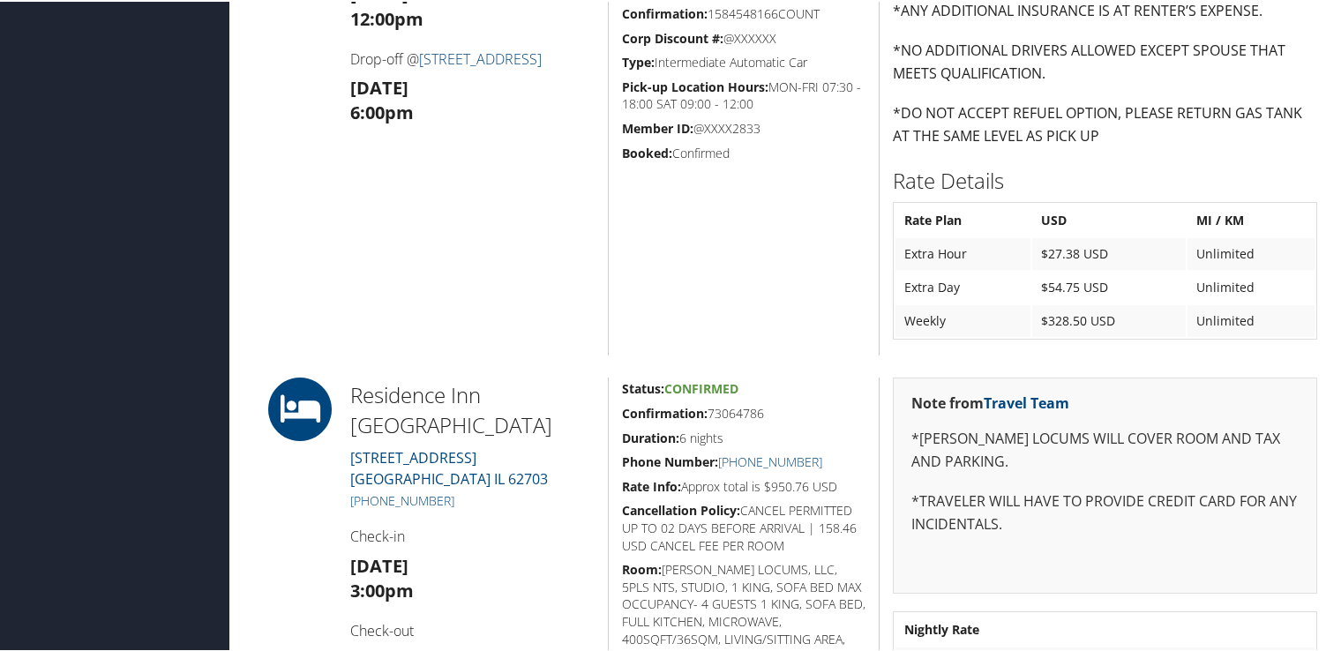
scroll to position [794, 0]
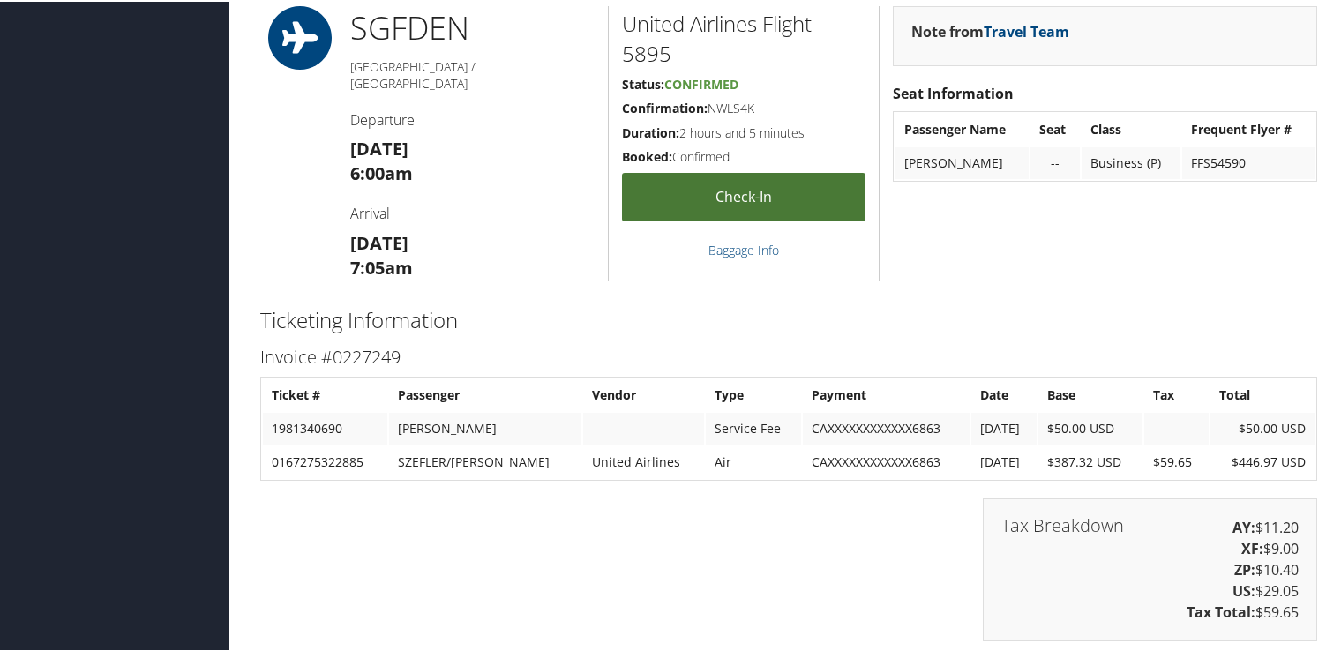
scroll to position [2205, 0]
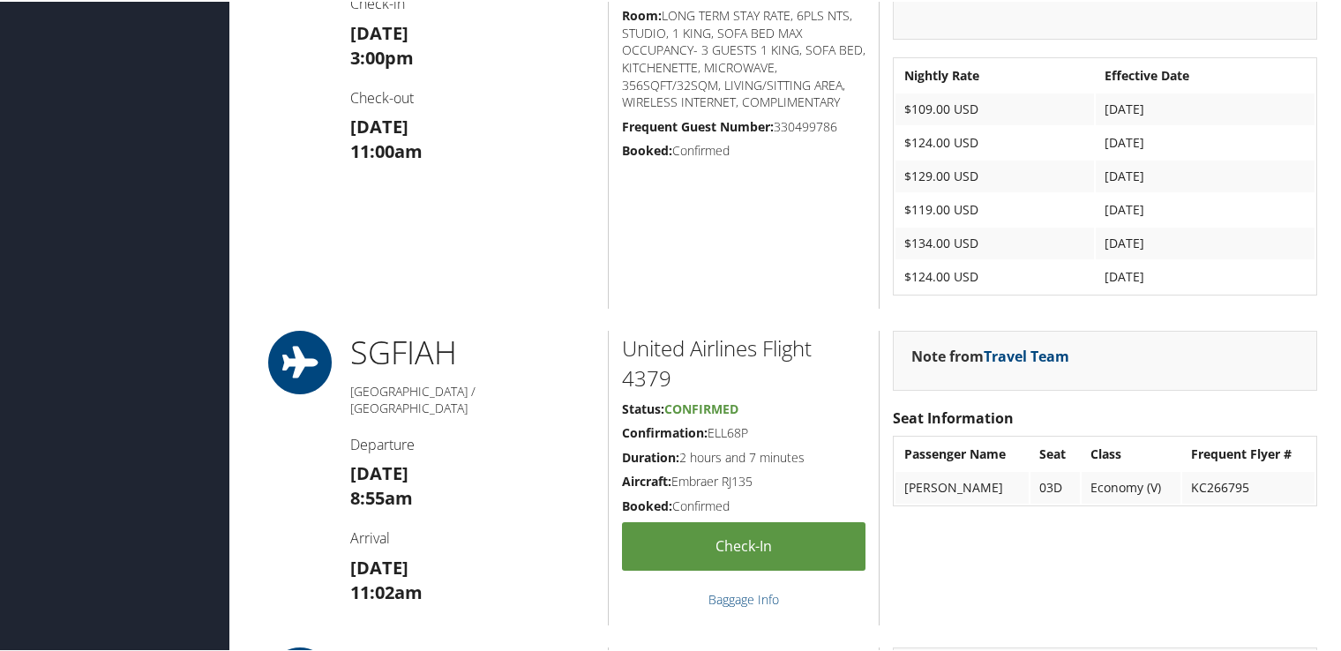
scroll to position [2382, 0]
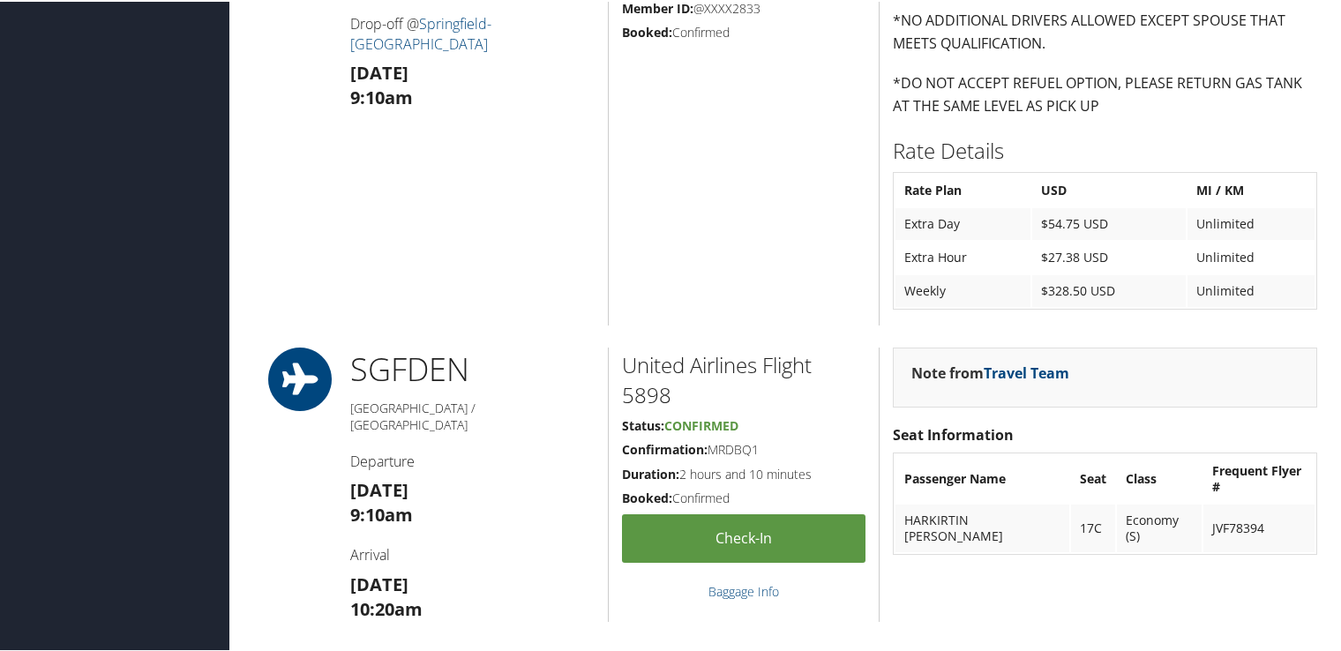
scroll to position [1852, 0]
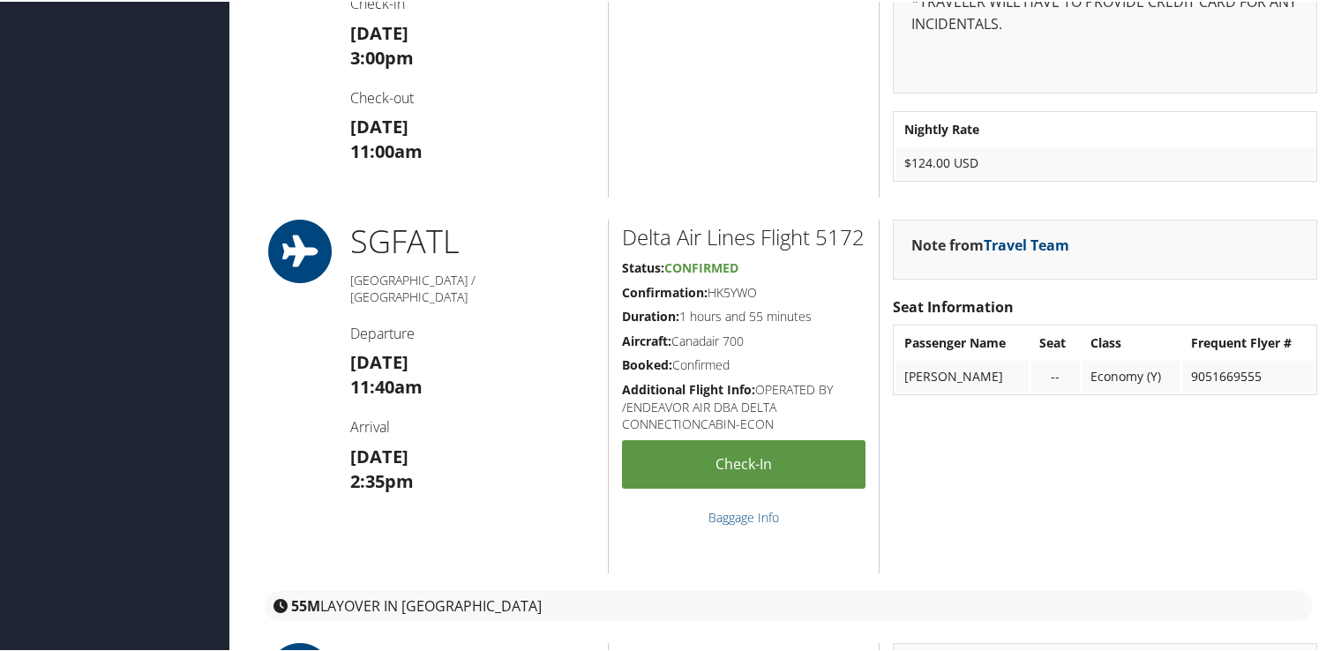
scroll to position [1588, 0]
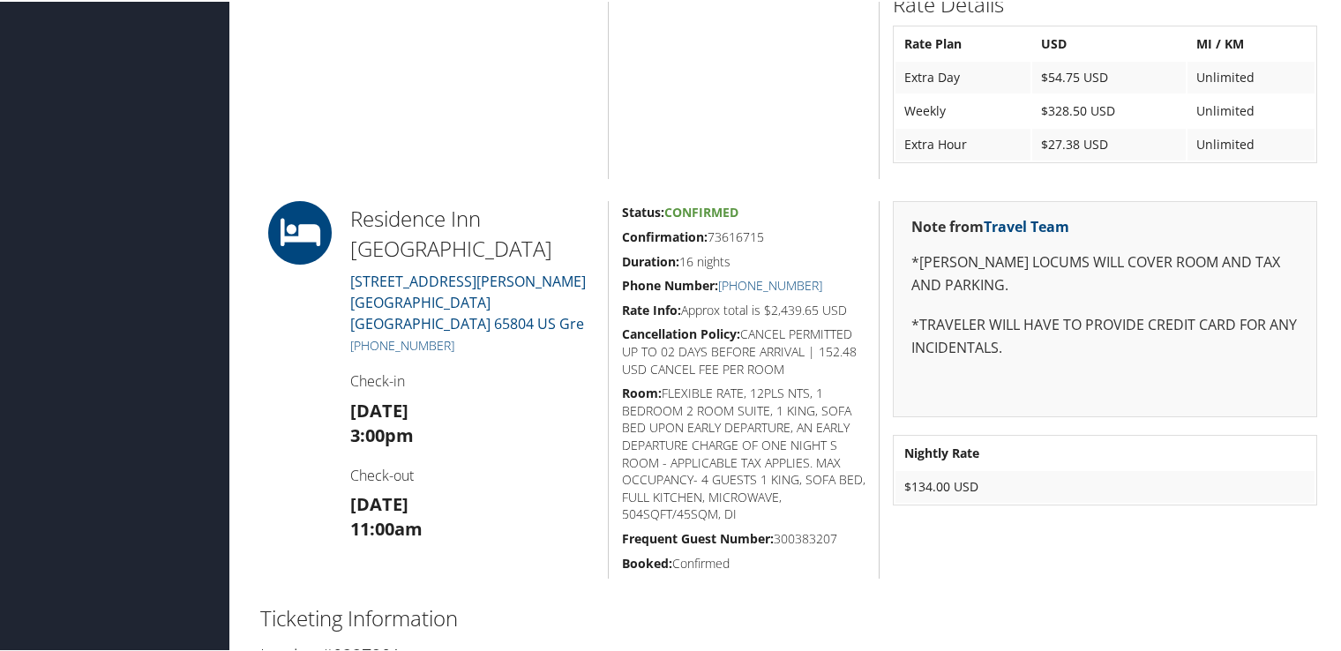
scroll to position [1147, 0]
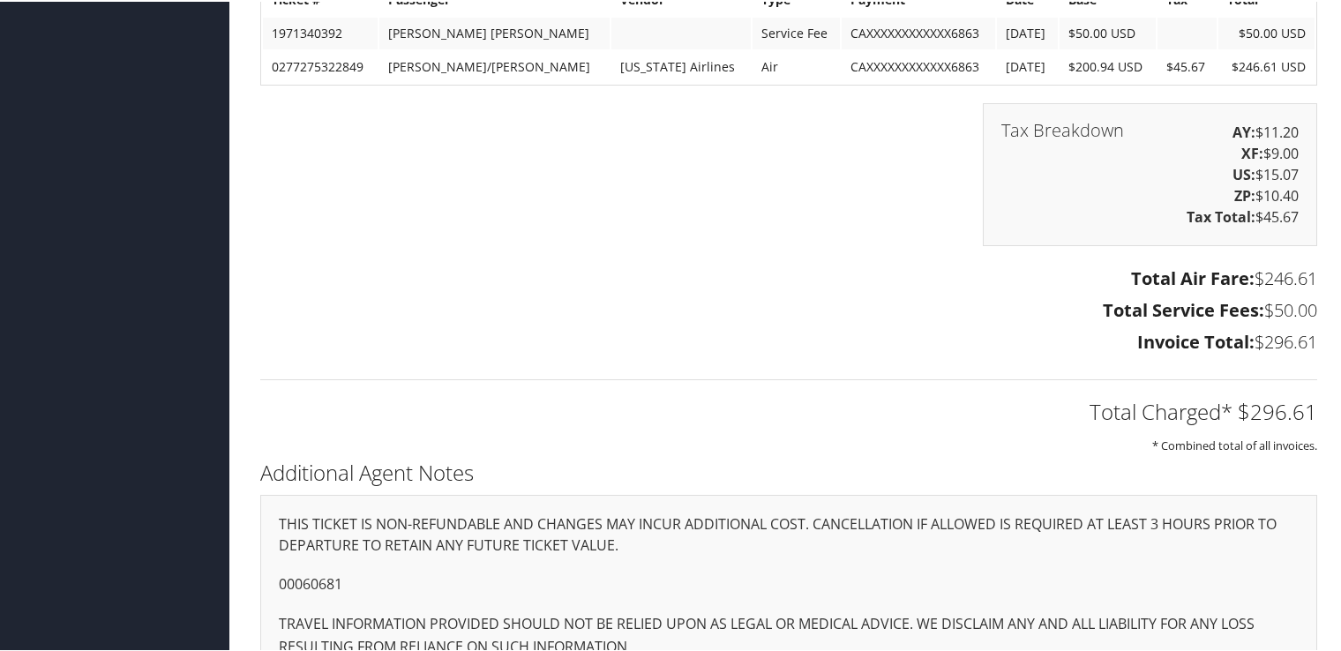
scroll to position [2244, 0]
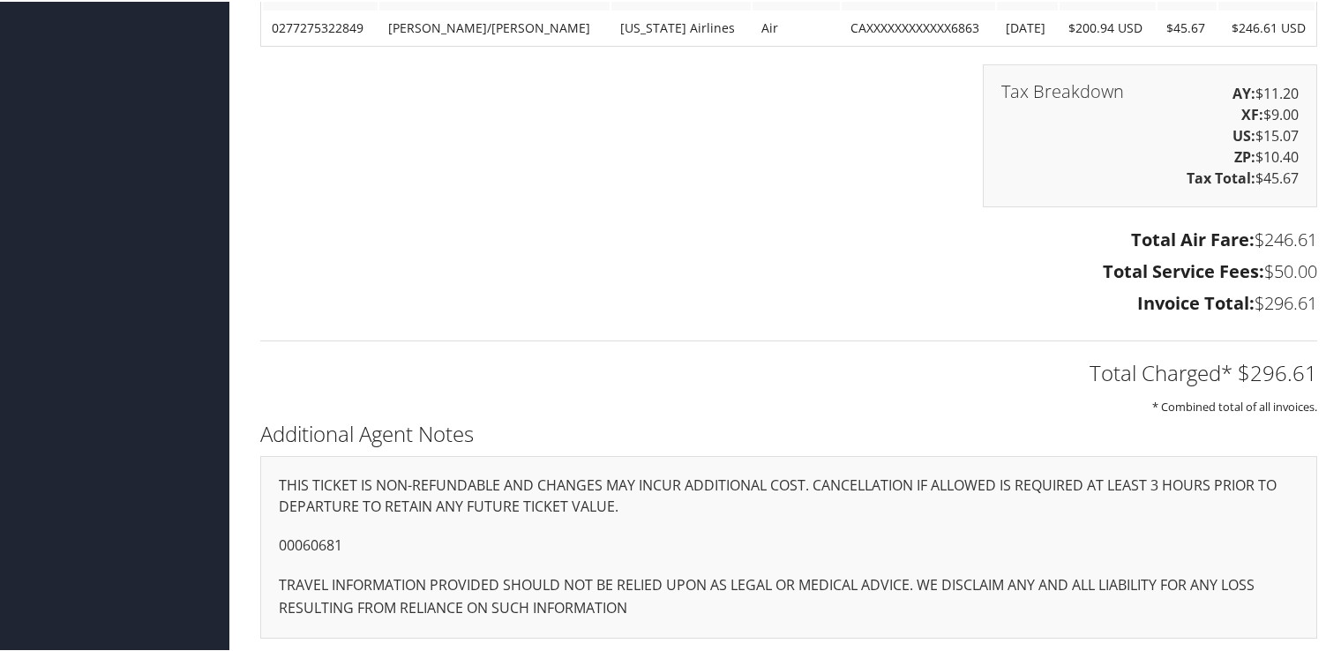
click at [307, 536] on p "00060681" at bounding box center [789, 544] width 1020 height 23
copy p "00060681"
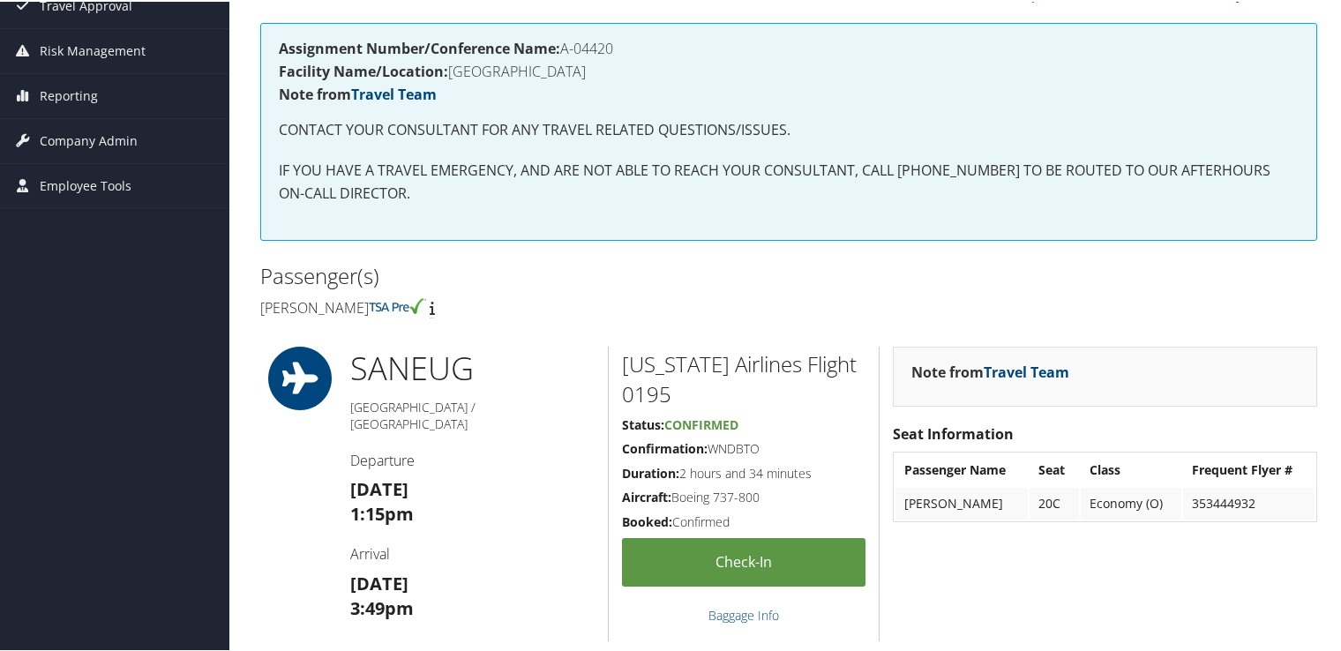
scroll to position [0, 0]
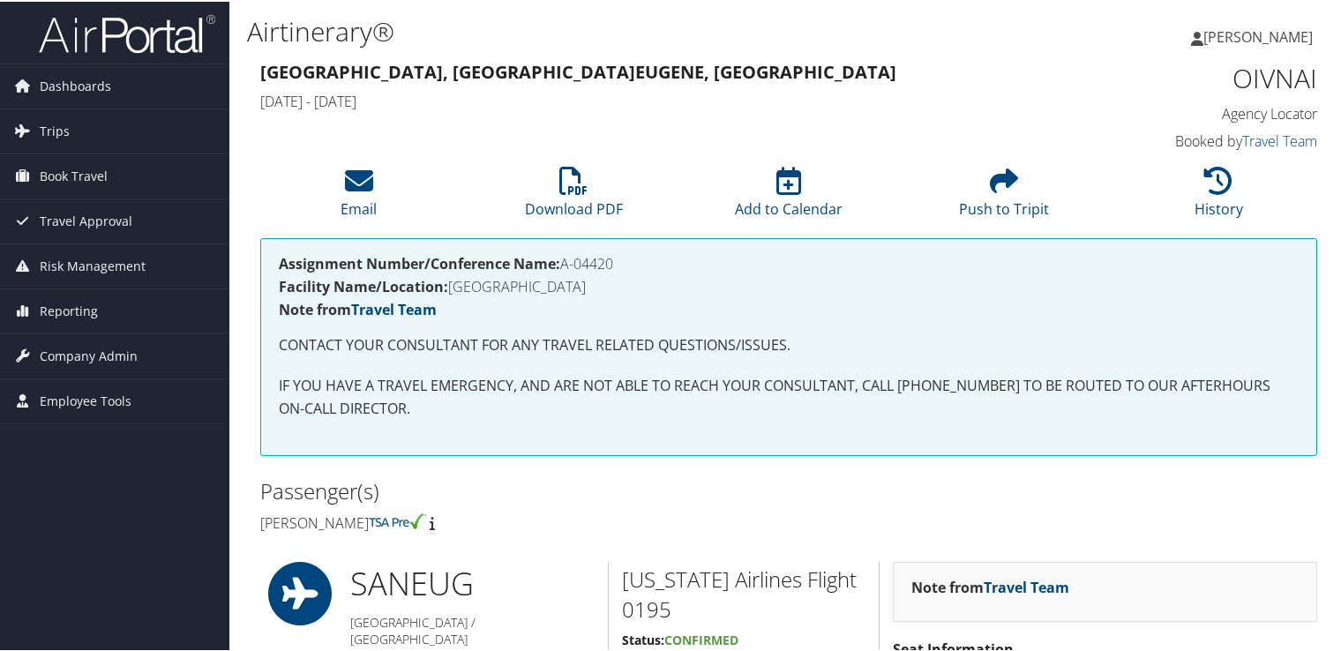
click at [601, 266] on h4 "Assignment Number/Conference Name: A-04420" at bounding box center [789, 262] width 1020 height 14
drag, startPoint x: 601, startPoint y: 266, endPoint x: 610, endPoint y: 265, distance: 9.9
click at [610, 265] on h4 "Assignment Number/Conference Name: A-04420" at bounding box center [789, 262] width 1020 height 14
click at [619, 264] on h4 "Assignment Number/Conference Name: A-04420" at bounding box center [789, 262] width 1020 height 14
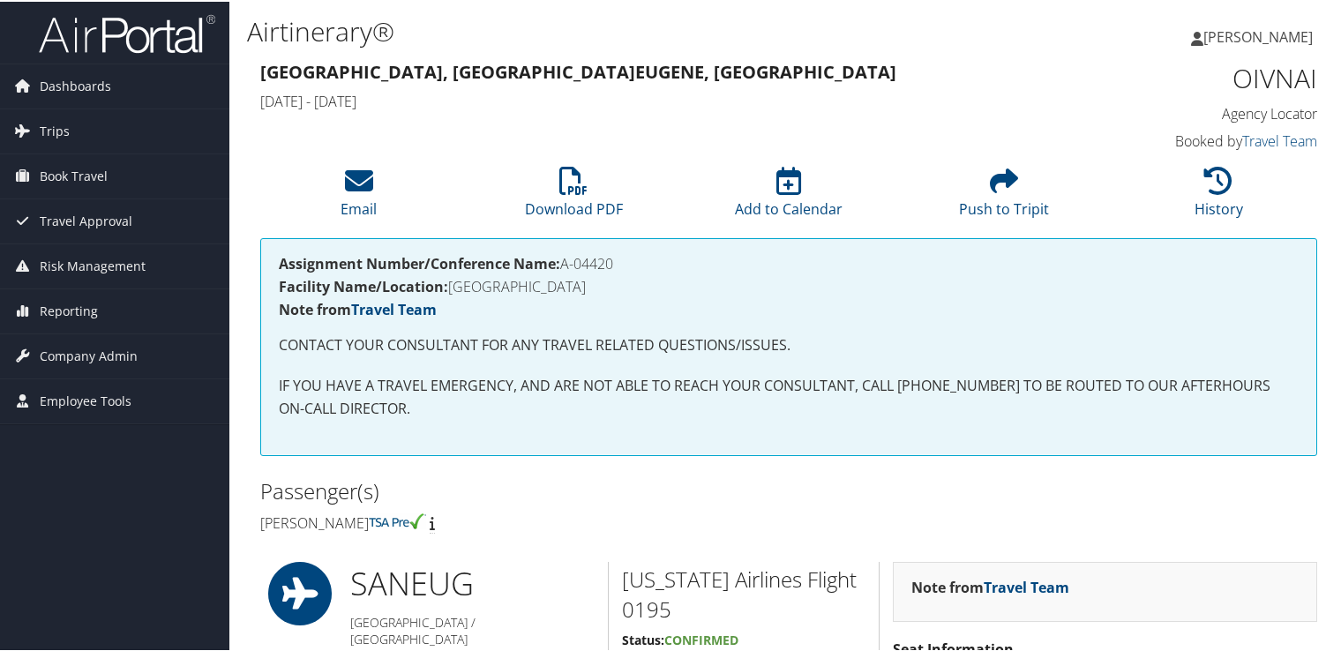
drag, startPoint x: 623, startPoint y: 260, endPoint x: 564, endPoint y: 262, distance: 59.1
click at [564, 262] on h4 "Assignment Number/Conference Name: A-04420" at bounding box center [789, 262] width 1020 height 14
copy h4 "A-04420"
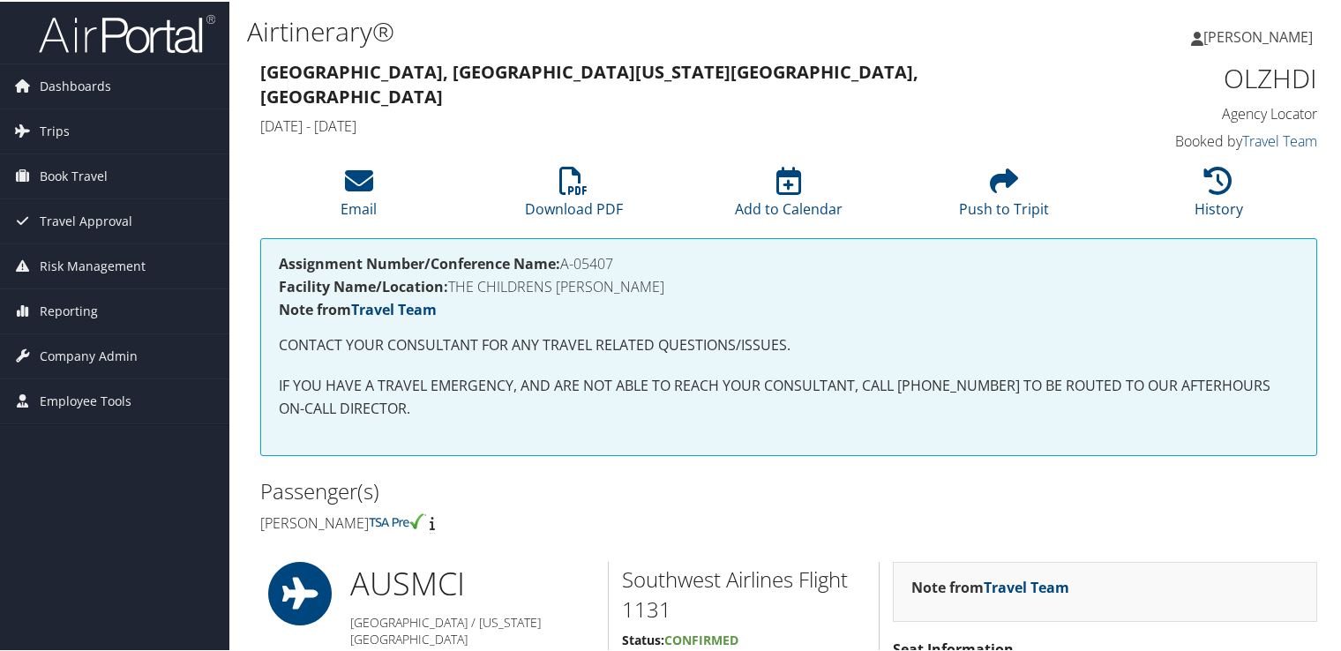
drag, startPoint x: 617, startPoint y: 266, endPoint x: 564, endPoint y: 260, distance: 54.2
click at [564, 260] on h4 "Assignment Number/Conference Name: A-05407" at bounding box center [789, 262] width 1020 height 14
copy h4 "A-05407"
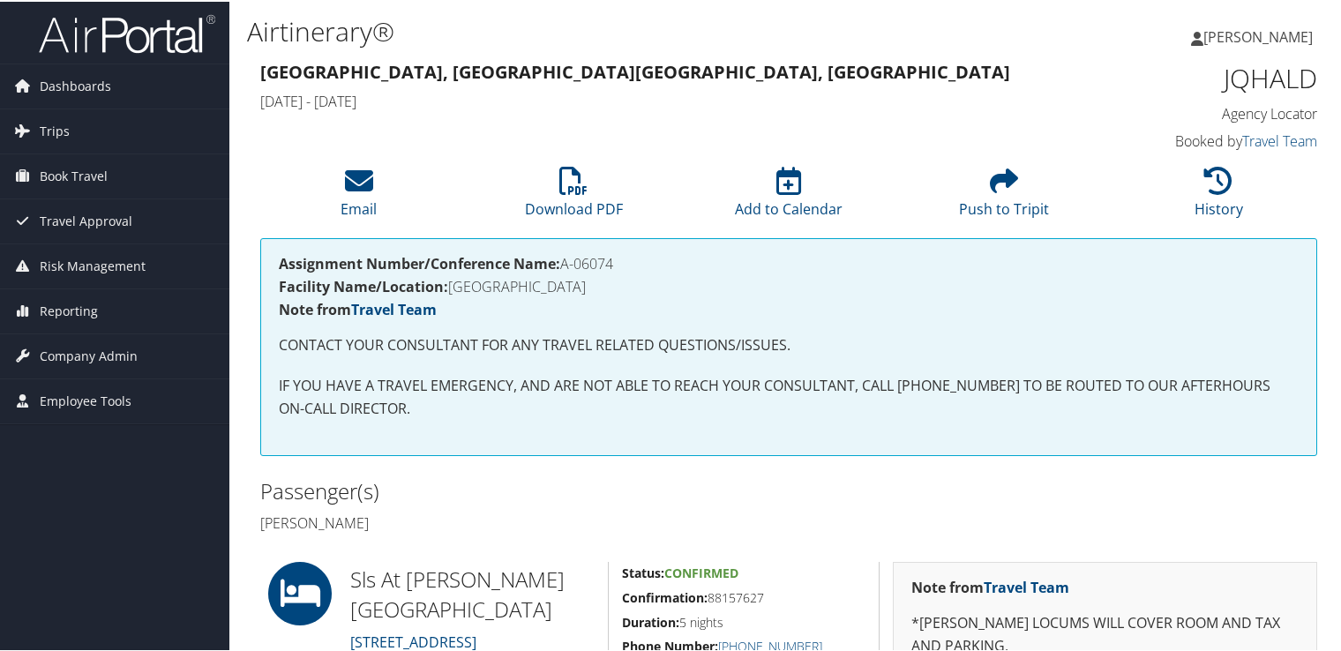
scroll to position [265, 0]
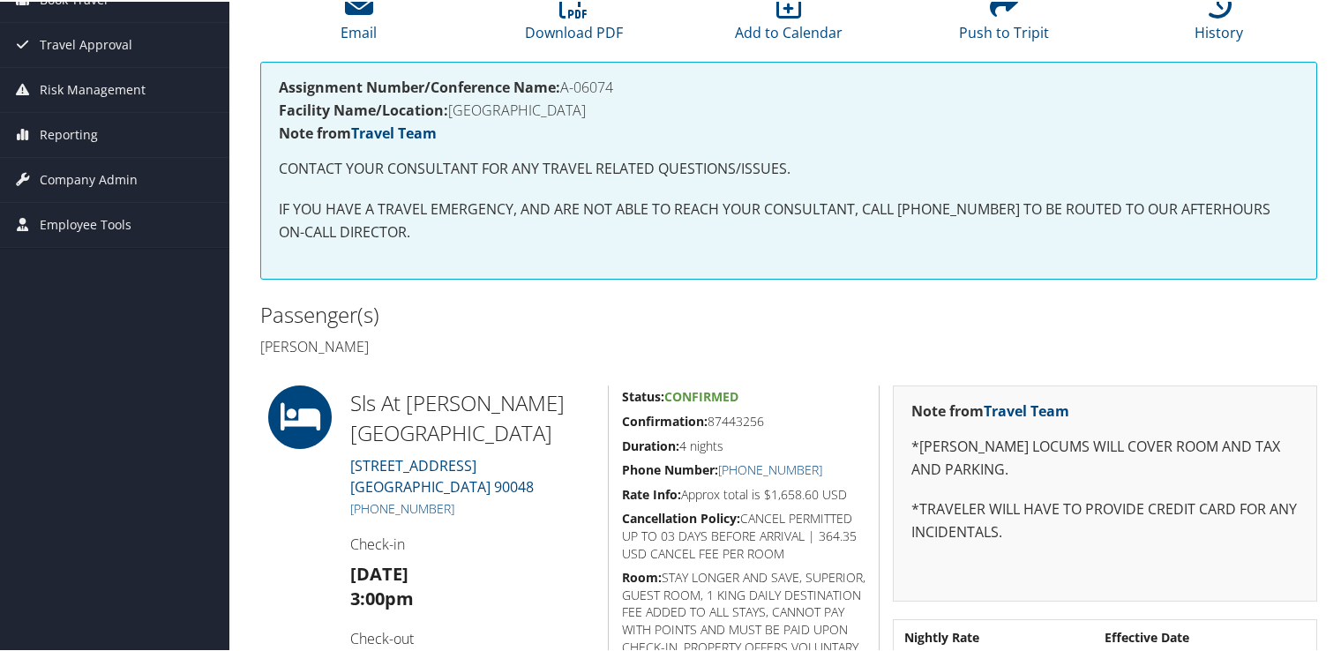
scroll to position [265, 0]
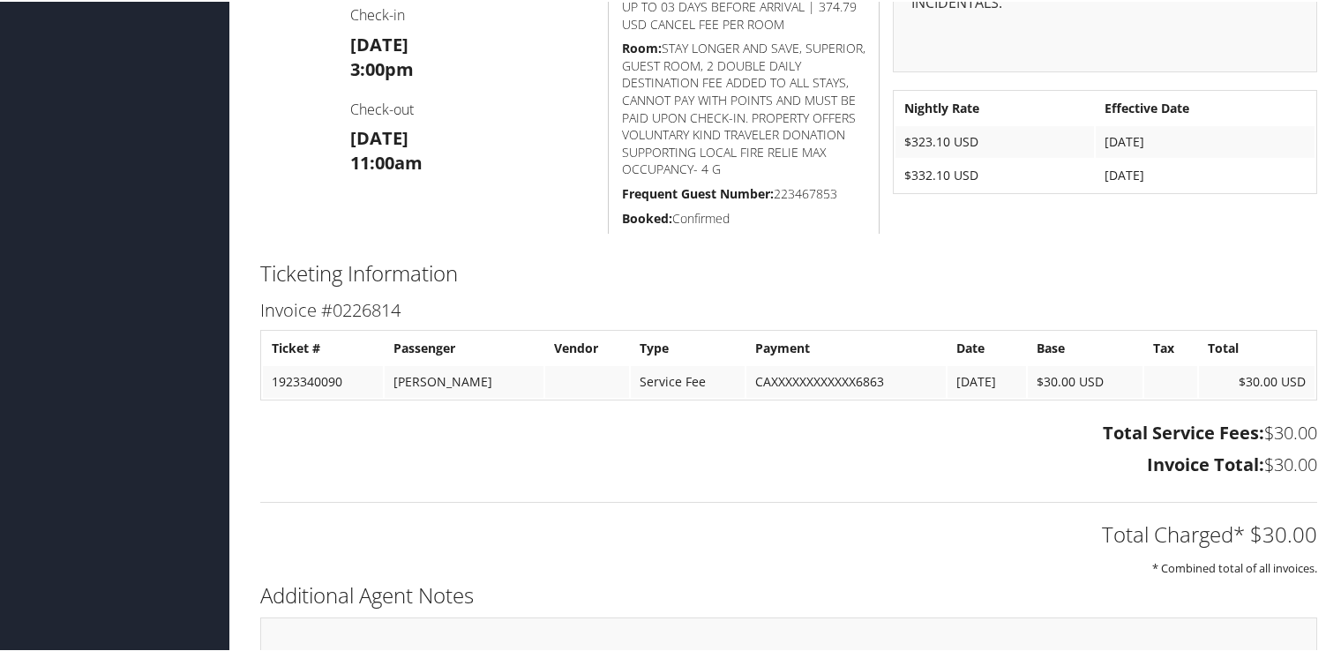
scroll to position [825, 0]
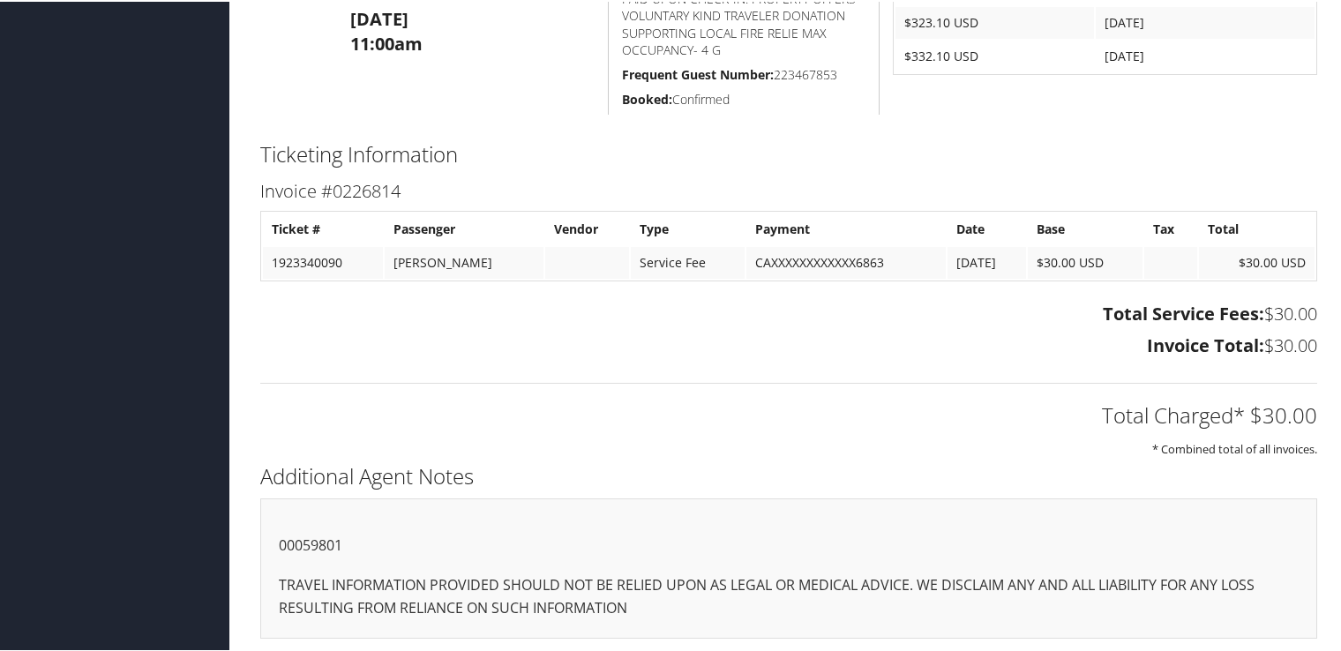
click at [323, 543] on p "00059801" at bounding box center [789, 544] width 1020 height 23
copy p "00059801"
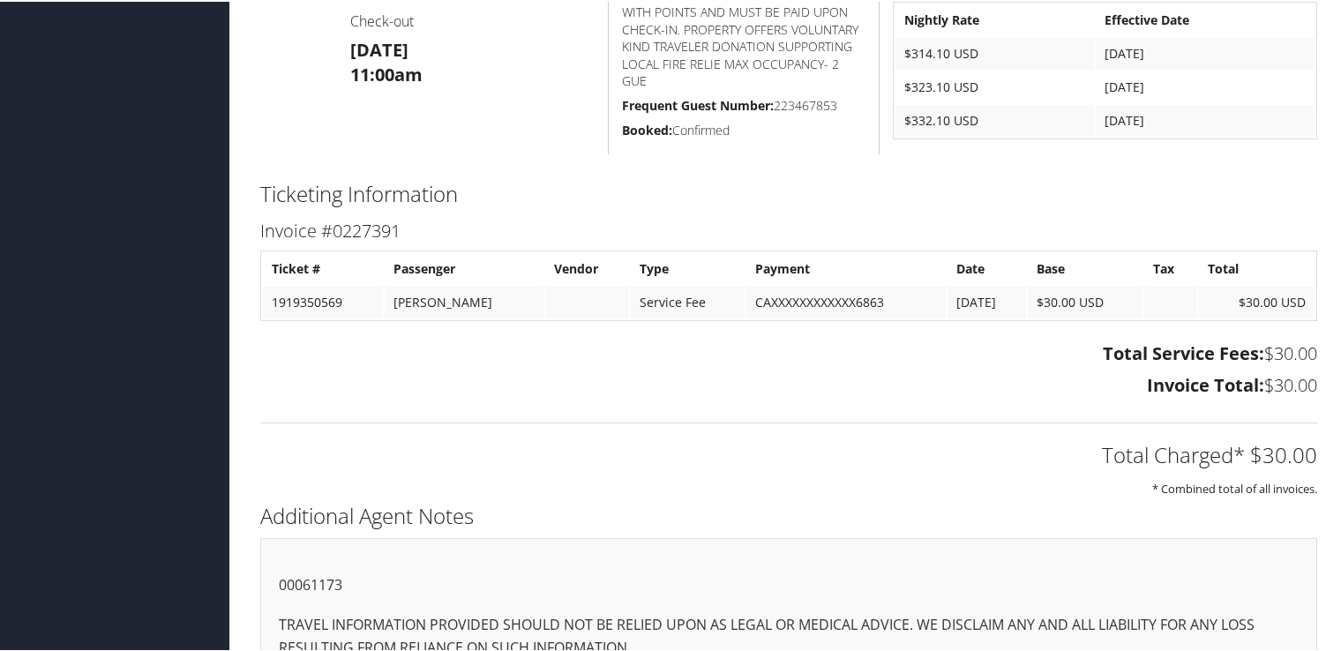
scroll to position [834, 0]
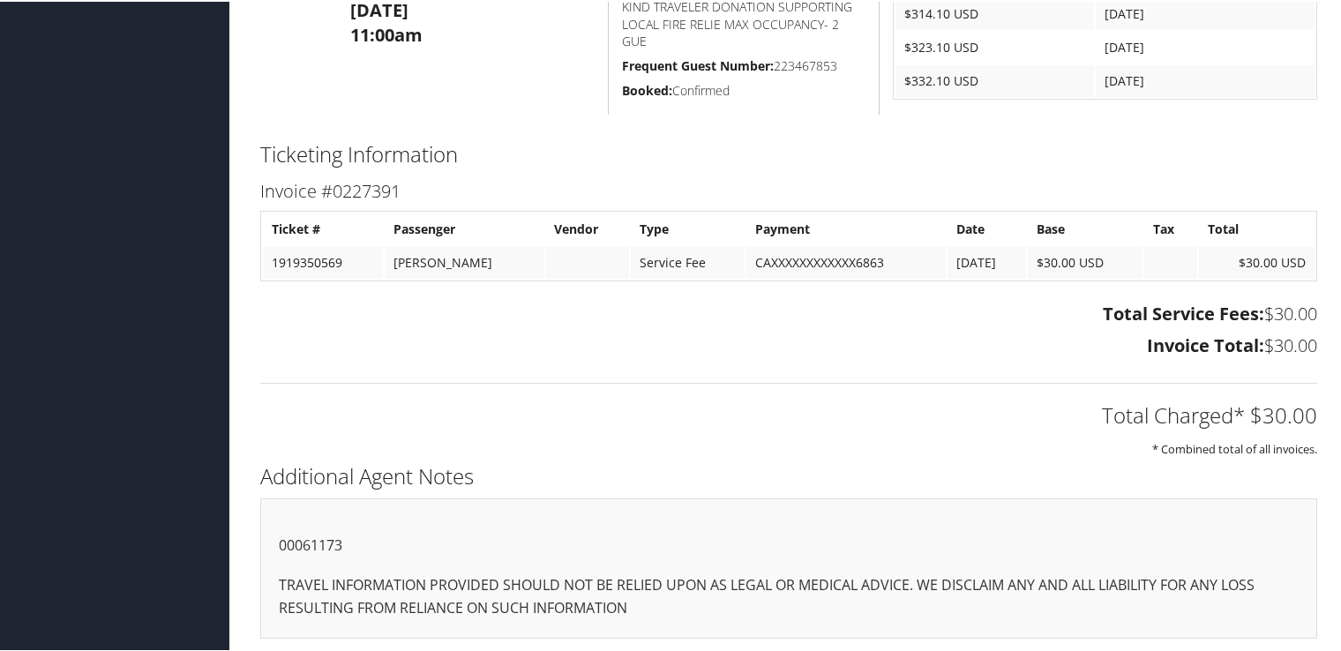
click at [335, 542] on p "00061173" at bounding box center [789, 544] width 1020 height 23
copy p "00061173"
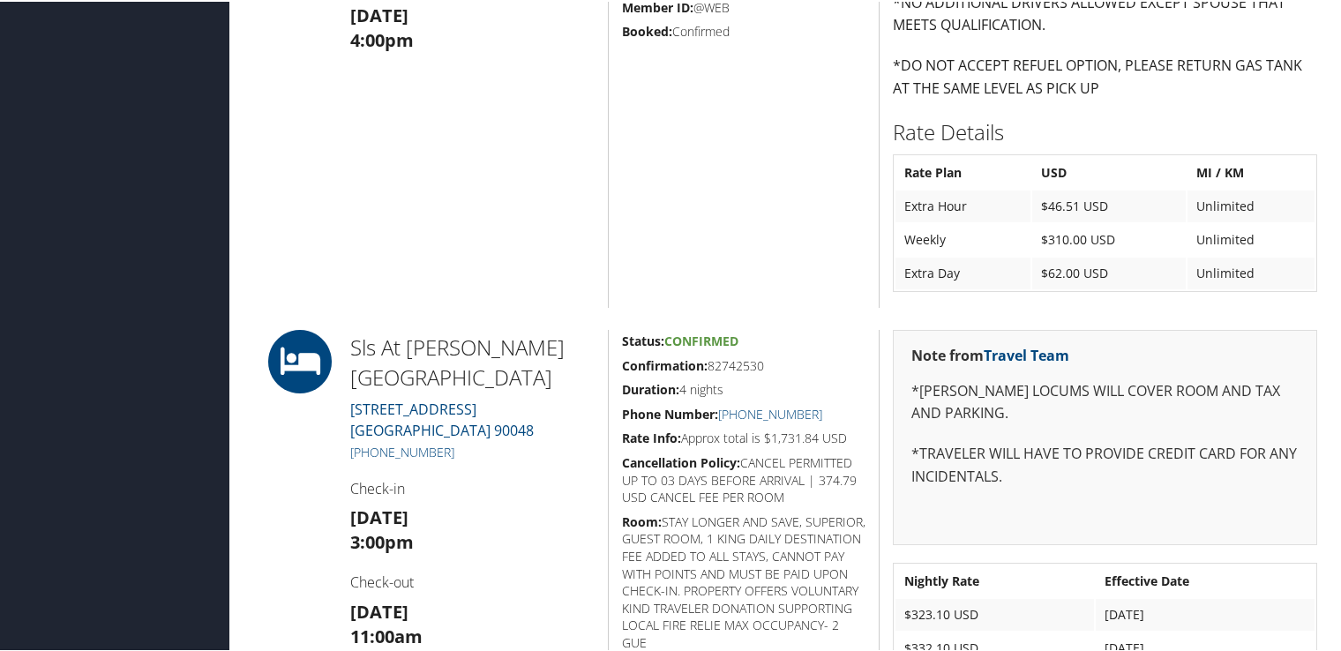
scroll to position [1059, 0]
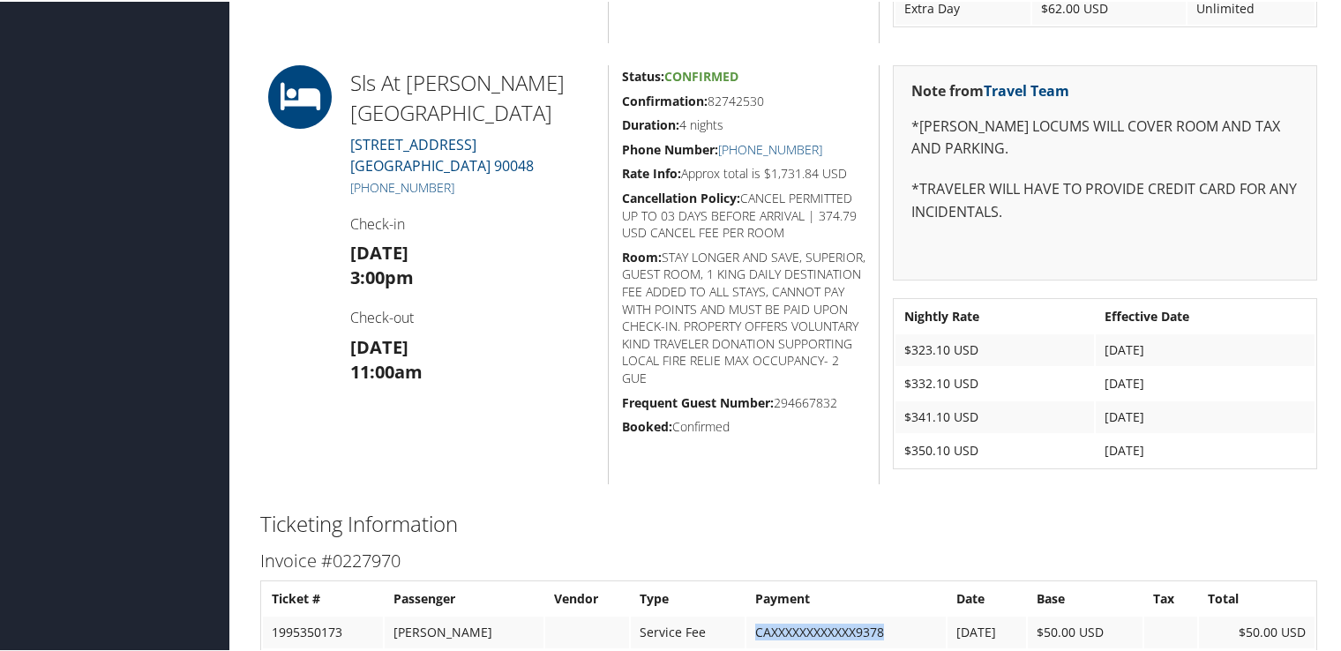
drag, startPoint x: 763, startPoint y: 631, endPoint x: 894, endPoint y: 625, distance: 130.7
click at [894, 625] on td "CAXXXXXXXXXXXX9378" at bounding box center [845, 631] width 199 height 32
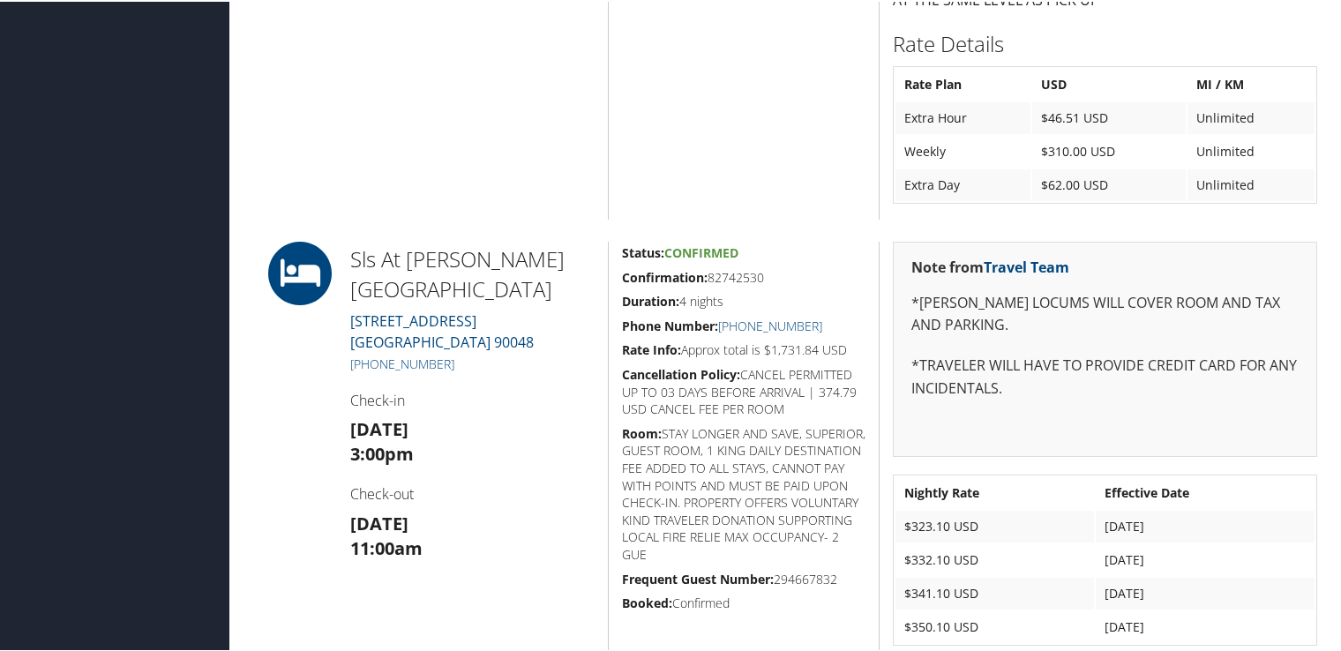
scroll to position [706, 0]
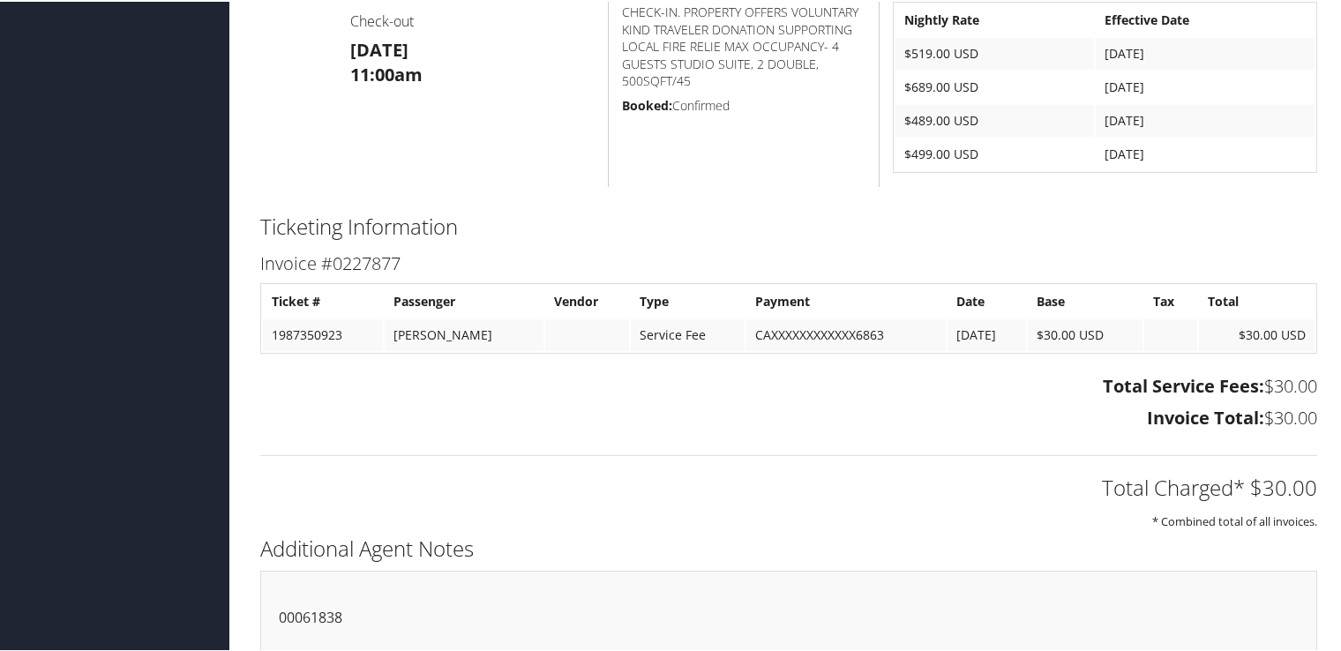
scroll to position [866, 0]
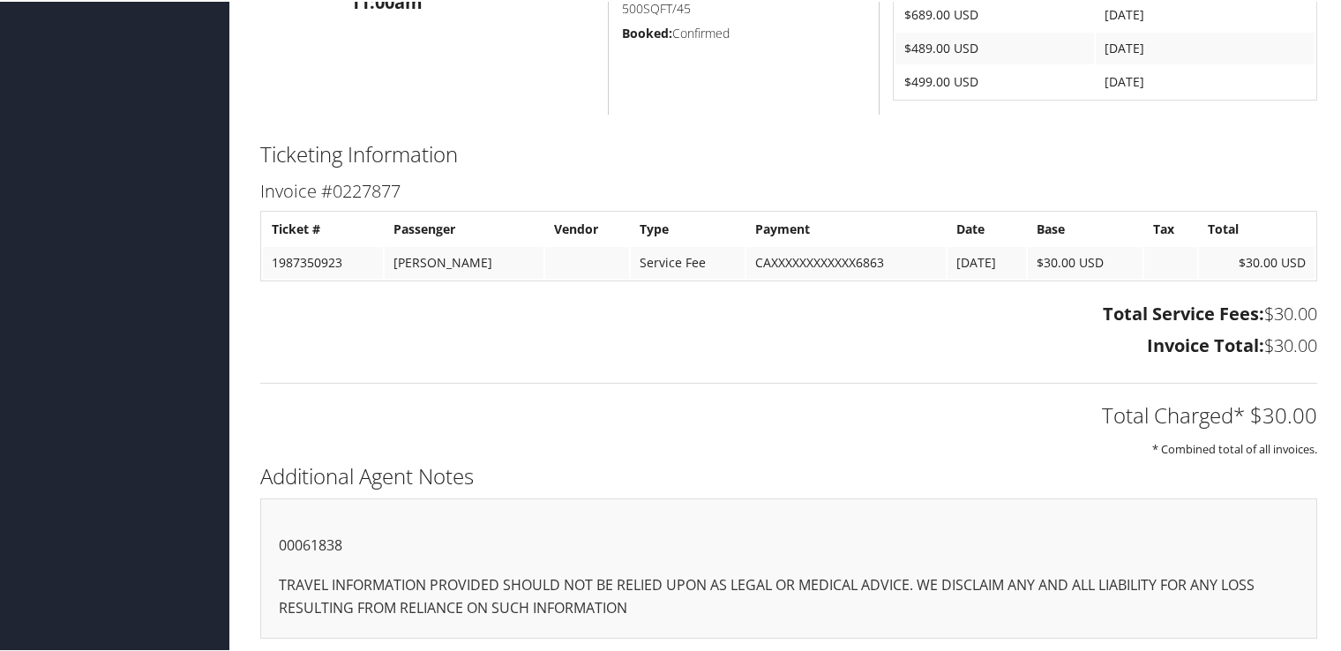
click at [291, 542] on p "00061838" at bounding box center [789, 544] width 1020 height 23
copy p "00061838"
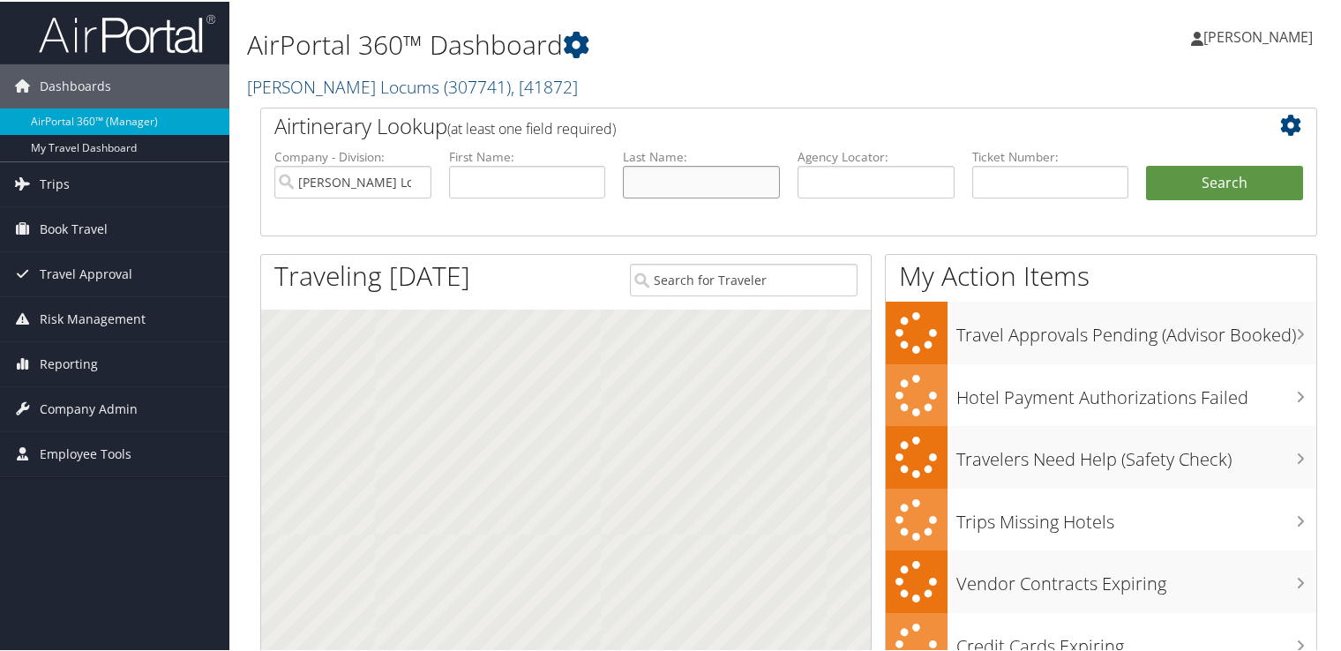
click at [688, 177] on input "text" at bounding box center [701, 180] width 157 height 33
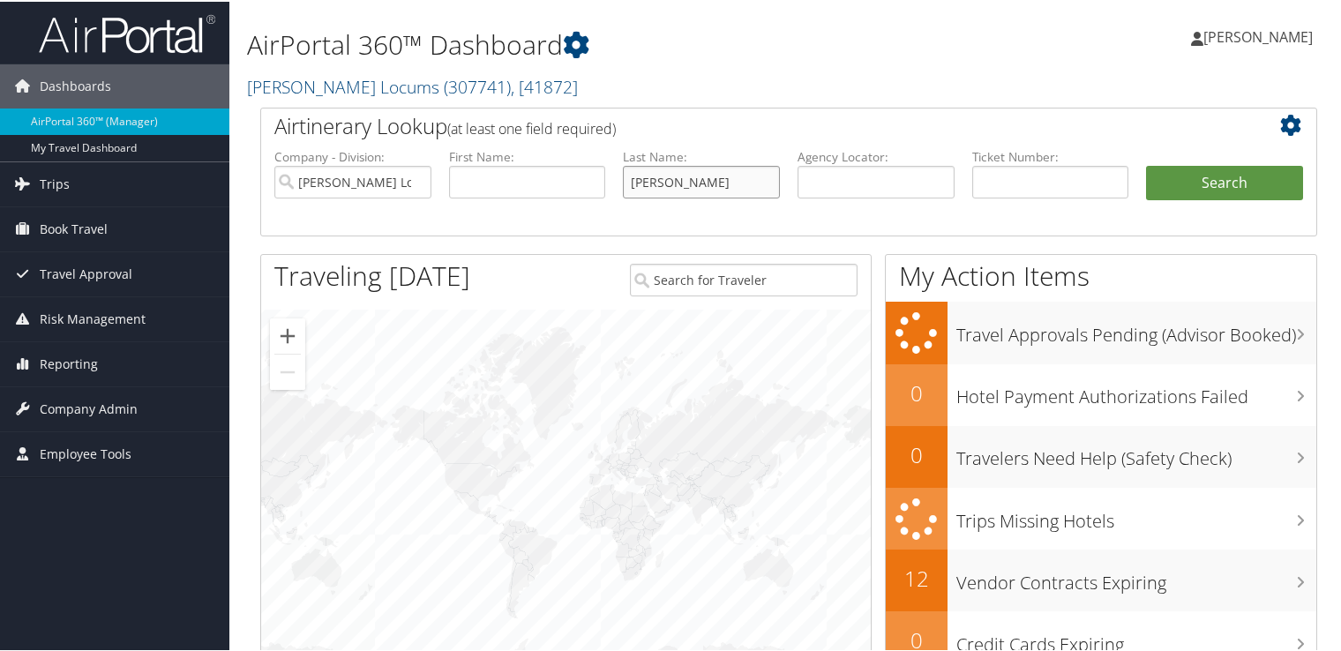
type input "kuiper"
click at [1146, 164] on button "Search" at bounding box center [1224, 181] width 157 height 35
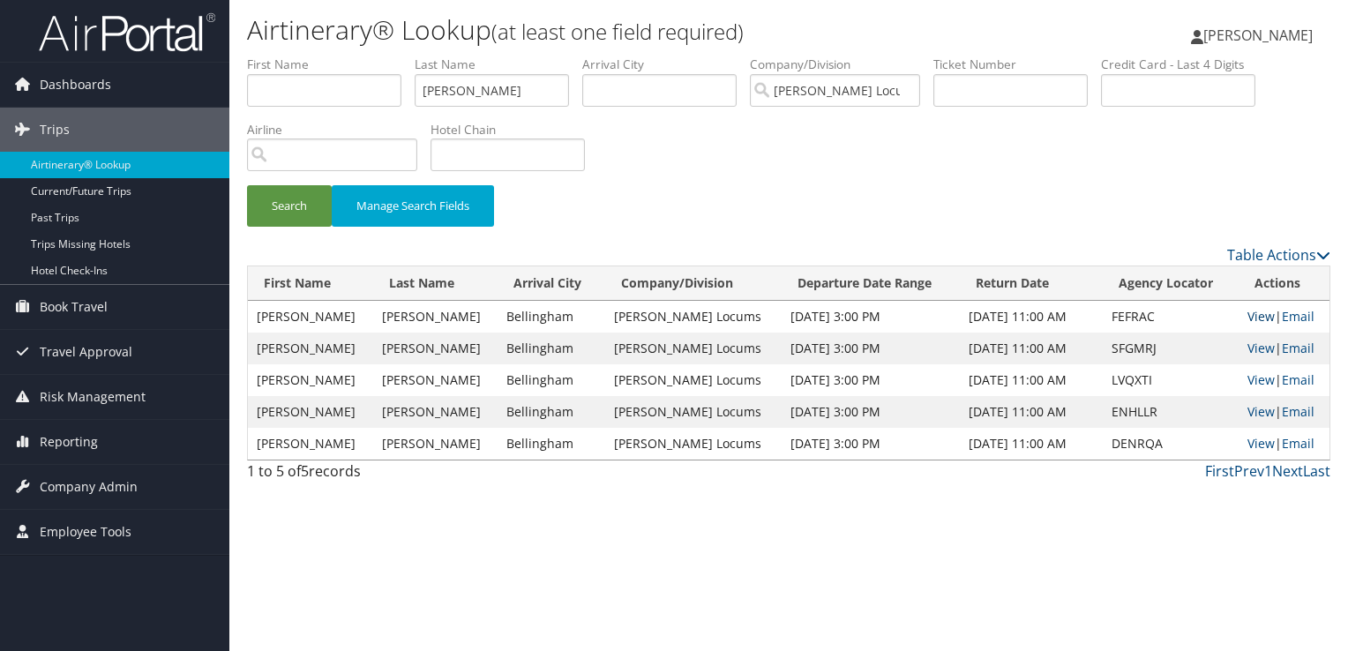
click at [1258, 312] on link "View" at bounding box center [1260, 316] width 27 height 17
click at [1266, 311] on td "View | Email" at bounding box center [1284, 317] width 91 height 32
click at [1260, 314] on link "View" at bounding box center [1260, 316] width 27 height 17
click at [1262, 344] on link "View" at bounding box center [1260, 348] width 27 height 17
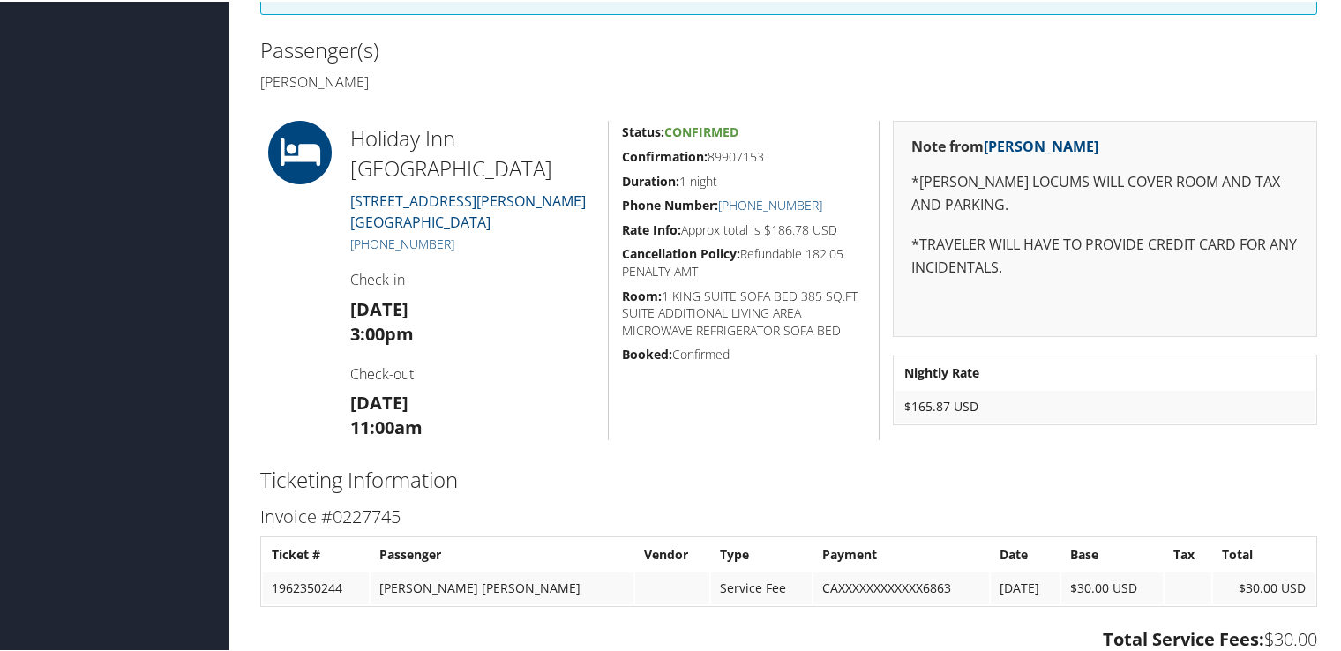
scroll to position [767, 0]
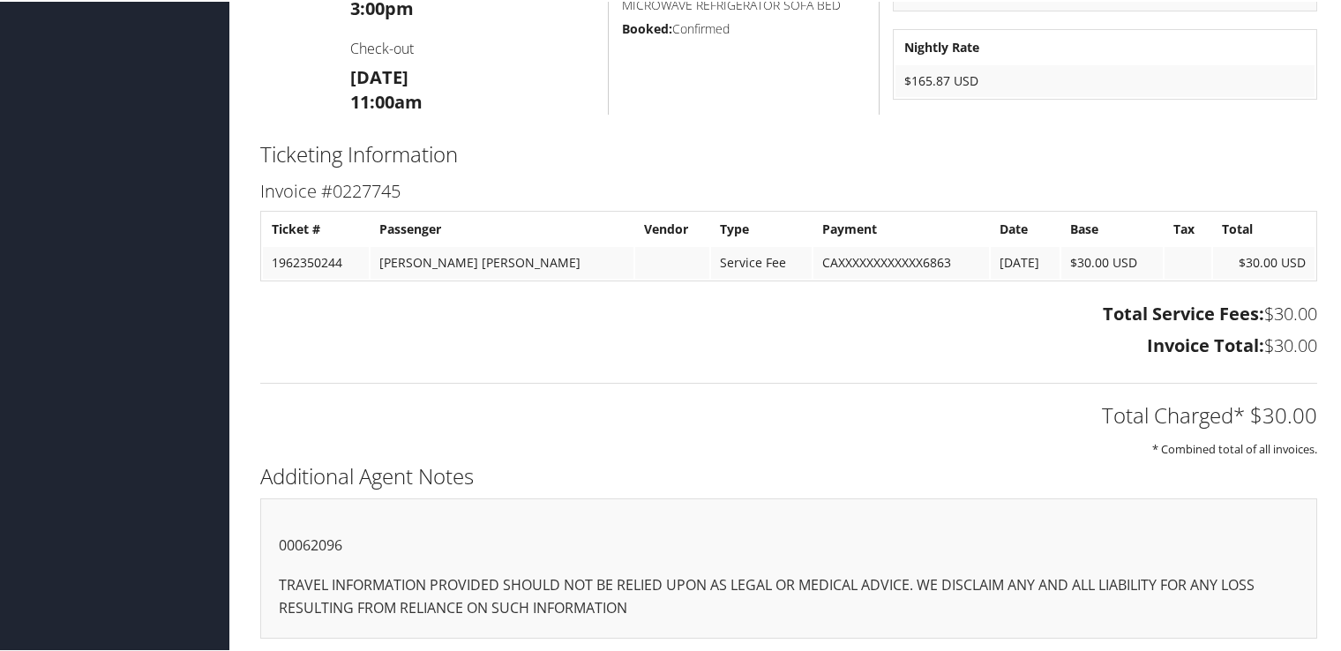
click at [307, 546] on p "00062096" at bounding box center [789, 544] width 1020 height 23
copy p "00062096"
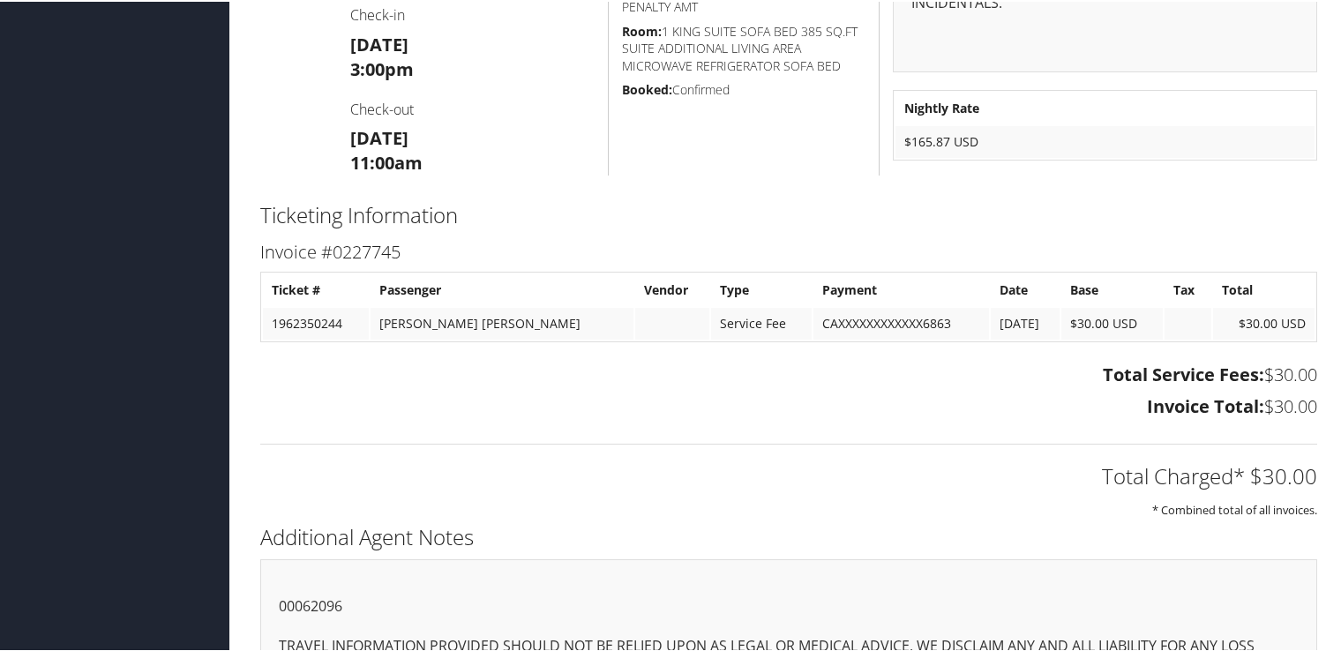
scroll to position [767, 0]
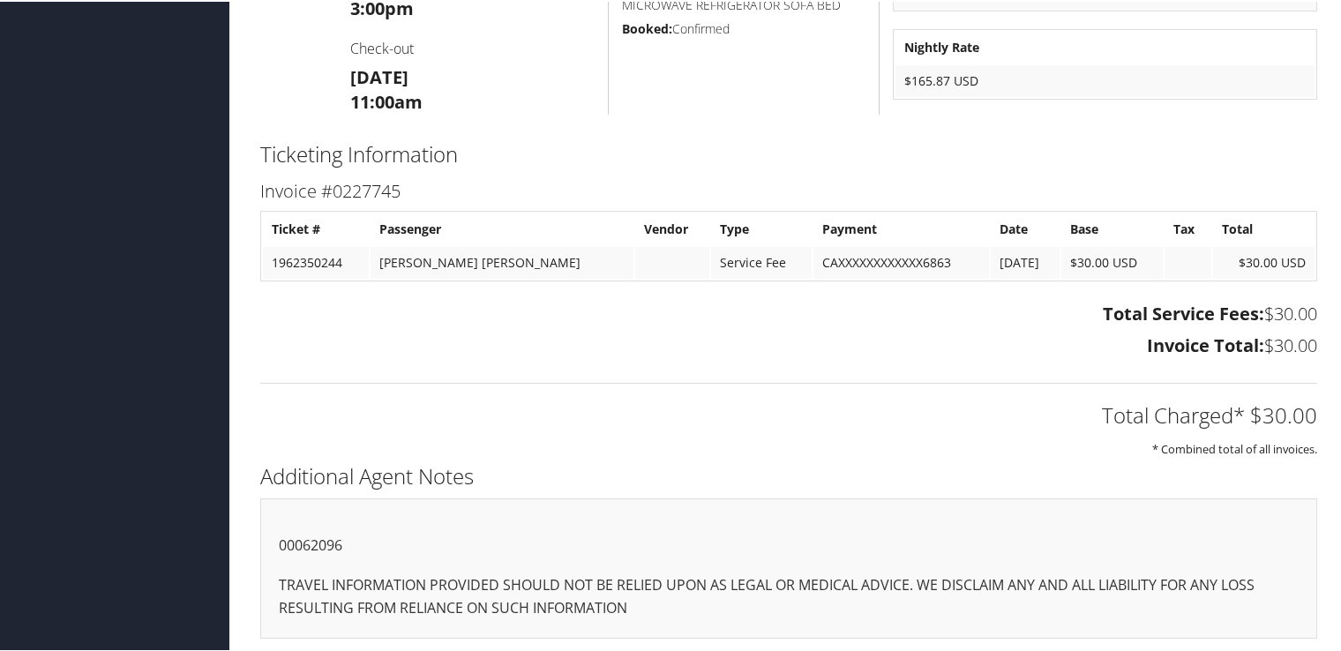
click at [276, 542] on div "00062096 TRAVEL INFORMATION PROVIDED SHOULD NOT BE RELIED UPON AS LEGAL OR MEDI…" at bounding box center [788, 567] width 1057 height 140
copy p "00062096"
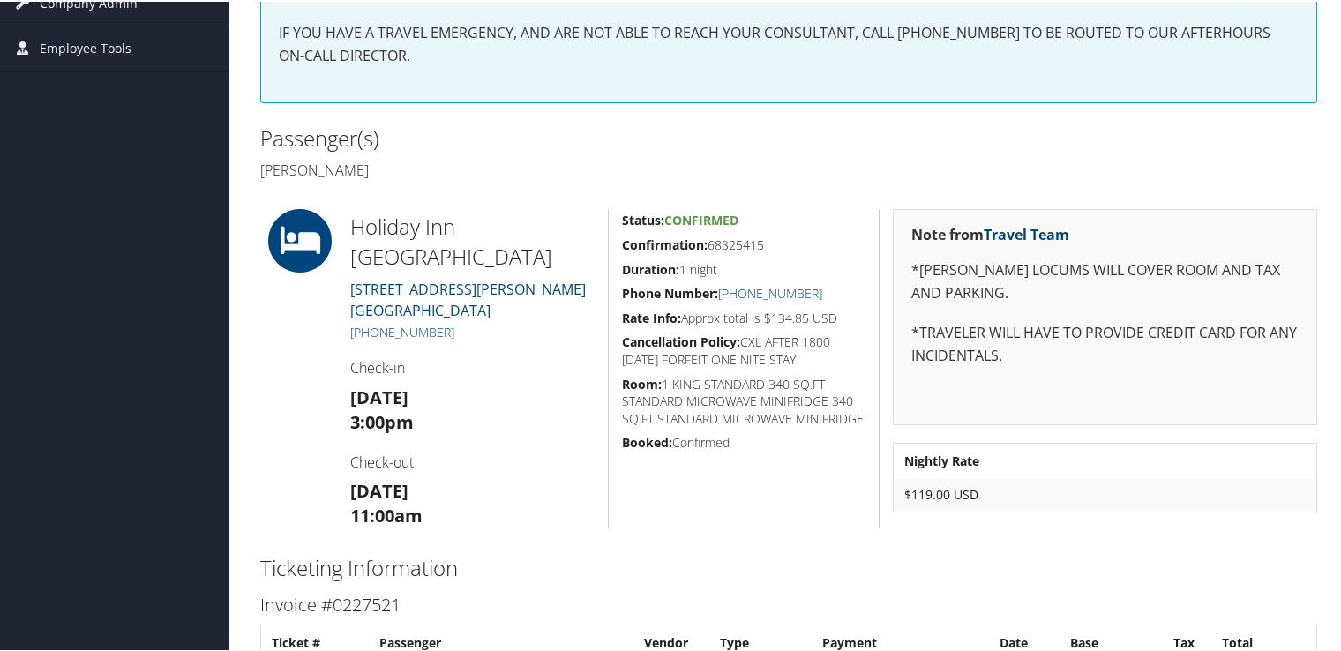
scroll to position [767, 0]
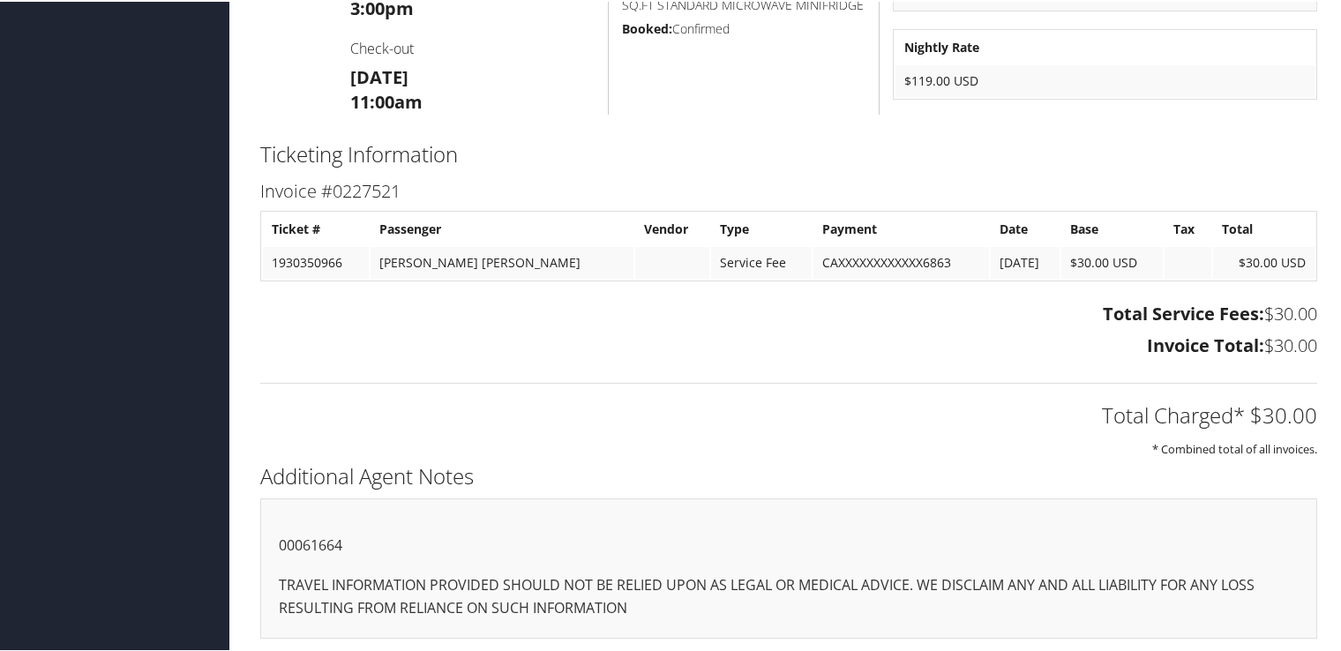
click at [335, 535] on p "00061664" at bounding box center [789, 544] width 1020 height 23
copy p "00061664"
